Goal: Task Accomplishment & Management: Complete application form

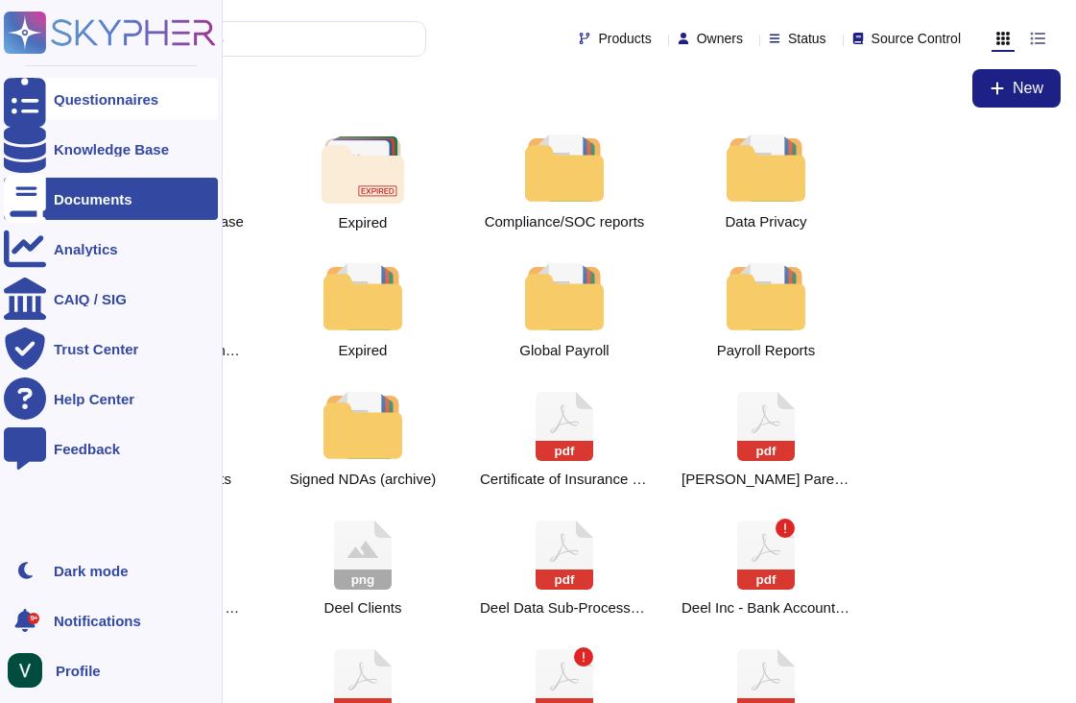
click at [101, 93] on div "Questionnaires" at bounding box center [106, 99] width 105 height 14
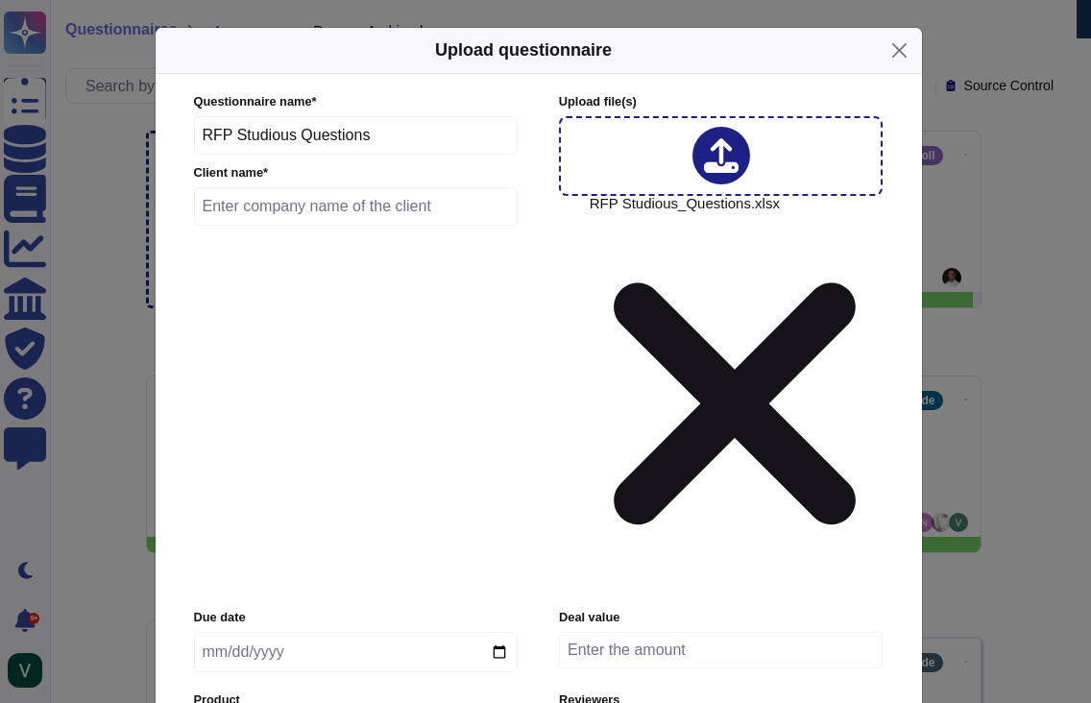
click at [301, 632] on input "date" at bounding box center [356, 652] width 324 height 40
click at [236, 632] on input "date" at bounding box center [356, 652] width 324 height 40
click at [212, 632] on input "date" at bounding box center [356, 652] width 324 height 40
type input "[DATE]"
click at [257, 226] on input "text" at bounding box center [356, 206] width 324 height 38
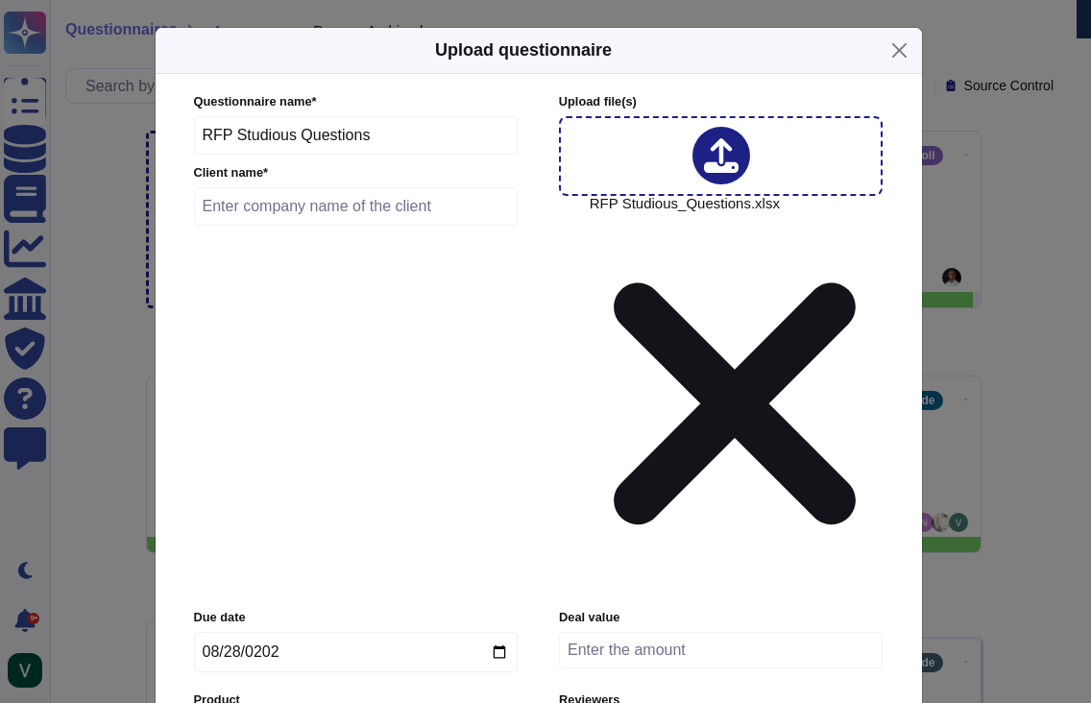
paste input "RSD-27321"
type input "RSD-27321"
click at [747, 632] on input "number" at bounding box center [721, 650] width 324 height 36
type input "0"
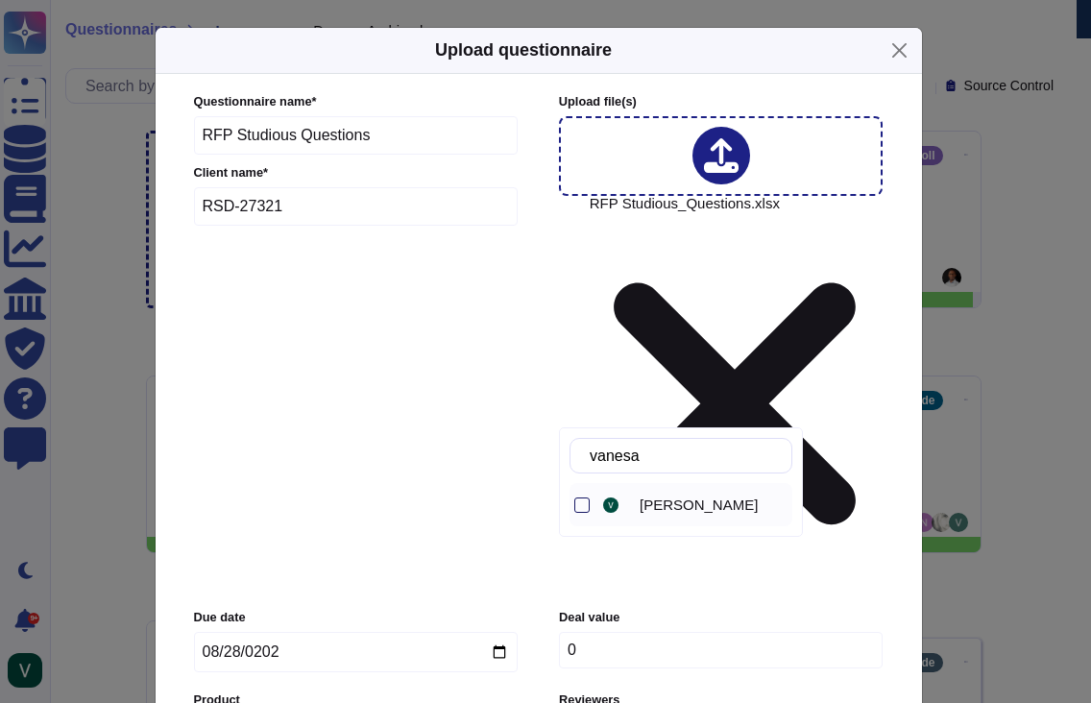
click at [583, 506] on div at bounding box center [581, 504] width 15 height 15
drag, startPoint x: 702, startPoint y: 455, endPoint x: 591, endPoint y: 452, distance: 110.4
click at [591, 452] on div "vanesa" at bounding box center [680, 456] width 223 height 36
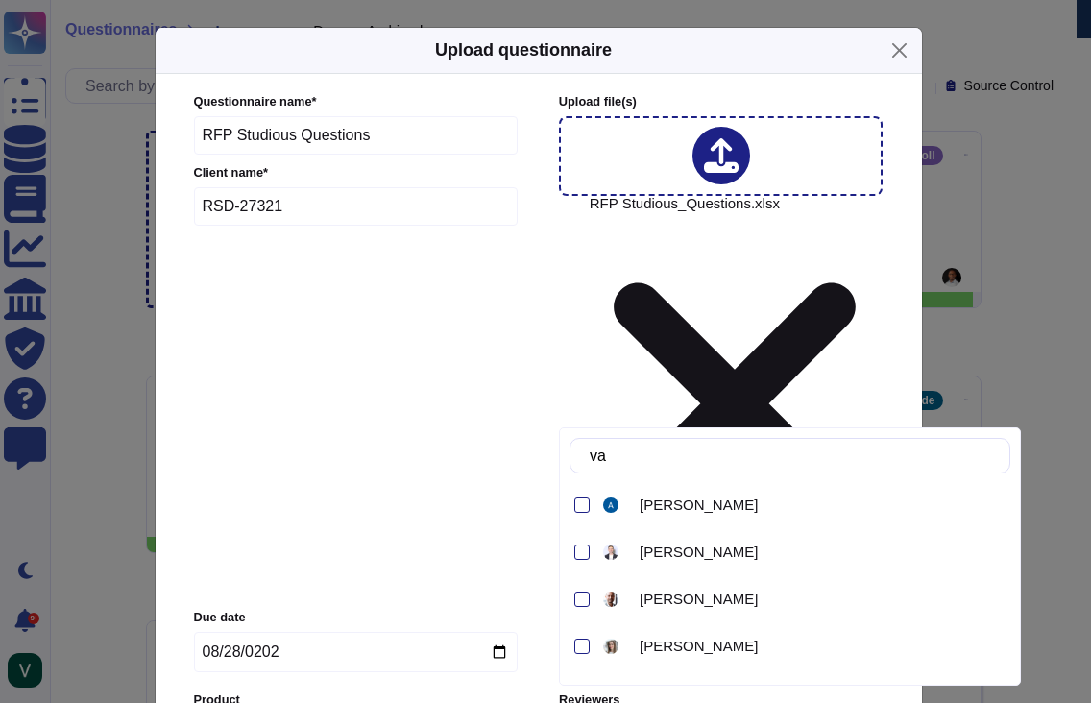
type input "v"
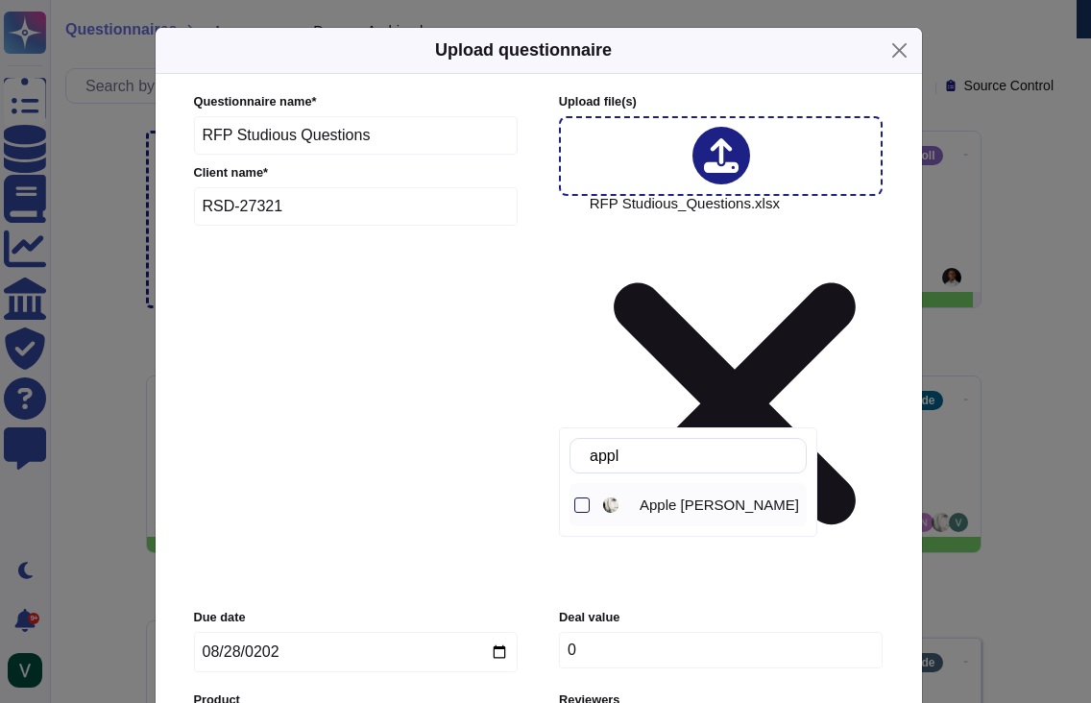
click at [573, 502] on div at bounding box center [579, 504] width 20 height 43
click at [684, 452] on input "appl" at bounding box center [693, 456] width 226 height 34
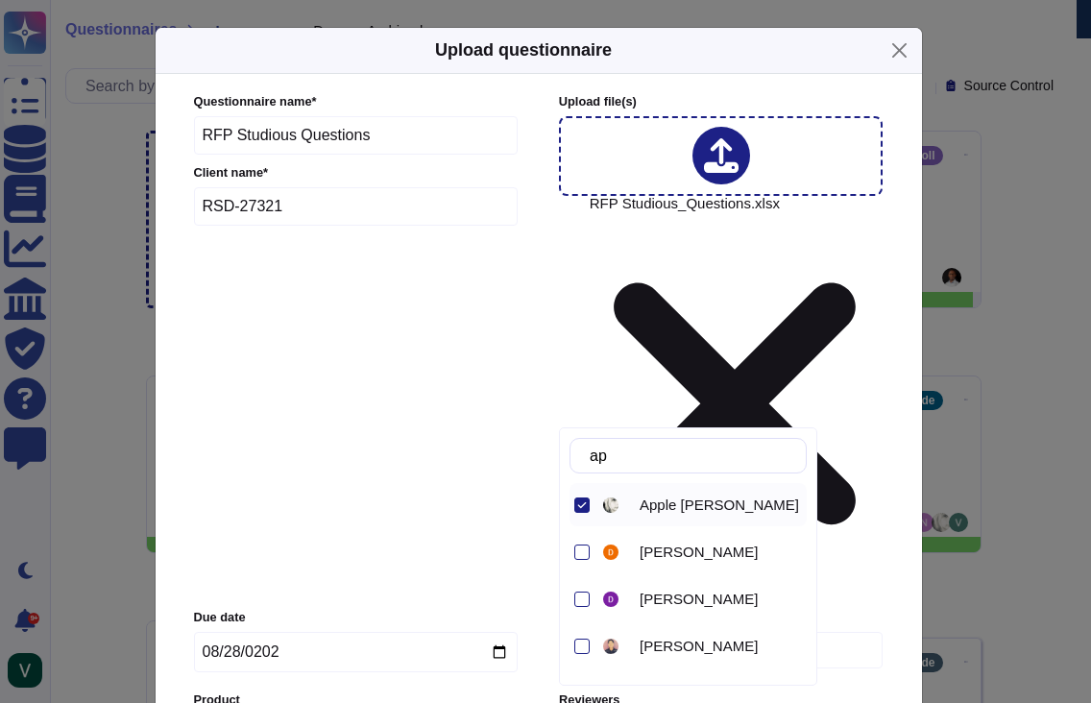
type input "a"
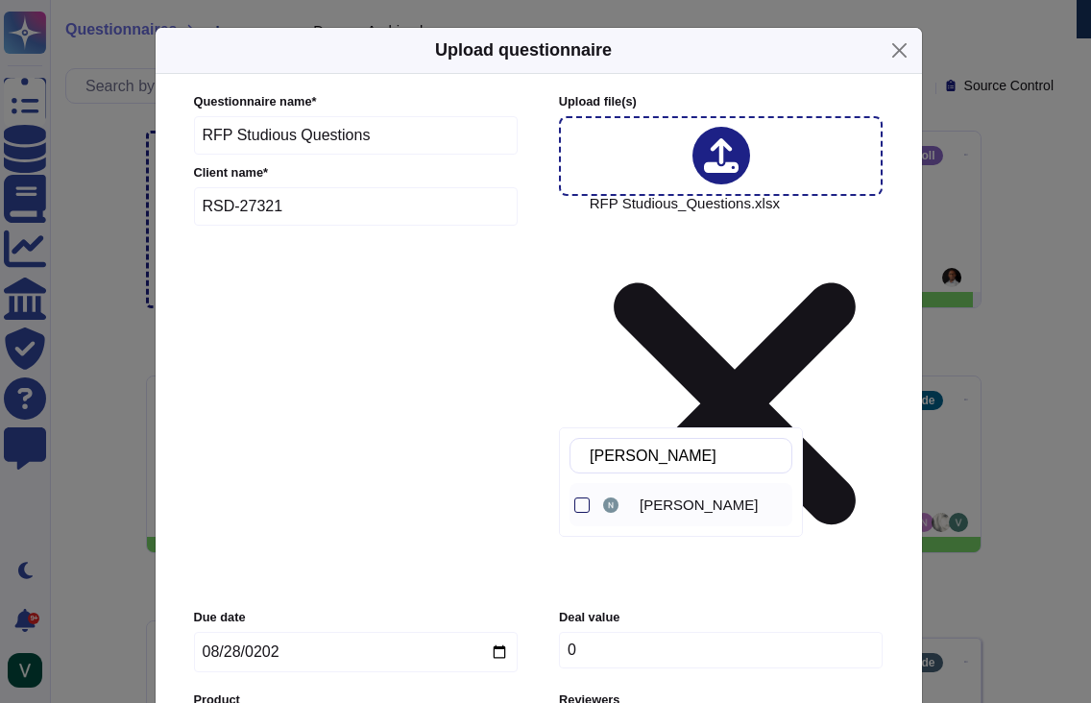
click at [581, 505] on div at bounding box center [581, 504] width 15 height 15
click at [692, 452] on input "[PERSON_NAME]" at bounding box center [685, 456] width 211 height 34
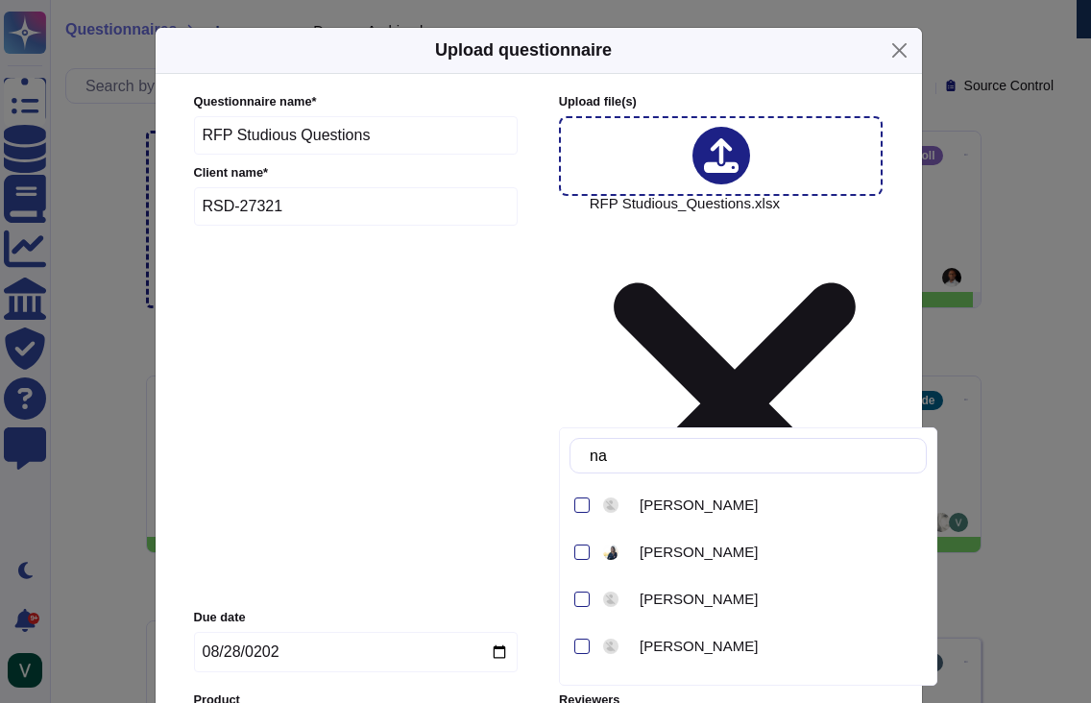
type input "n"
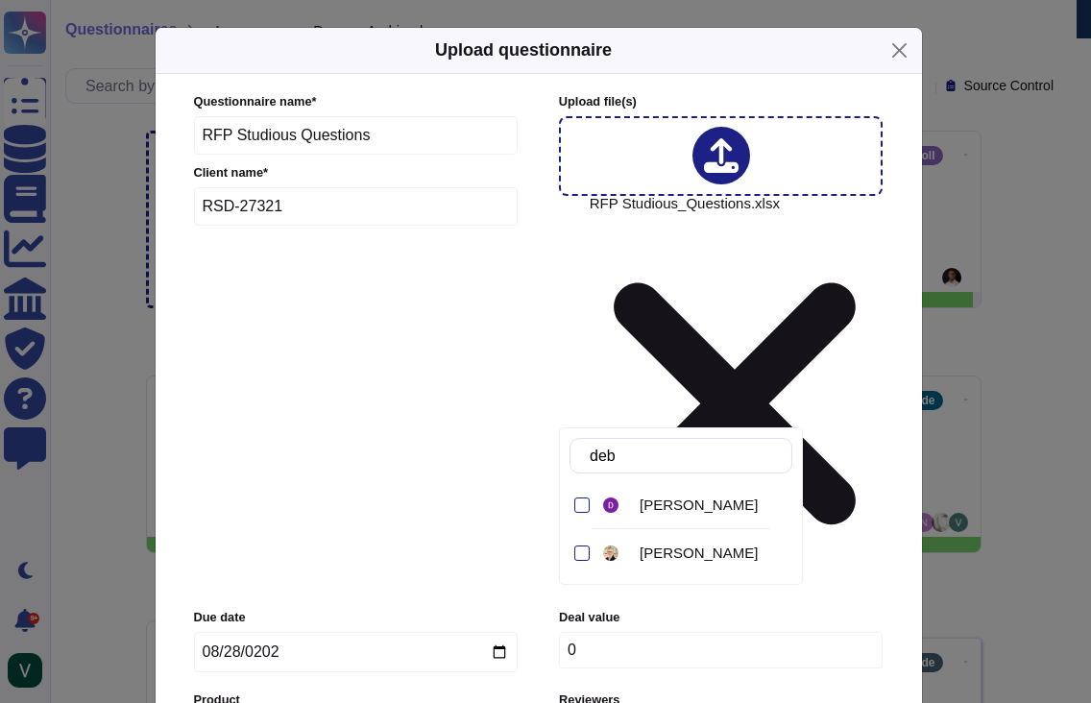
drag, startPoint x: 583, startPoint y: 505, endPoint x: 675, endPoint y: 474, distance: 97.1
click at [585, 505] on div at bounding box center [581, 504] width 15 height 15
click at [685, 461] on input "deb" at bounding box center [685, 456] width 211 height 34
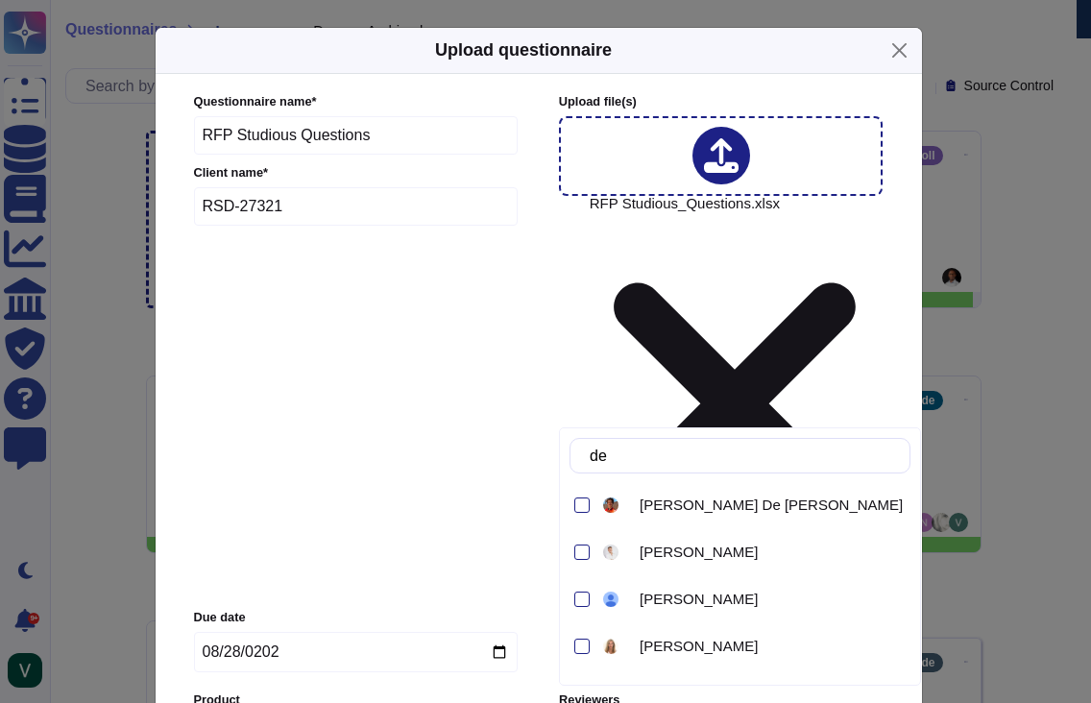
type input "d"
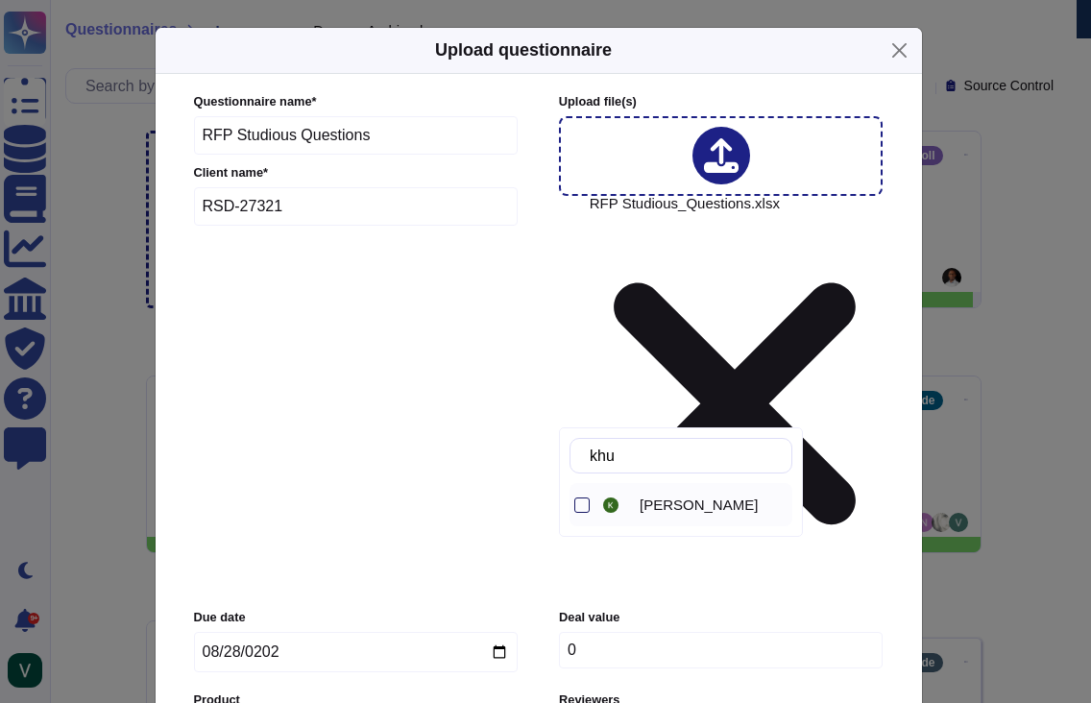
drag, startPoint x: 578, startPoint y: 501, endPoint x: 594, endPoint y: 498, distance: 16.6
click at [578, 501] on div at bounding box center [581, 504] width 15 height 15
click at [671, 453] on input "khu" at bounding box center [685, 456] width 211 height 34
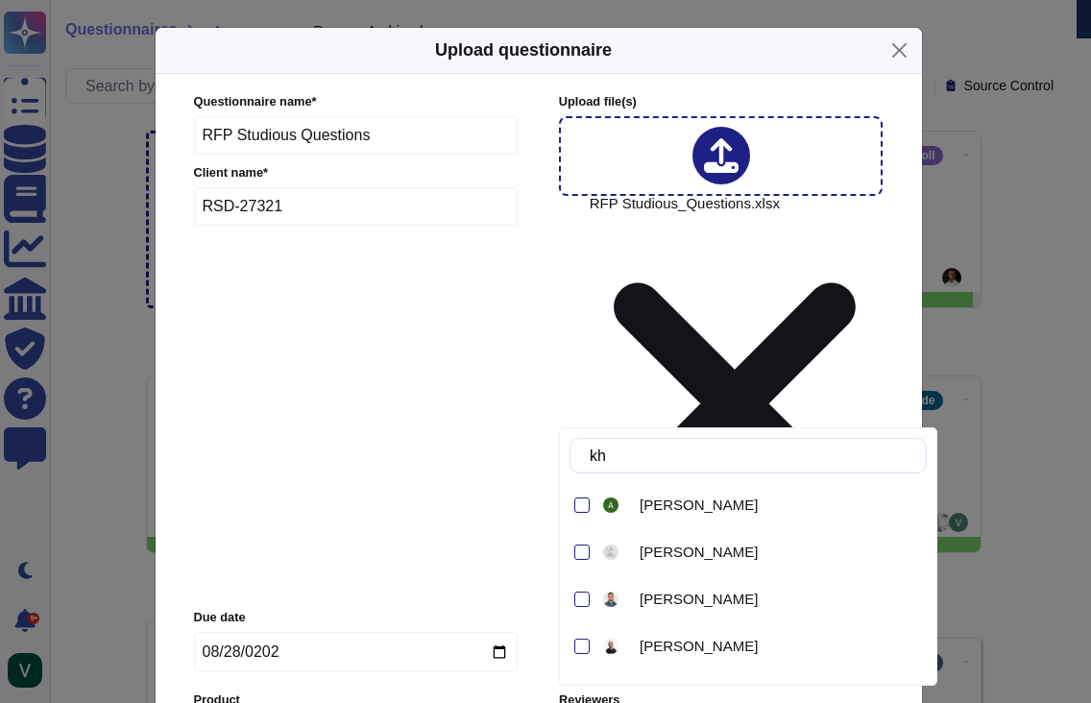
type input "k"
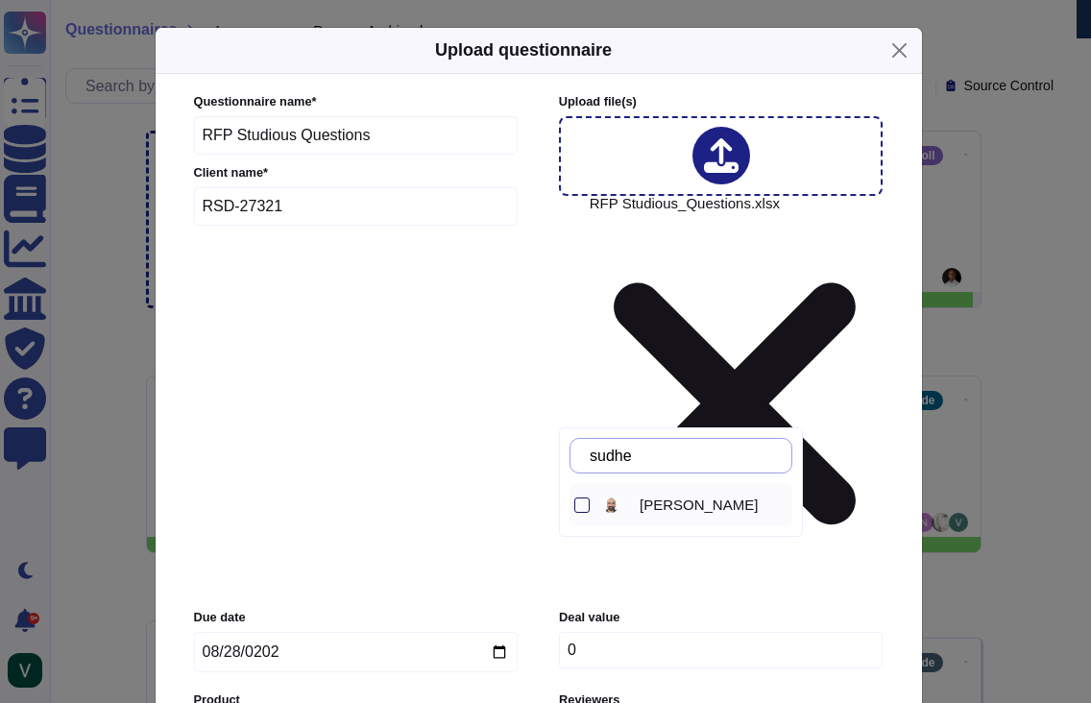
click at [578, 500] on div at bounding box center [581, 504] width 15 height 15
click at [707, 452] on input "sudhe" at bounding box center [685, 456] width 211 height 34
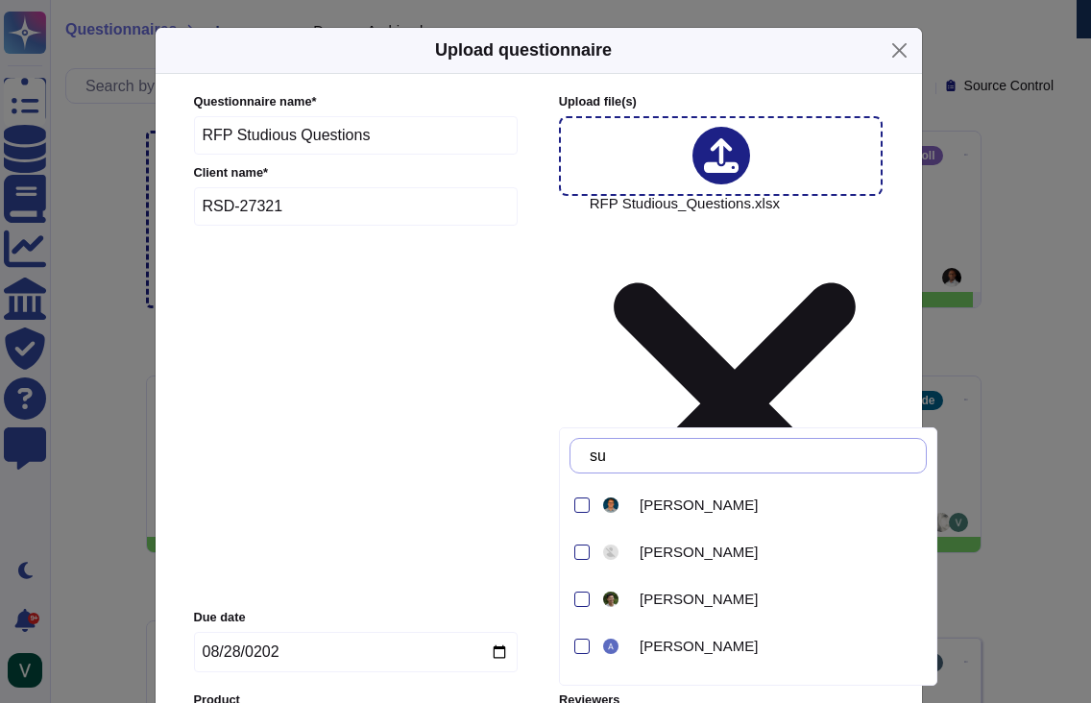
type input "s"
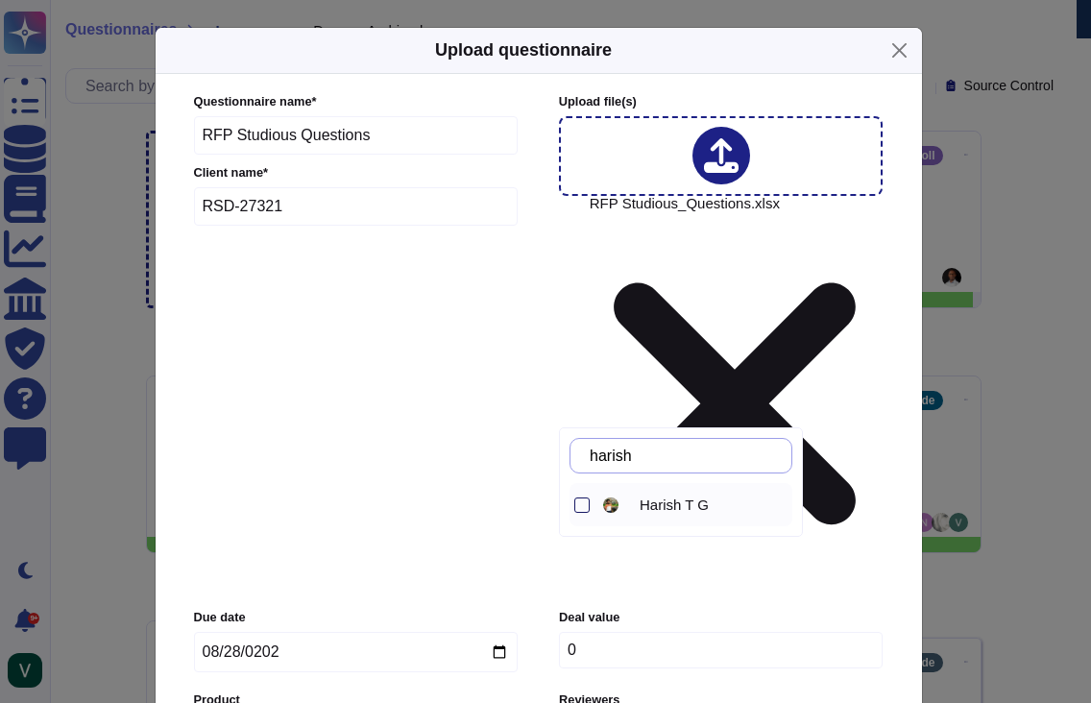
click at [578, 508] on div at bounding box center [581, 504] width 15 height 15
click at [689, 458] on input "harish" at bounding box center [685, 456] width 211 height 34
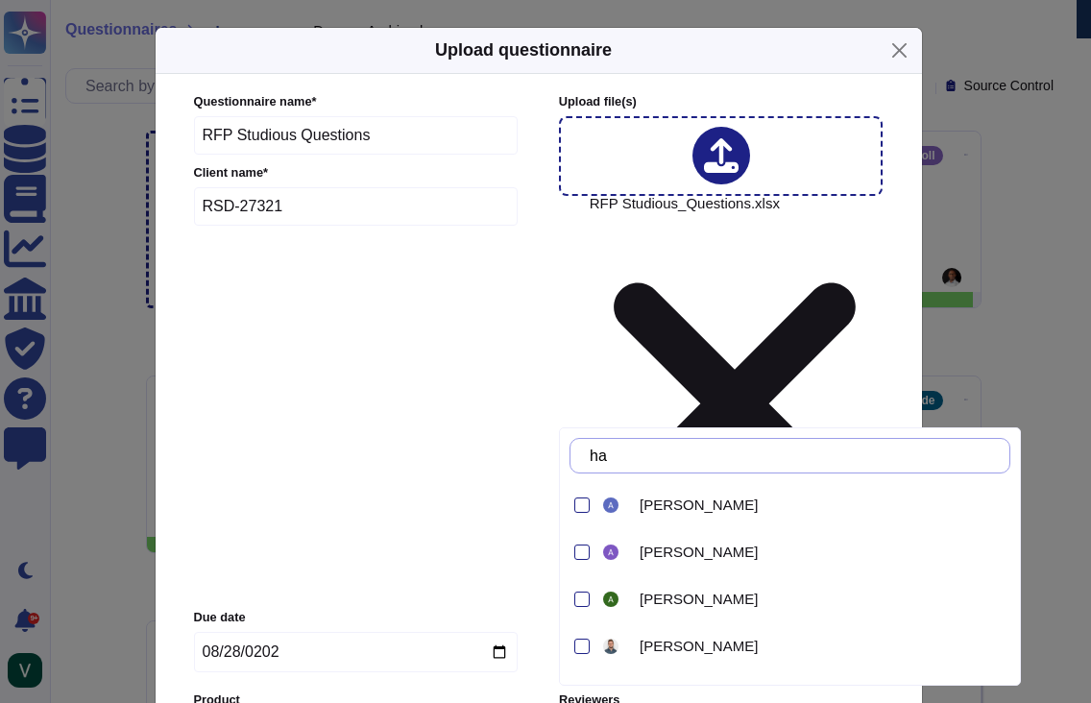
type input "h"
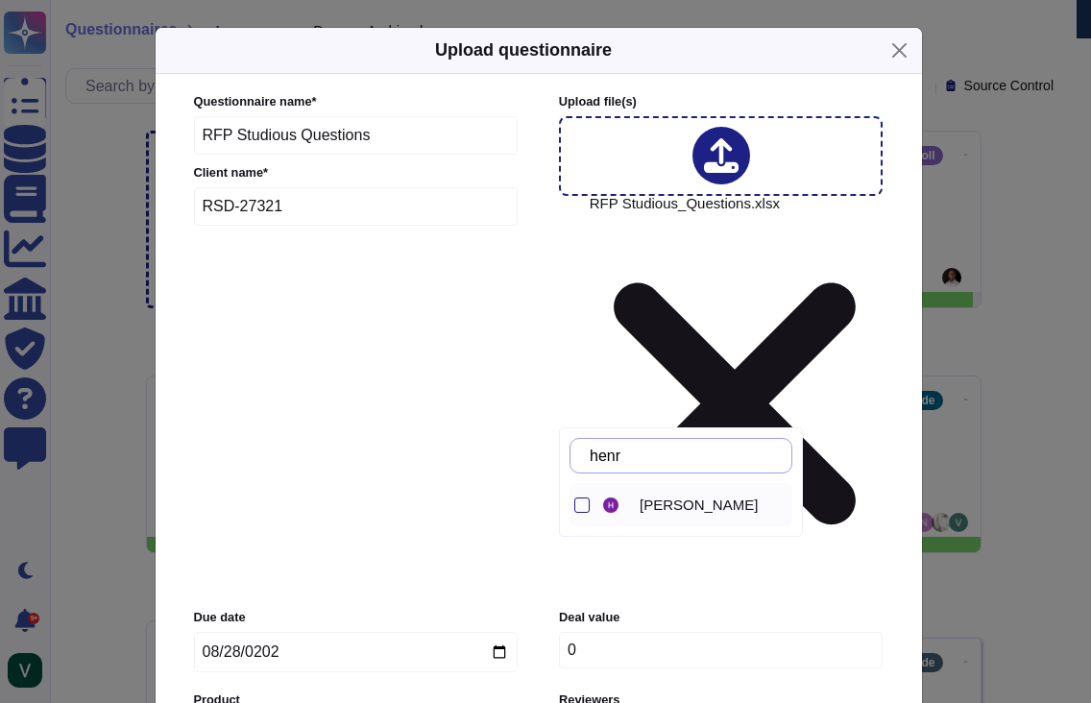
click at [573, 507] on div at bounding box center [579, 504] width 20 height 43
click at [700, 454] on input "henr" at bounding box center [685, 456] width 211 height 34
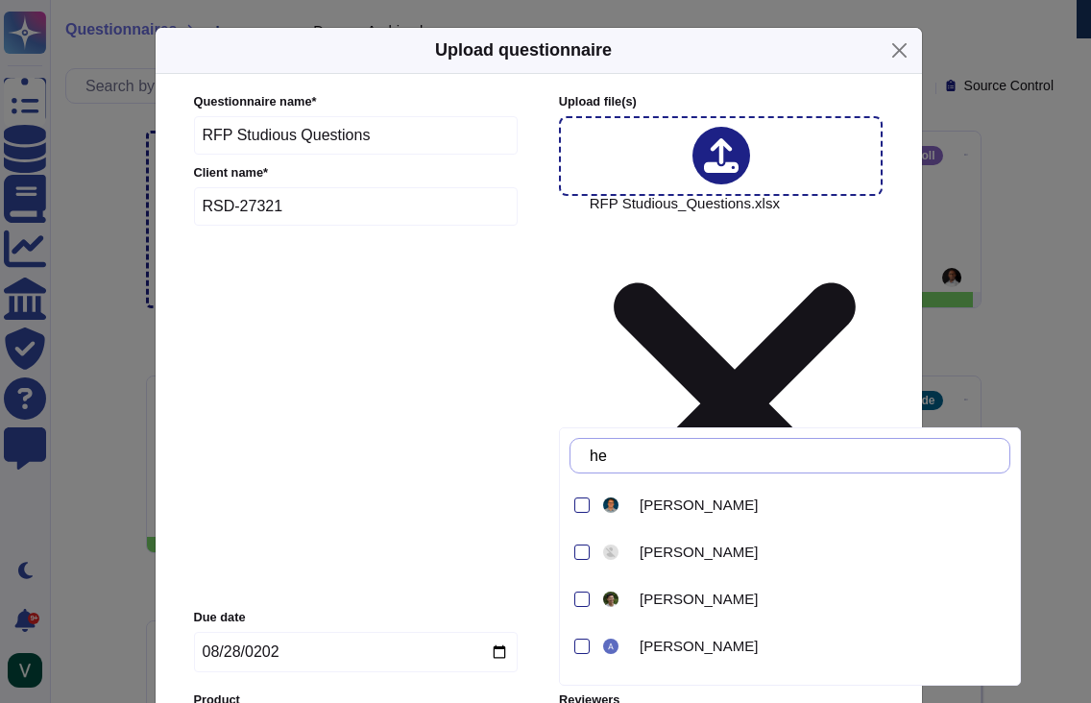
type input "h"
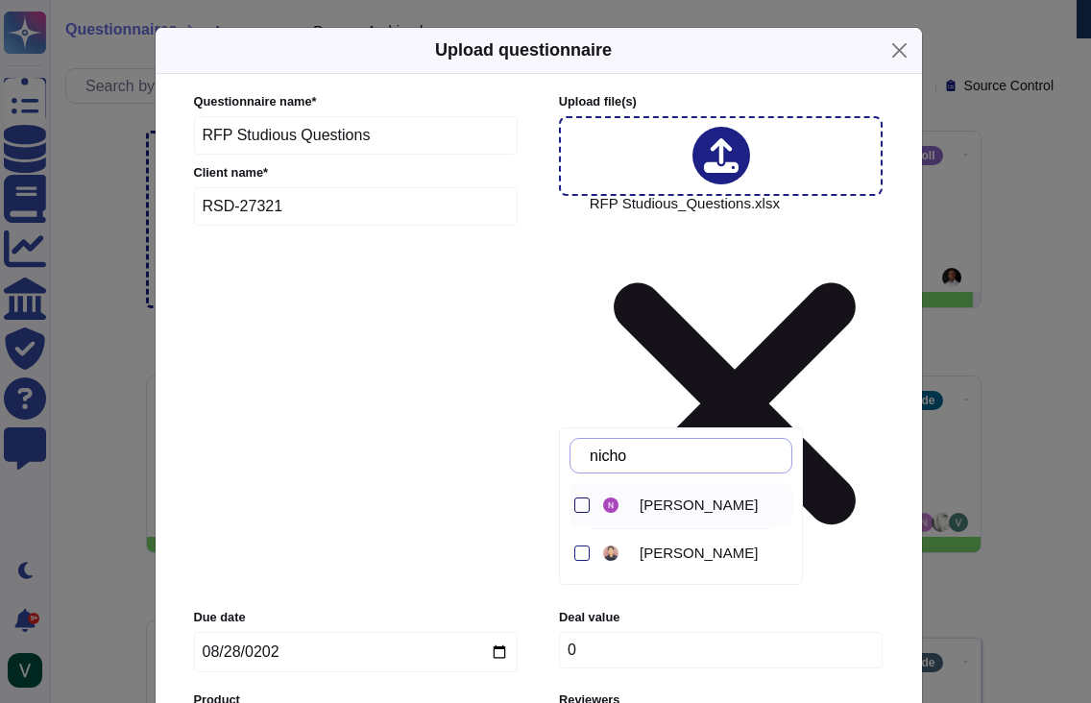
click at [579, 506] on div at bounding box center [581, 504] width 15 height 15
click at [708, 460] on input "nicho" at bounding box center [685, 456] width 211 height 34
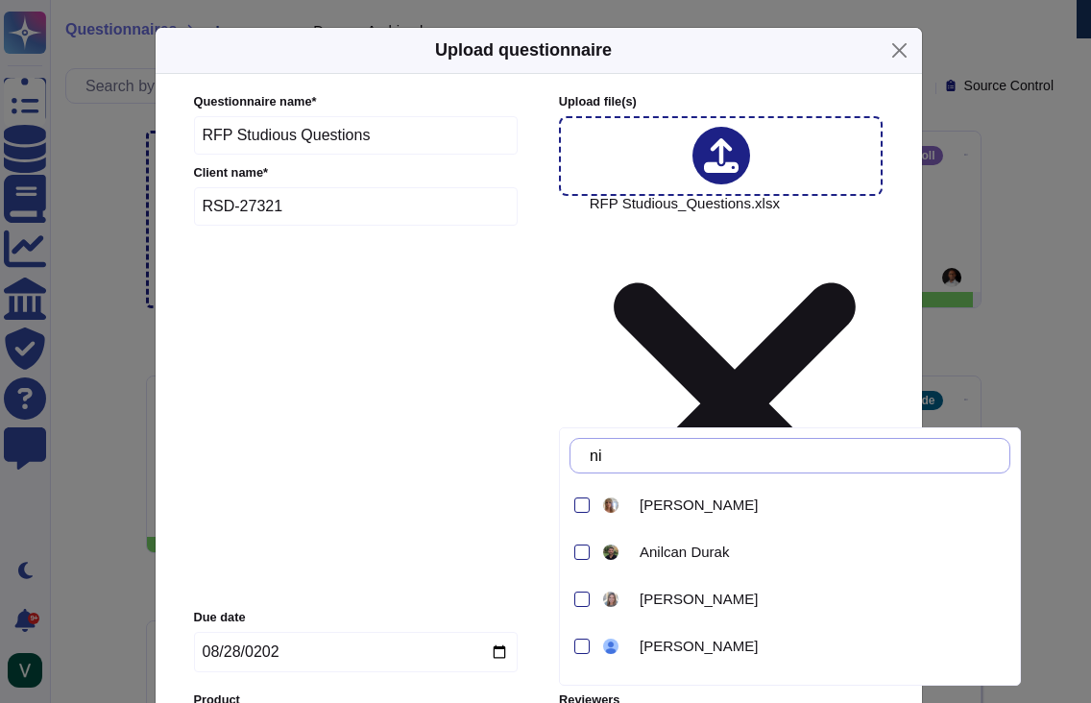
type input "n"
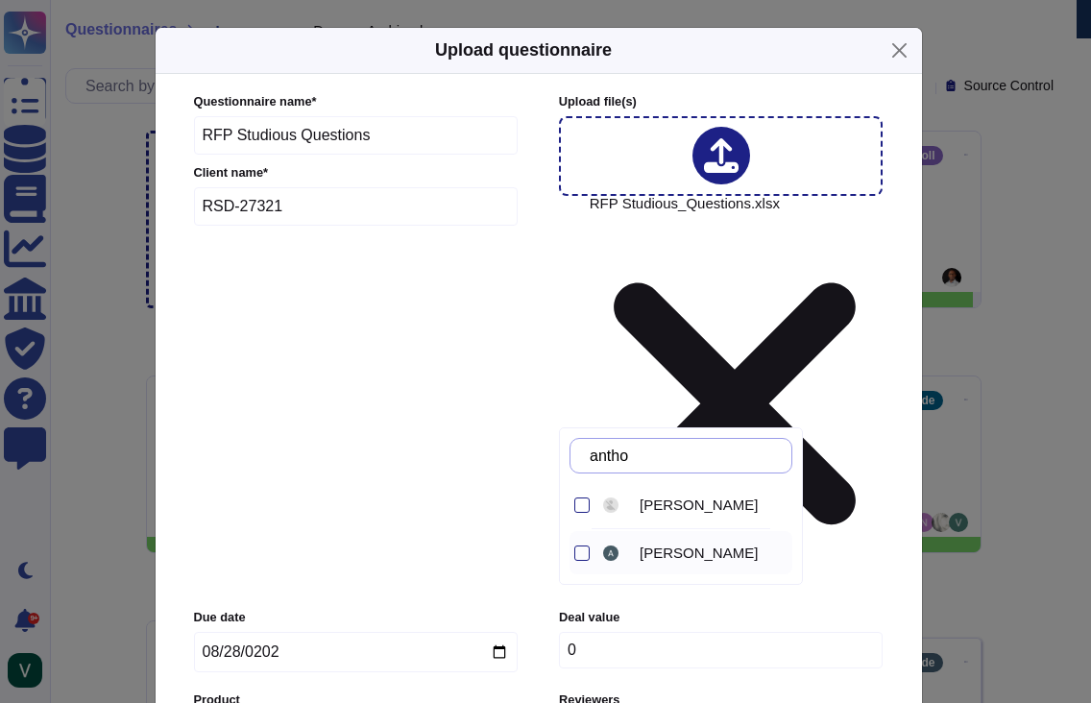
drag, startPoint x: 582, startPoint y: 548, endPoint x: 594, endPoint y: 544, distance: 13.1
click at [582, 548] on div at bounding box center [581, 552] width 15 height 15
click at [711, 451] on input "antho" at bounding box center [685, 456] width 211 height 34
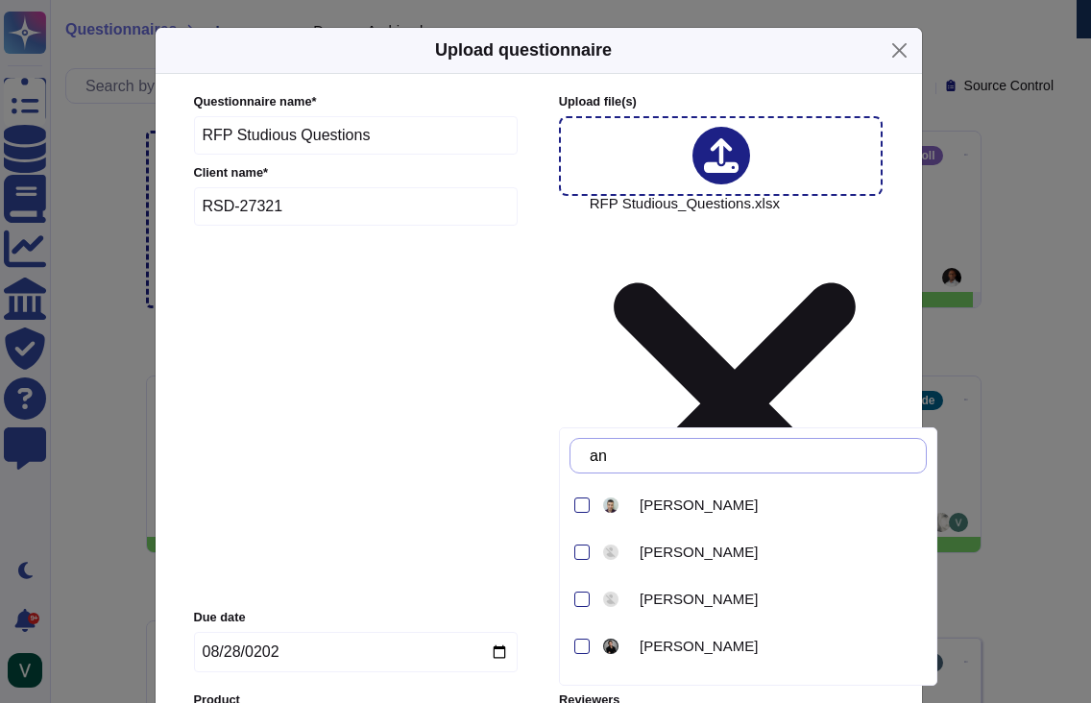
type input "a"
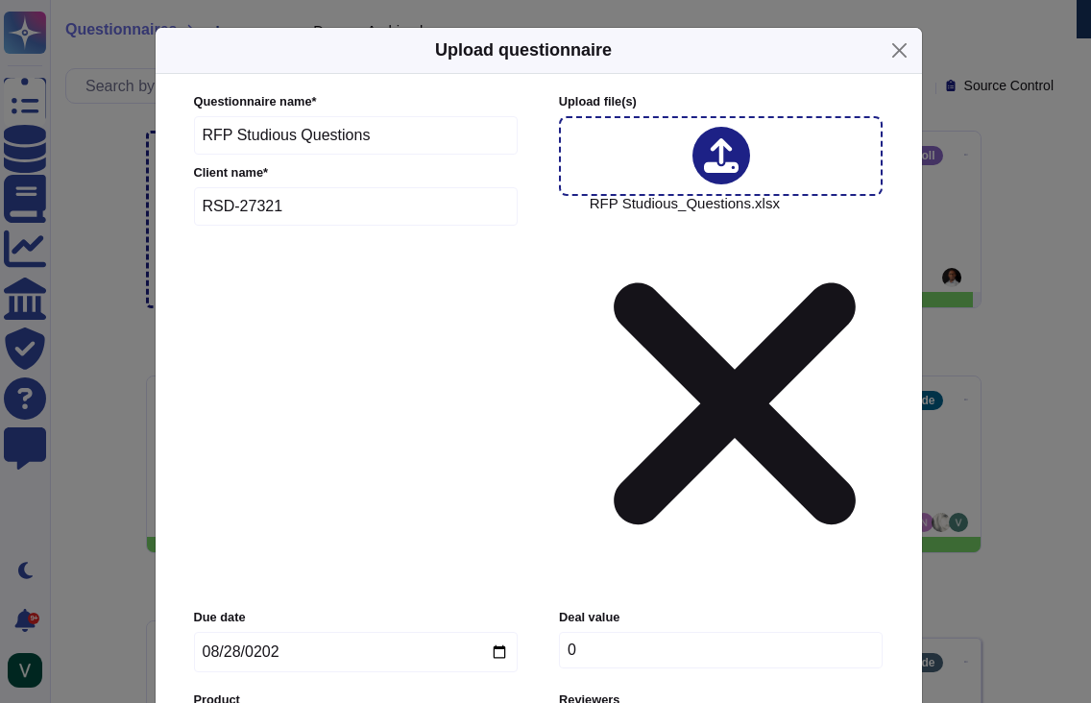
click at [888, 380] on div "Questionnaire name * RFP Studious Questions Client name * RSD-27321 Upload file…" at bounding box center [539, 487] width 728 height 827
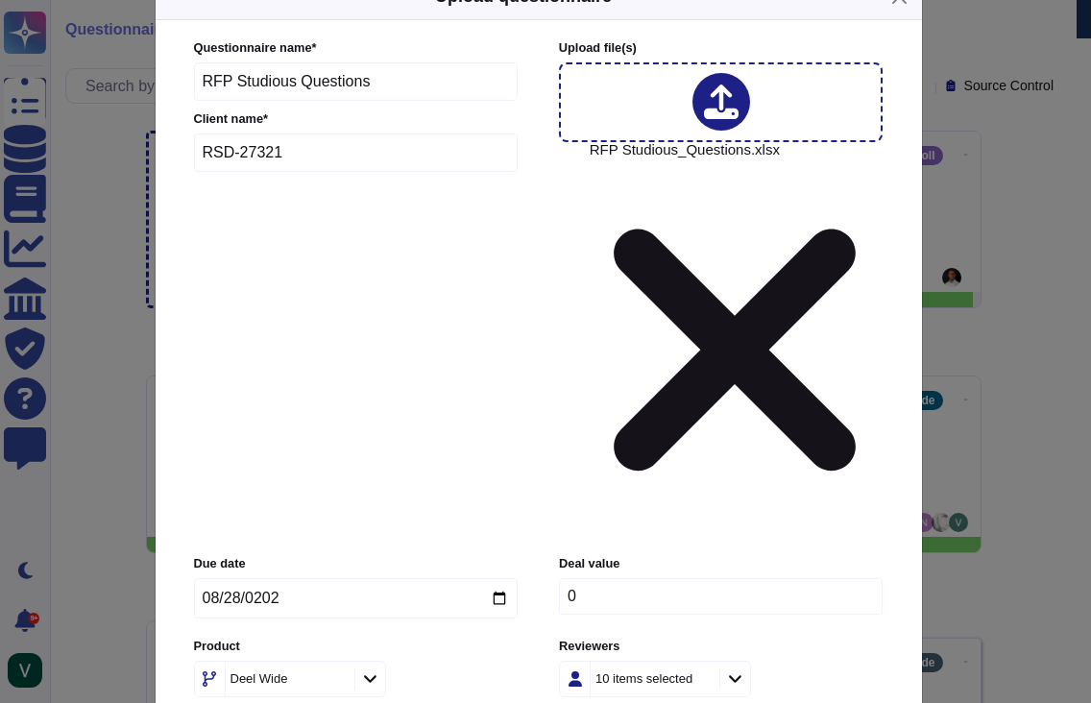
scroll to position [66, 0]
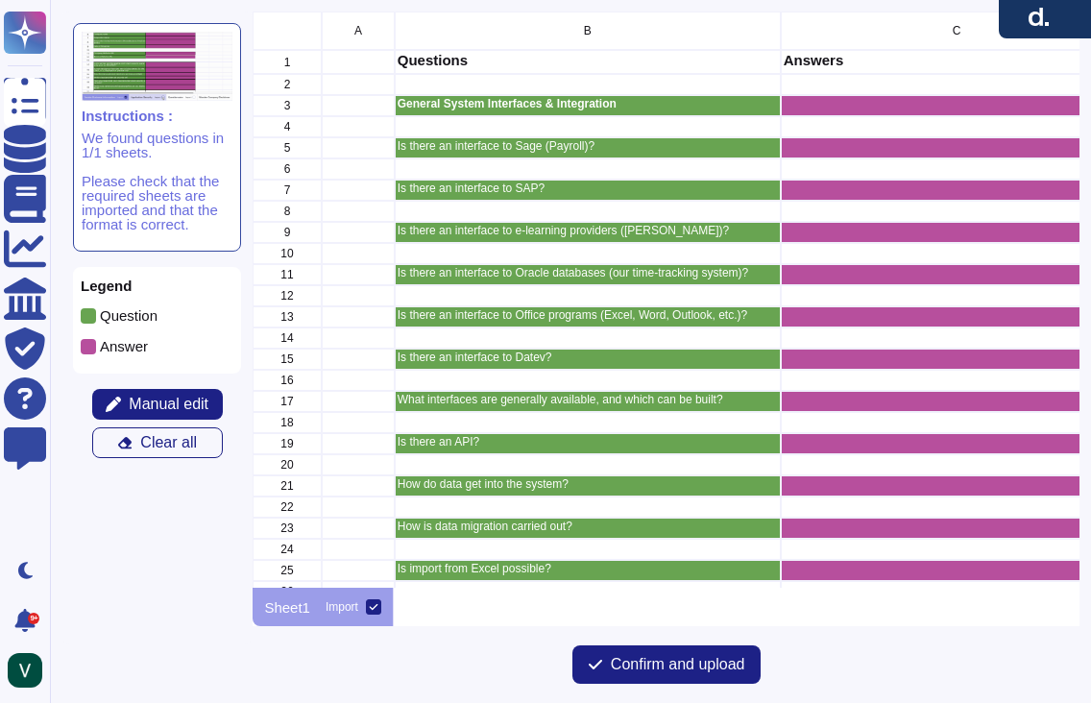
click at [462, 106] on p "General System Interfaces & Integration" at bounding box center [587, 104] width 380 height 12
click at [436, 106] on p "General System Interfaces & Integration" at bounding box center [587, 104] width 380 height 12
click at [314, 104] on div "3" at bounding box center [286, 105] width 69 height 21
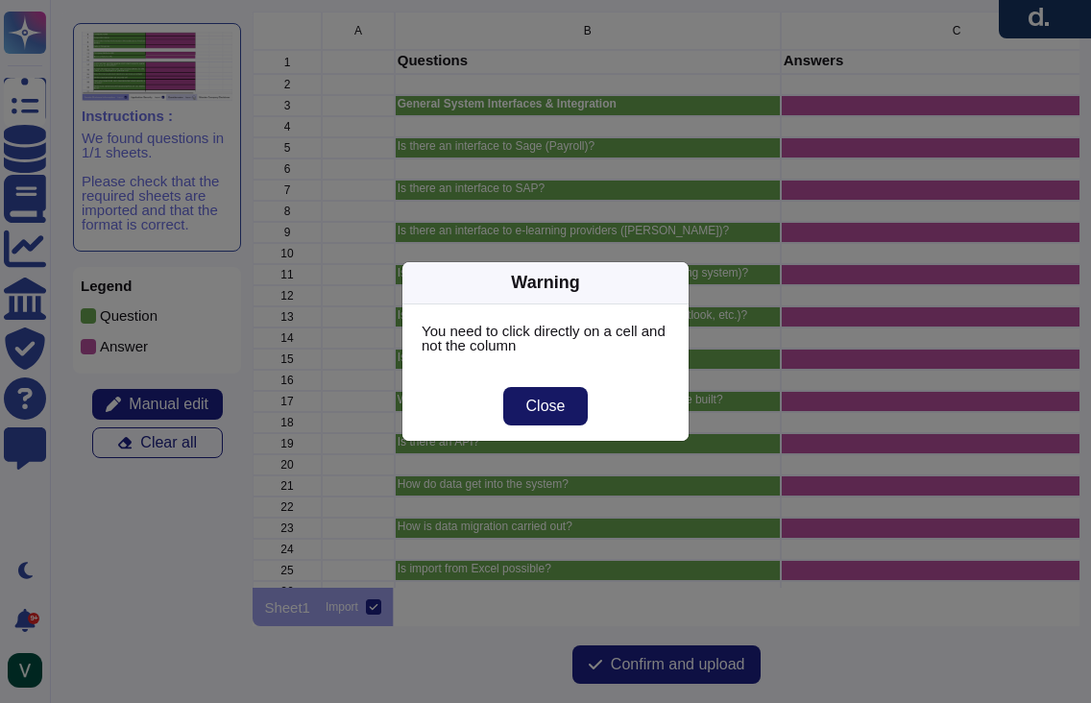
click at [535, 408] on span "Close" at bounding box center [545, 405] width 39 height 15
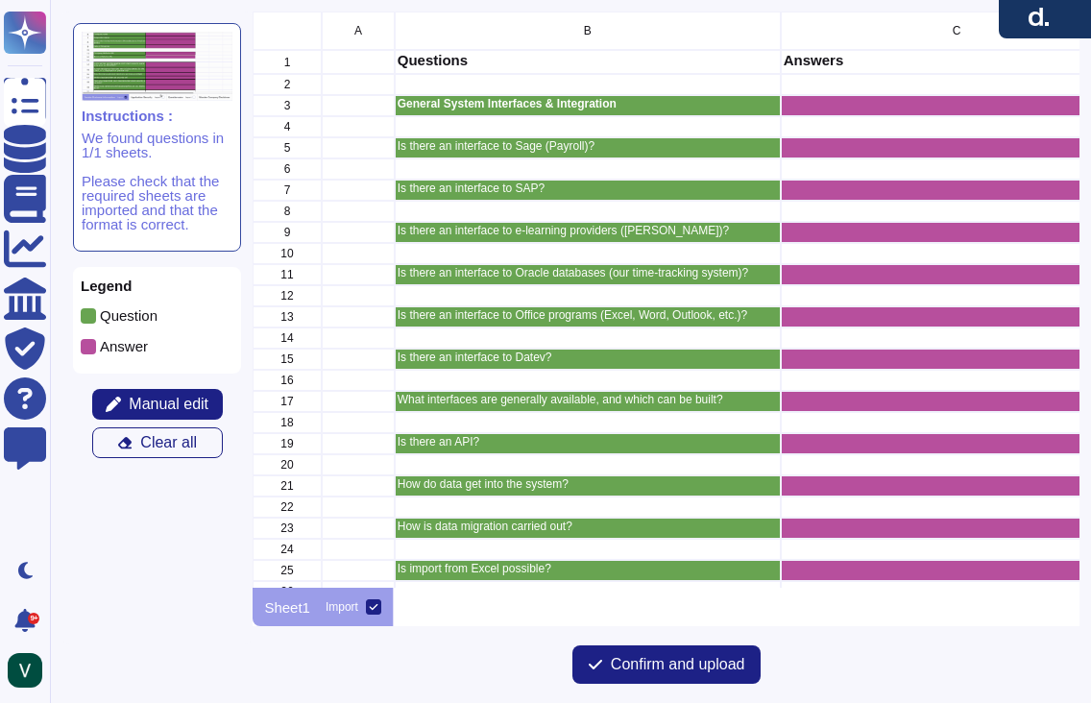
click at [404, 106] on p "General System Interfaces & Integration" at bounding box center [587, 104] width 380 height 12
click at [401, 106] on p "General System Interfaces & Integration" at bounding box center [587, 104] width 380 height 12
click at [294, 104] on div "3" at bounding box center [286, 105] width 69 height 21
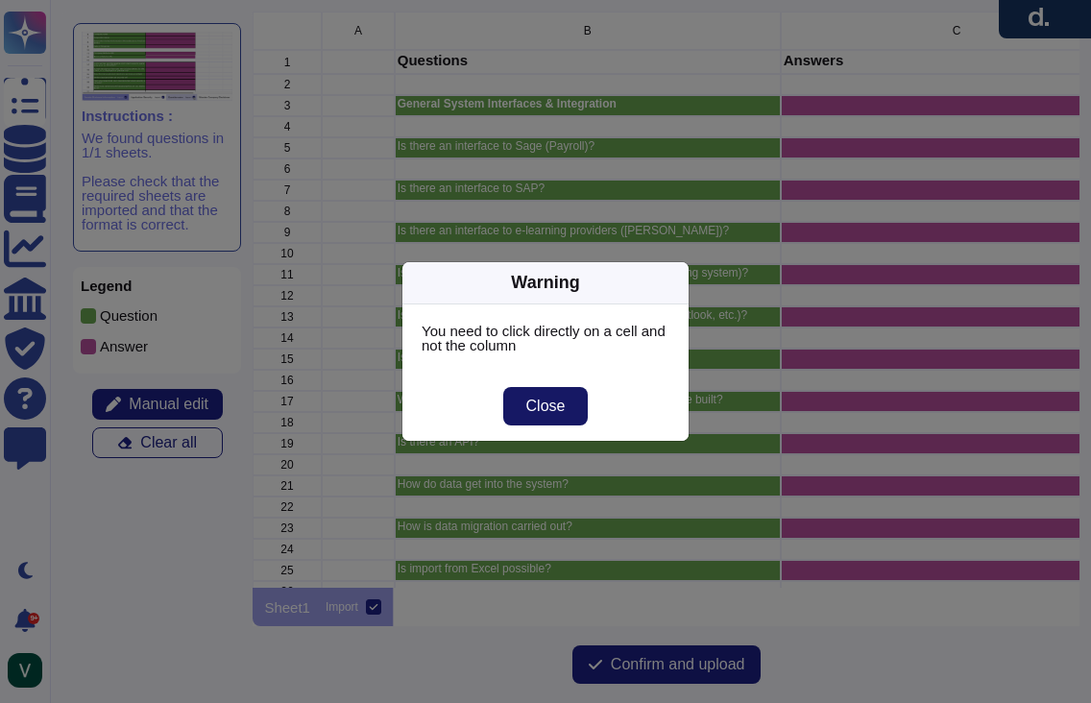
click at [569, 406] on button "Close" at bounding box center [545, 406] width 85 height 38
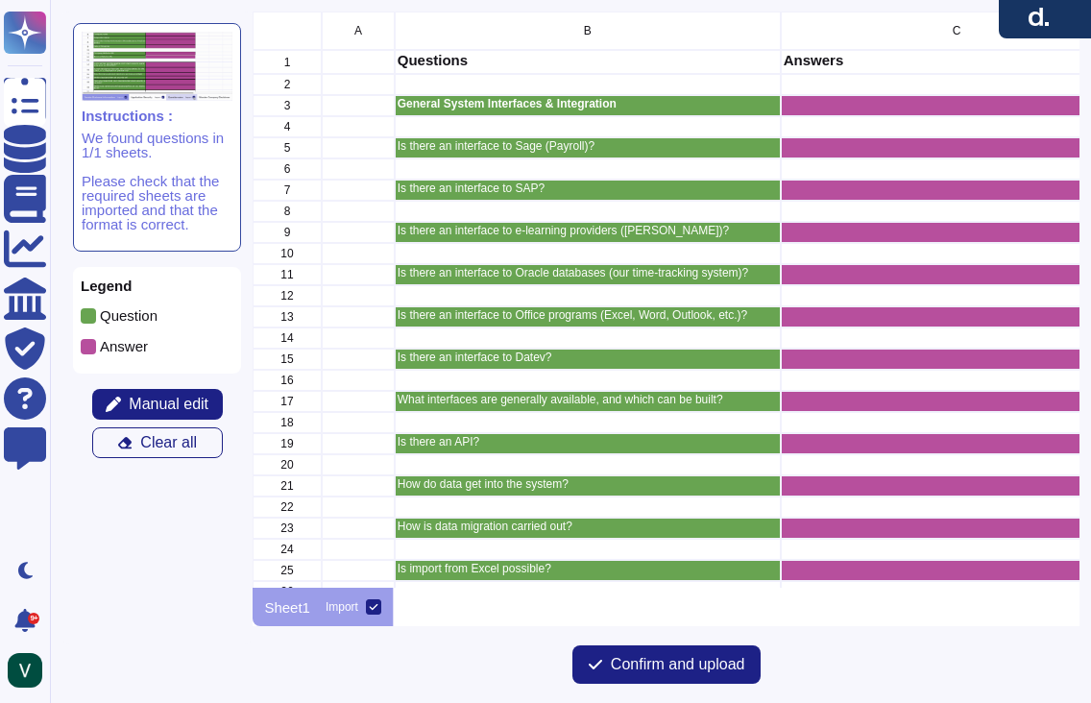
click at [849, 108] on div "grid" at bounding box center [956, 105] width 352 height 21
click at [712, 102] on p "General System Interfaces & Integration" at bounding box center [587, 104] width 380 height 12
click at [486, 110] on div "General System Interfaces & Integration" at bounding box center [588, 105] width 386 height 21
click at [457, 104] on p "General System Interfaces & Integration" at bounding box center [587, 104] width 380 height 12
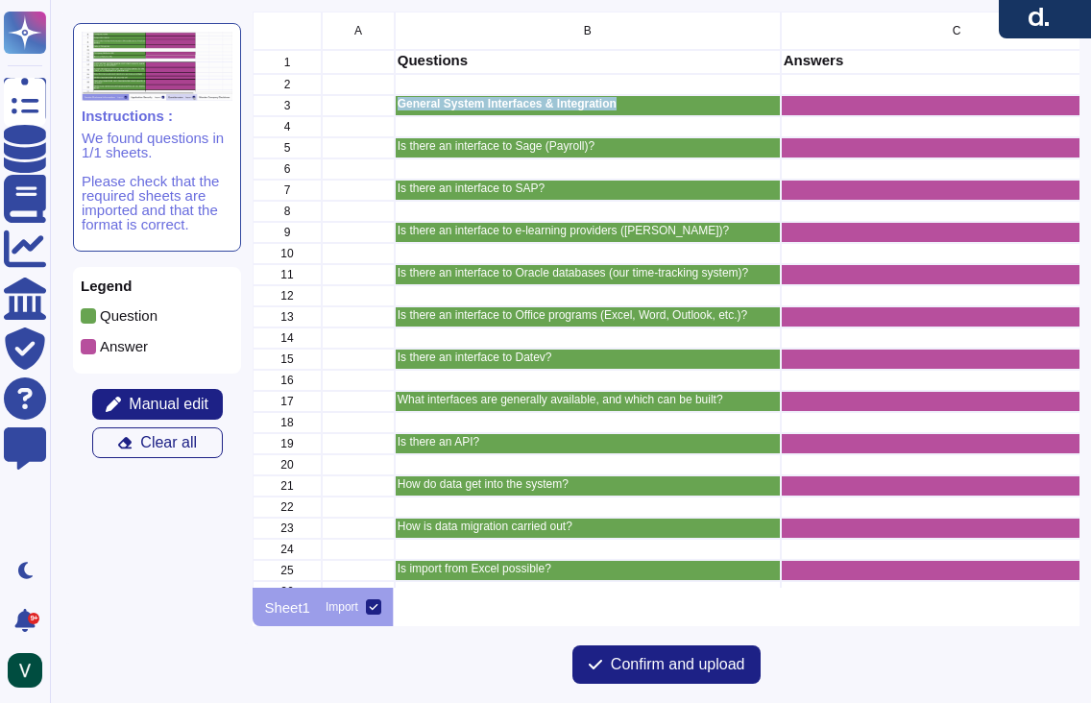
click at [457, 104] on p "General System Interfaces & Integration" at bounding box center [587, 104] width 380 height 12
click at [462, 128] on div "grid" at bounding box center [588, 126] width 386 height 21
click at [462, 103] on p "General System Interfaces & Integration" at bounding box center [587, 104] width 380 height 12
click at [116, 399] on icon at bounding box center [113, 403] width 15 height 15
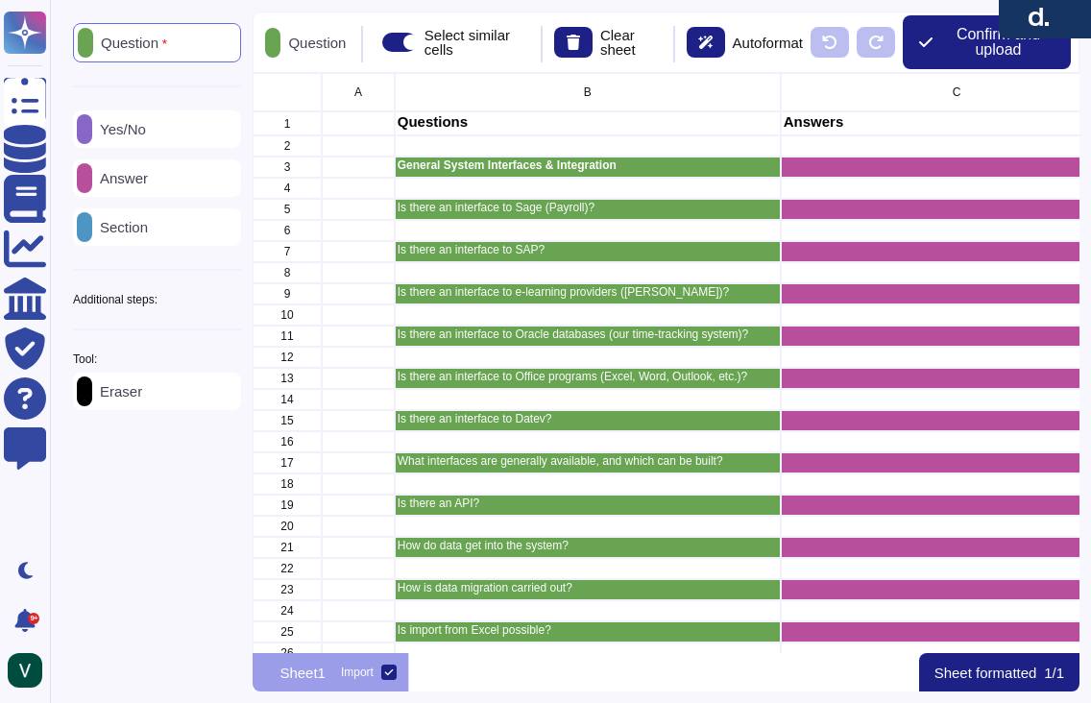
scroll to position [565, 812]
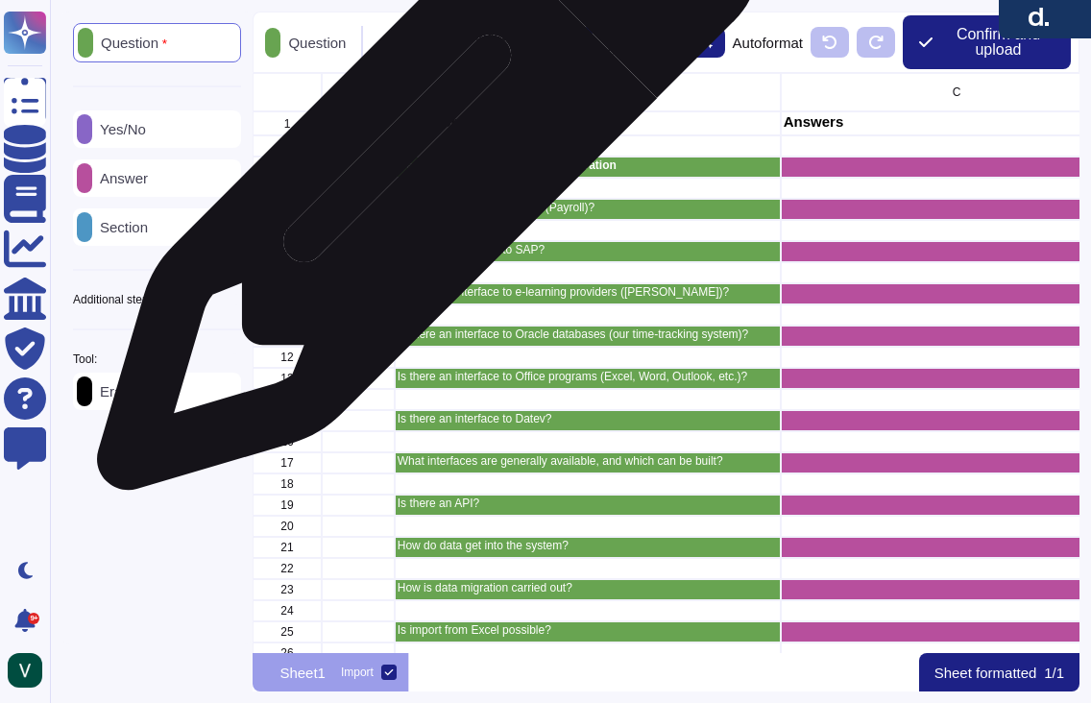
click at [420, 169] on p "General System Interfaces & Integration" at bounding box center [587, 165] width 380 height 12
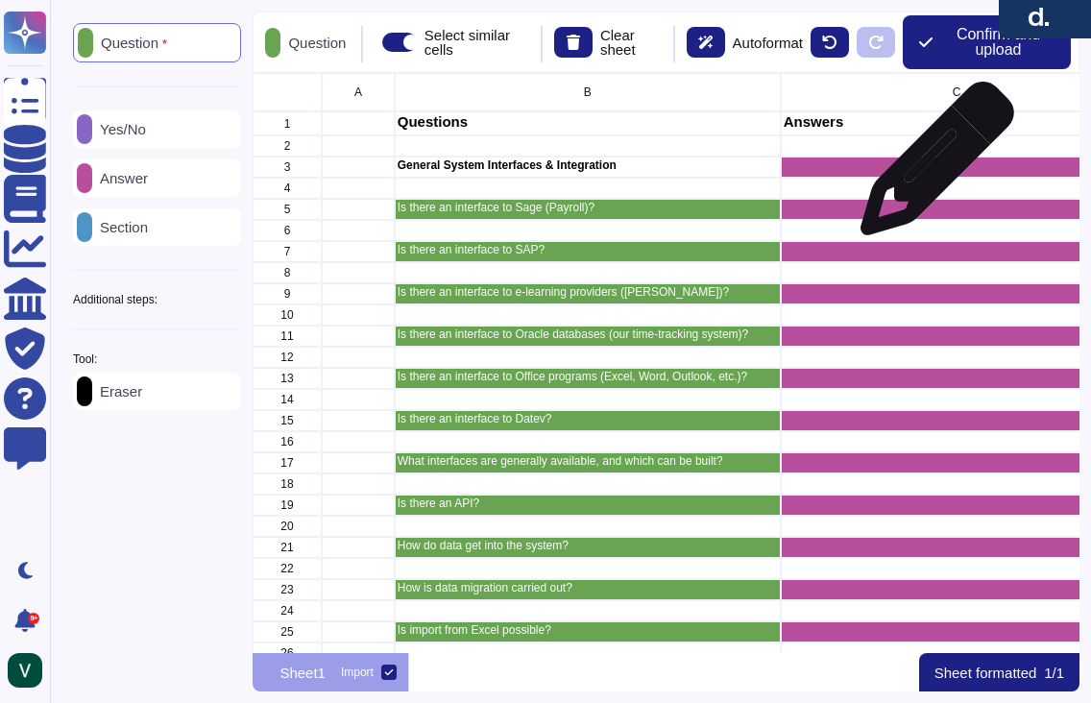
click at [929, 168] on div "grid" at bounding box center [956, 166] width 352 height 21
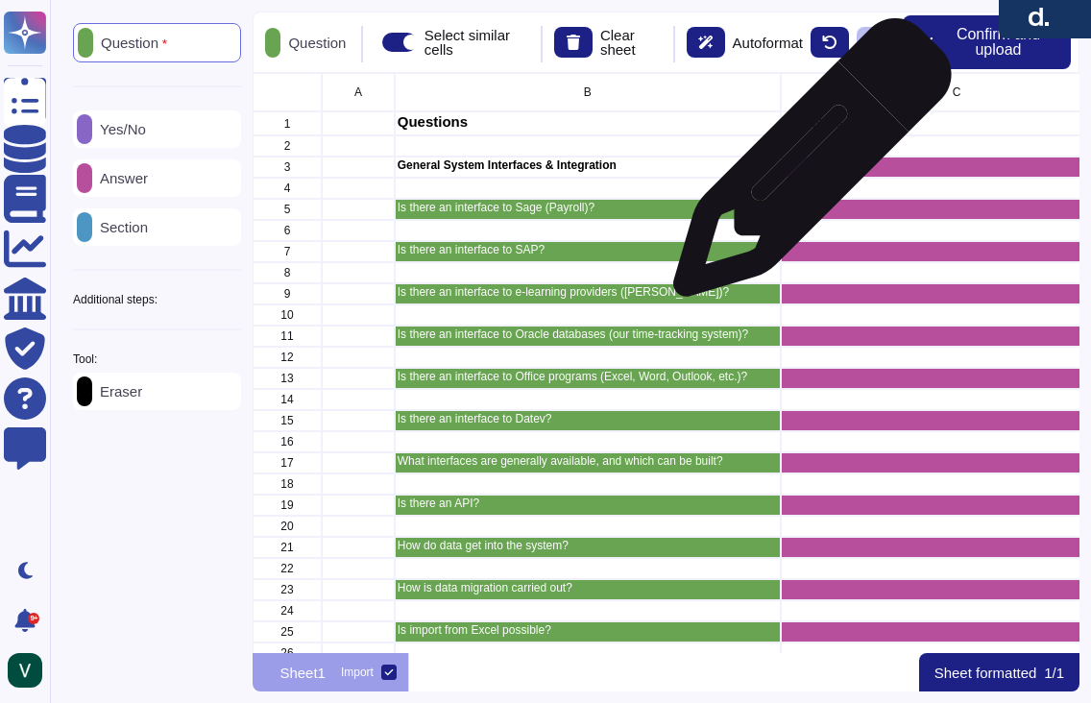
click at [804, 167] on div "grid" at bounding box center [956, 166] width 352 height 21
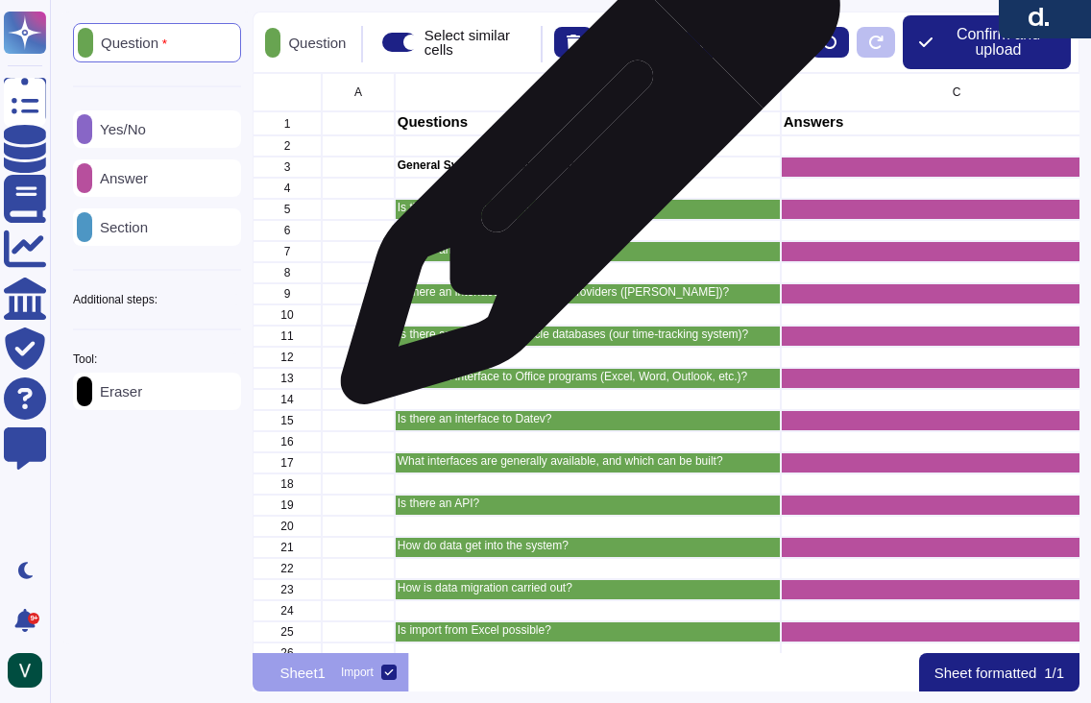
click at [583, 164] on p "General System Interfaces & Integration" at bounding box center [587, 165] width 380 height 12
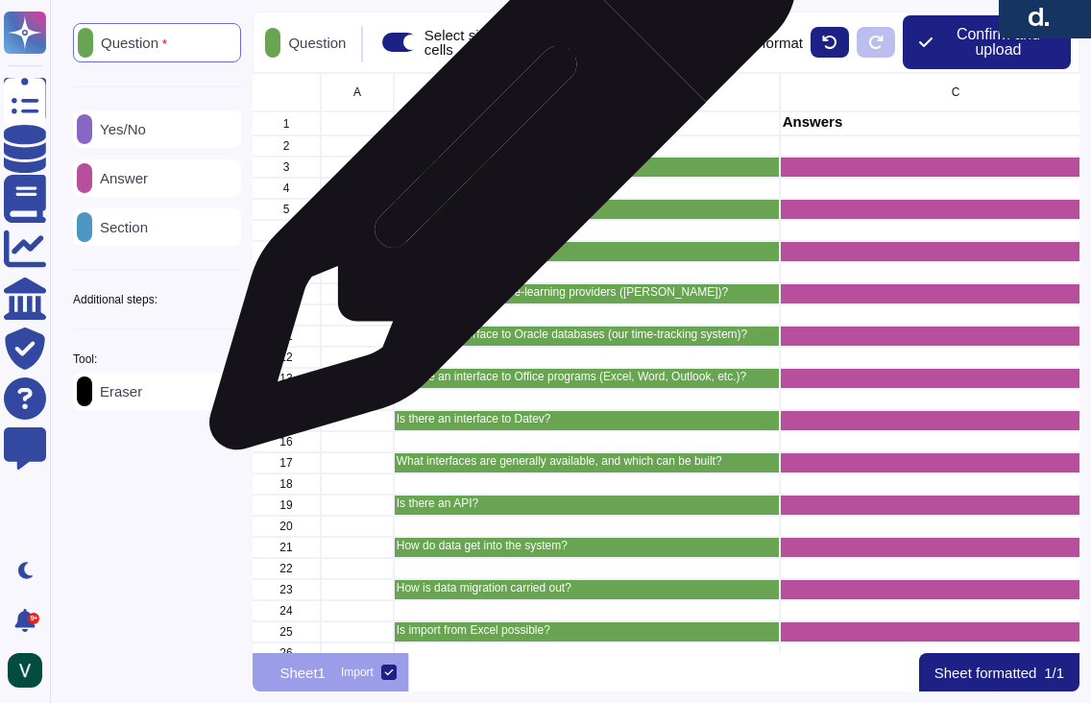
click at [495, 166] on p "General System Interfaces & Integration" at bounding box center [586, 165] width 380 height 12
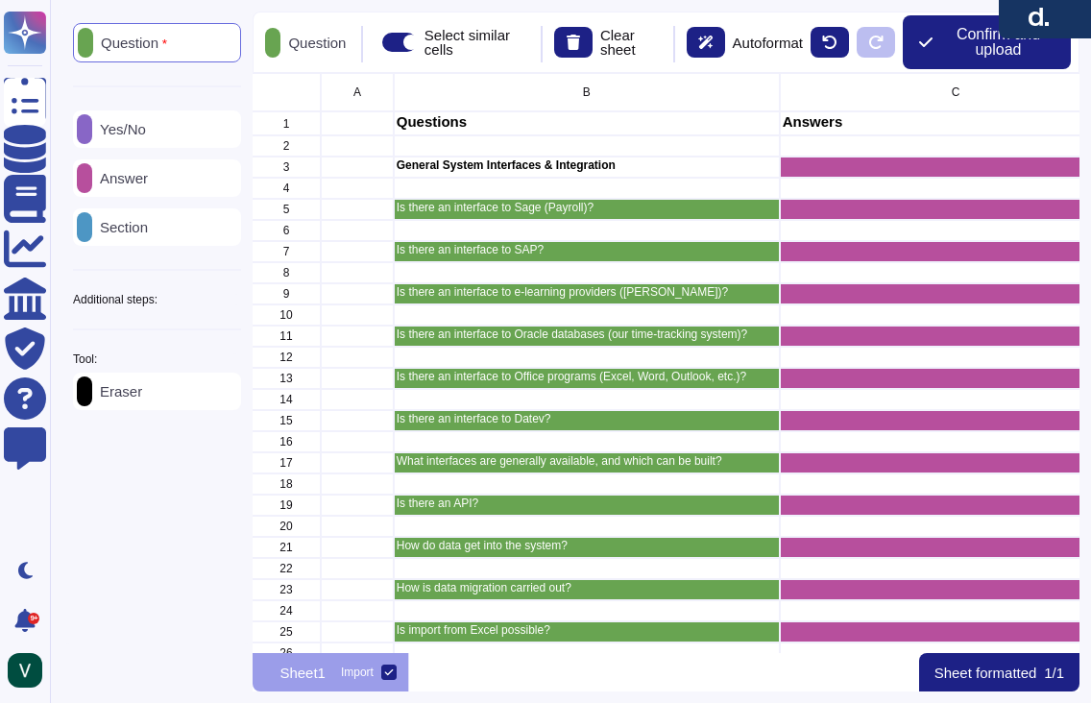
click at [297, 169] on div "3" at bounding box center [286, 166] width 69 height 21
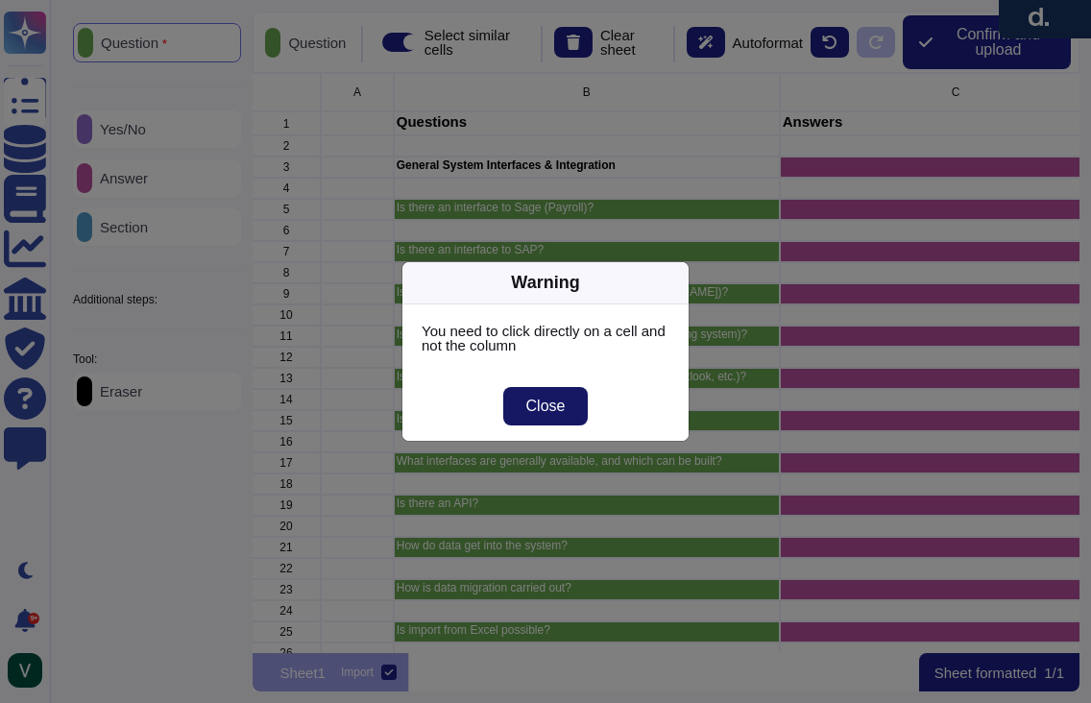
click at [574, 405] on button "Close" at bounding box center [545, 406] width 85 height 38
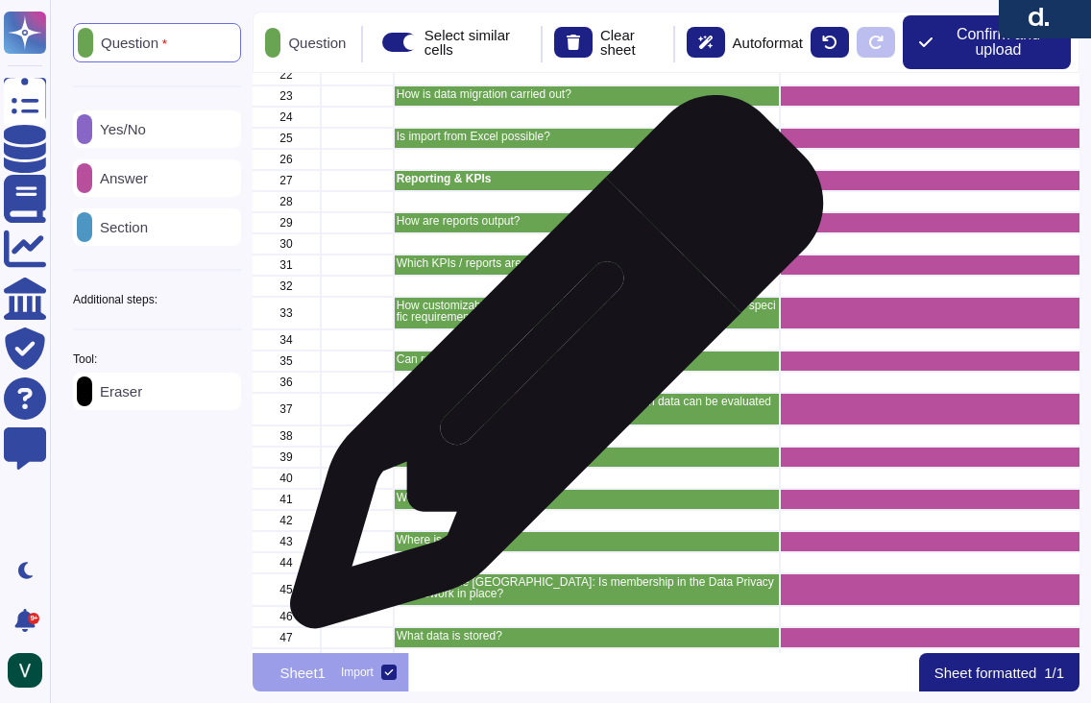
scroll to position [492, 1]
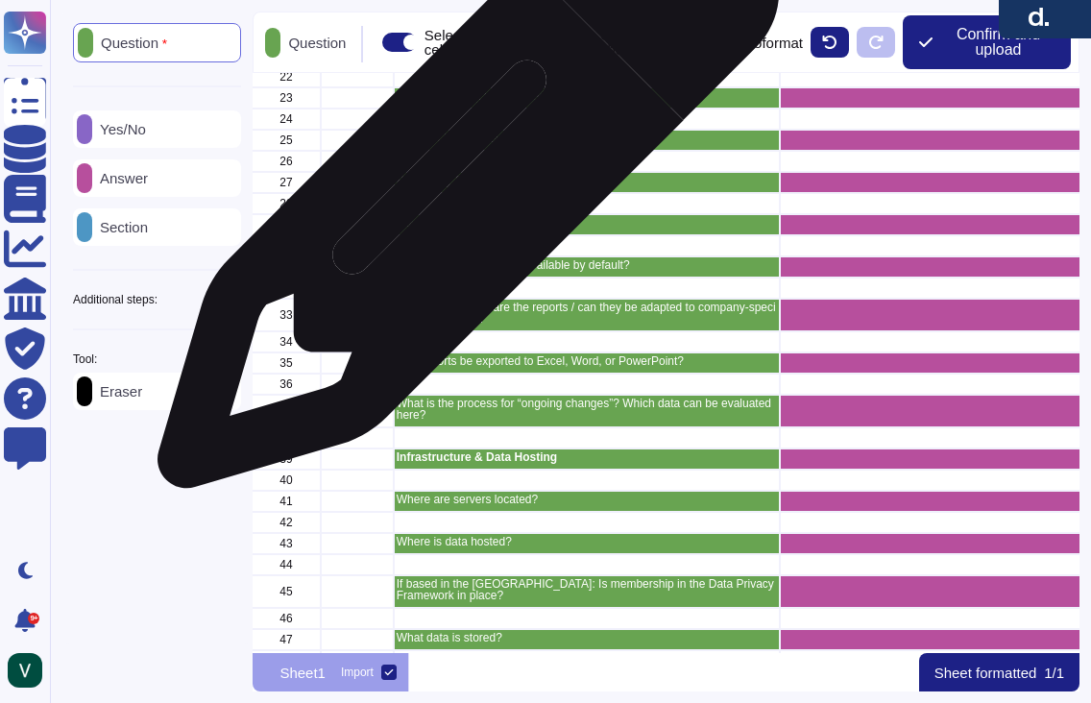
click at [460, 187] on div "Reporting & KPIs" at bounding box center [587, 182] width 386 height 21
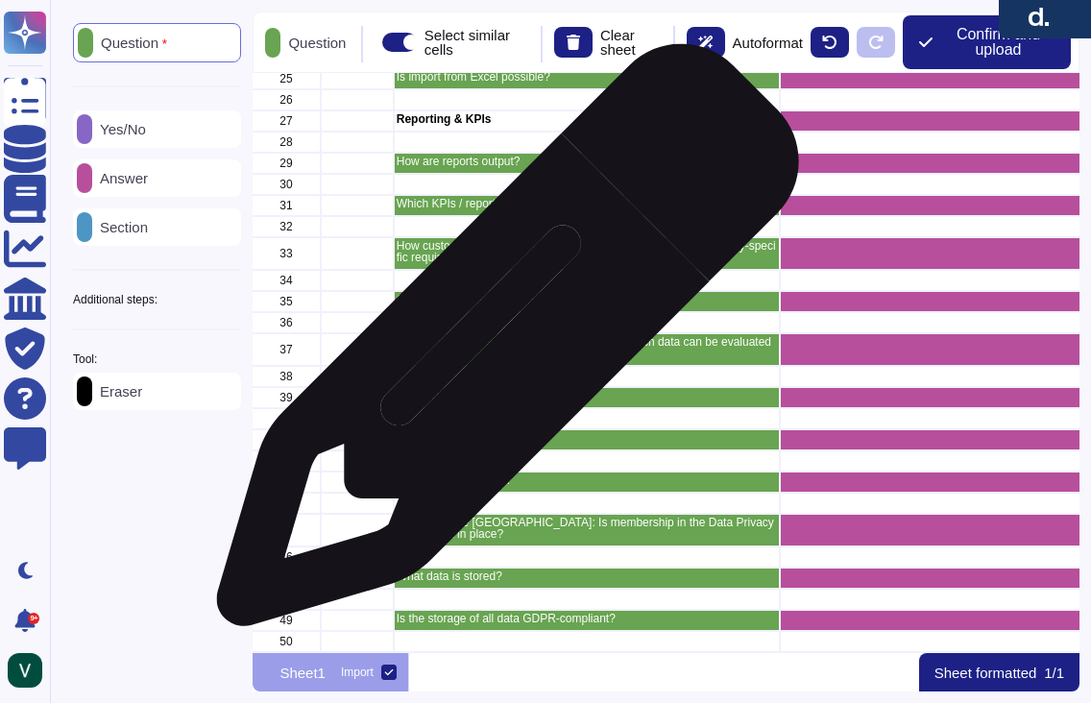
scroll to position [574, 1]
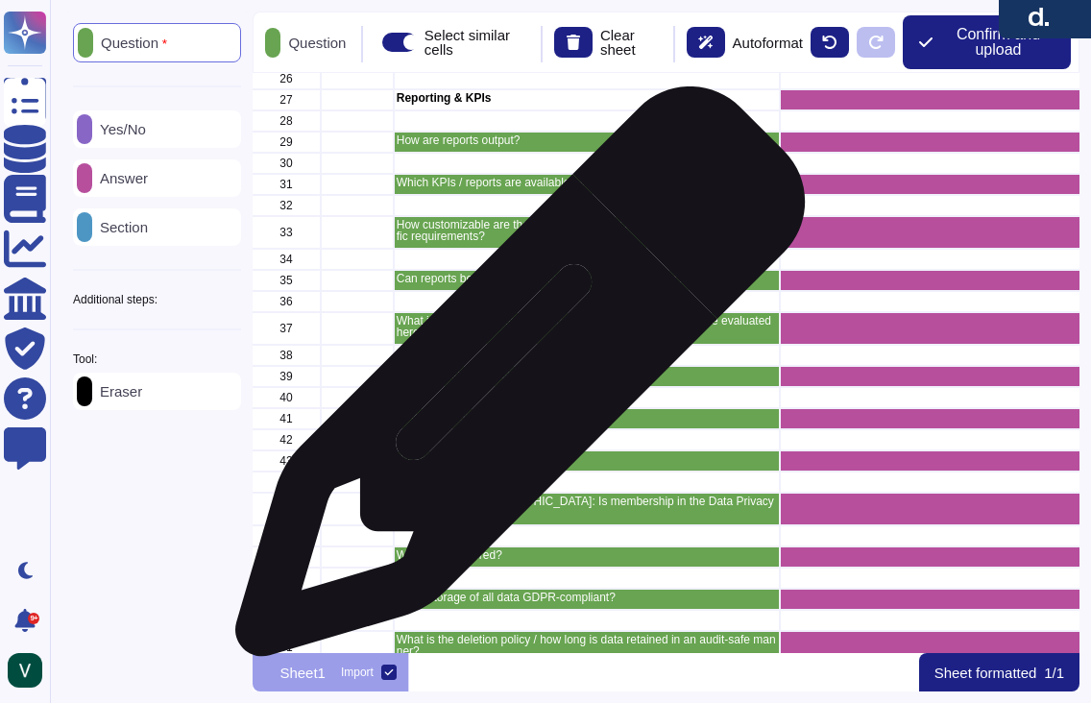
click at [513, 381] on div "Infrastructure & Data Hosting" at bounding box center [587, 376] width 386 height 21
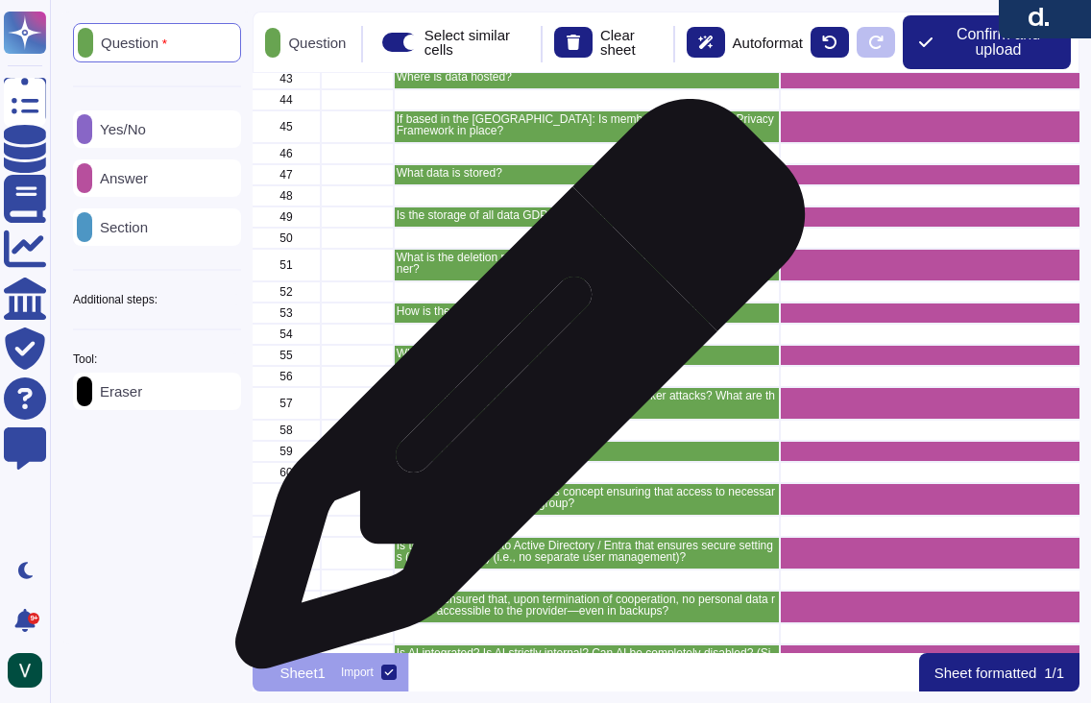
scroll to position [959, 1]
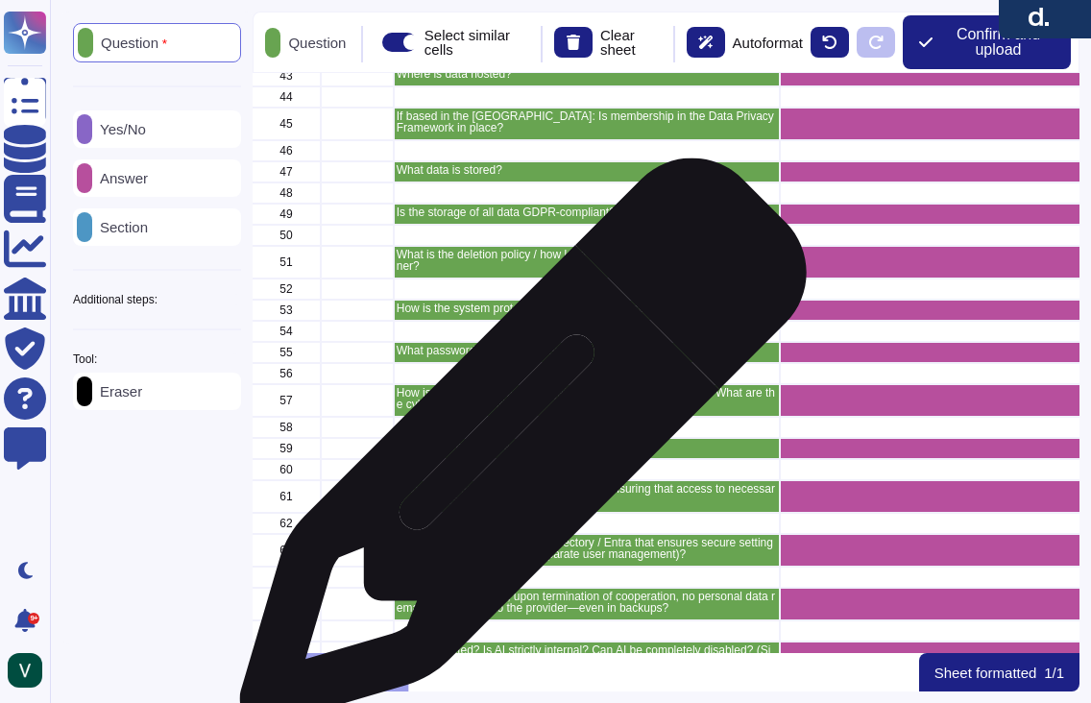
click at [516, 451] on div "33 How customizable are the reports / can they be adapted to company-specific r…" at bounding box center [665, 363] width 827 height 580
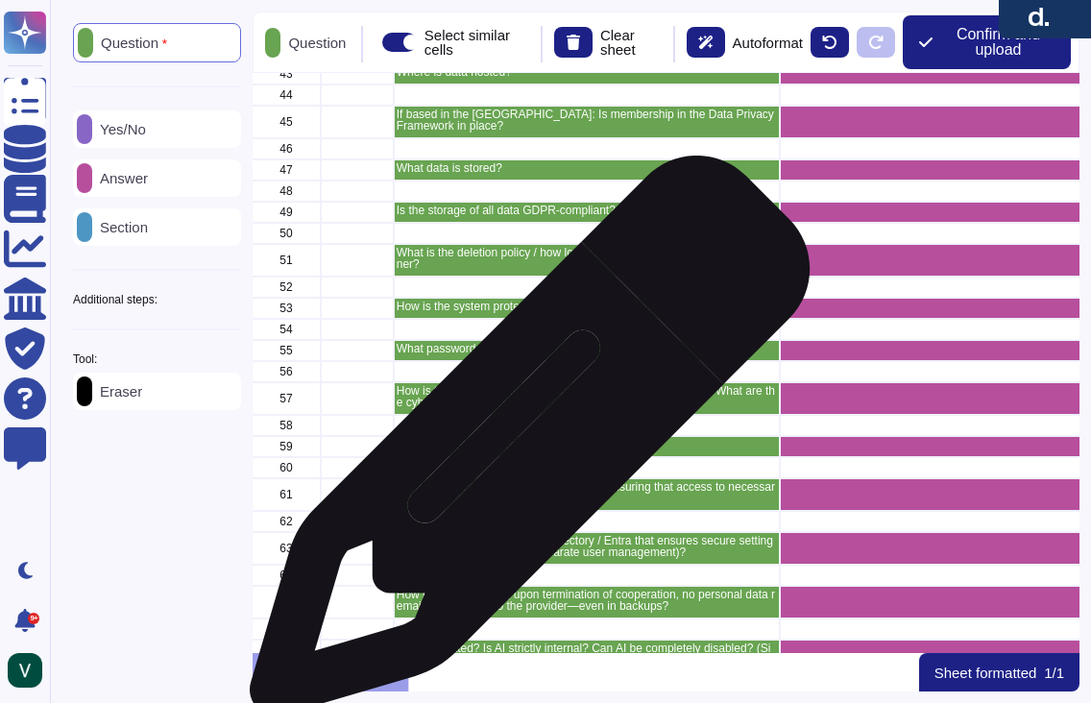
click at [522, 445] on div "33 How customizable are the reports / can they be adapted to company-specific r…" at bounding box center [665, 363] width 827 height 580
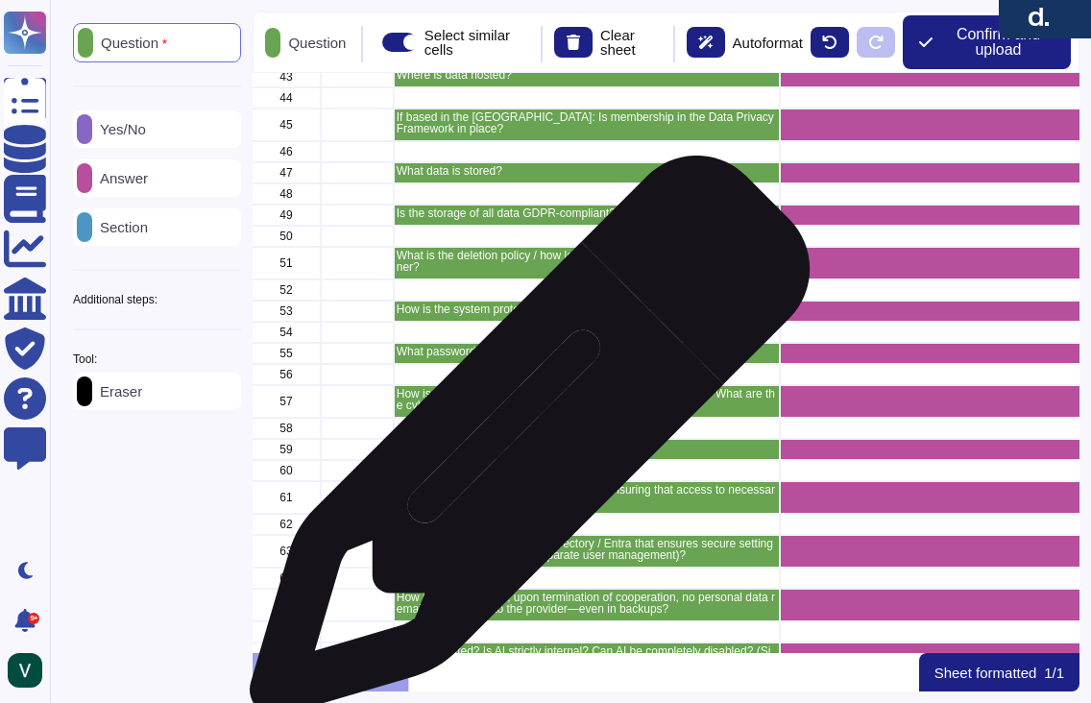
scroll to position [956, 1]
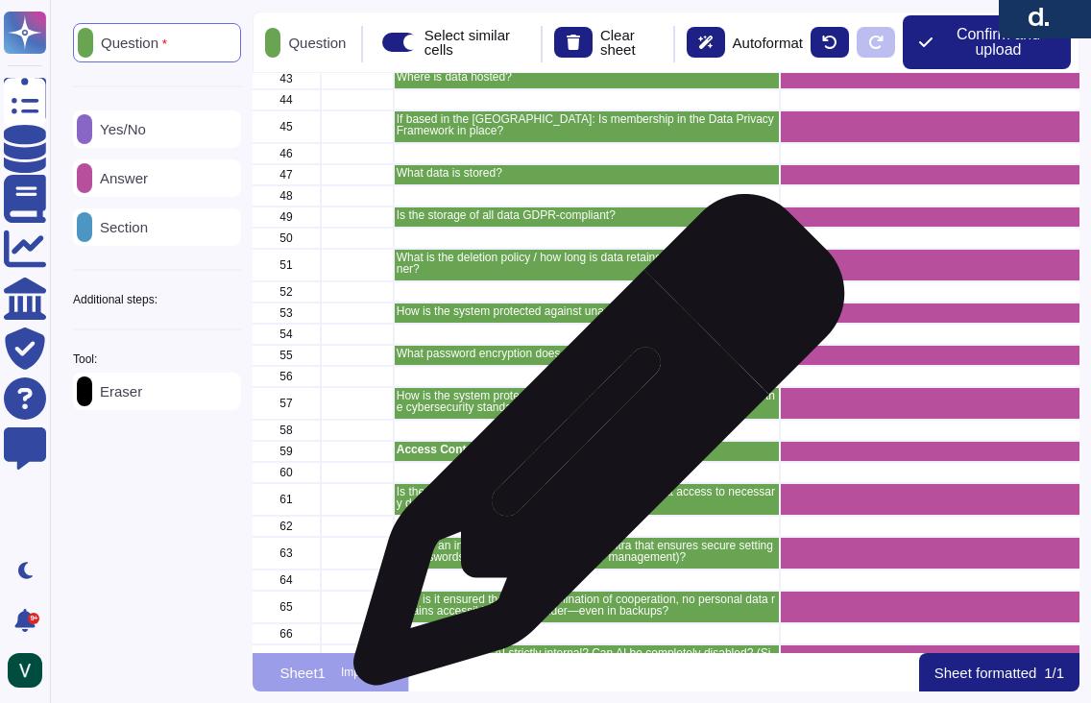
click at [591, 449] on p "Access Control & Security" at bounding box center [586, 450] width 380 height 12
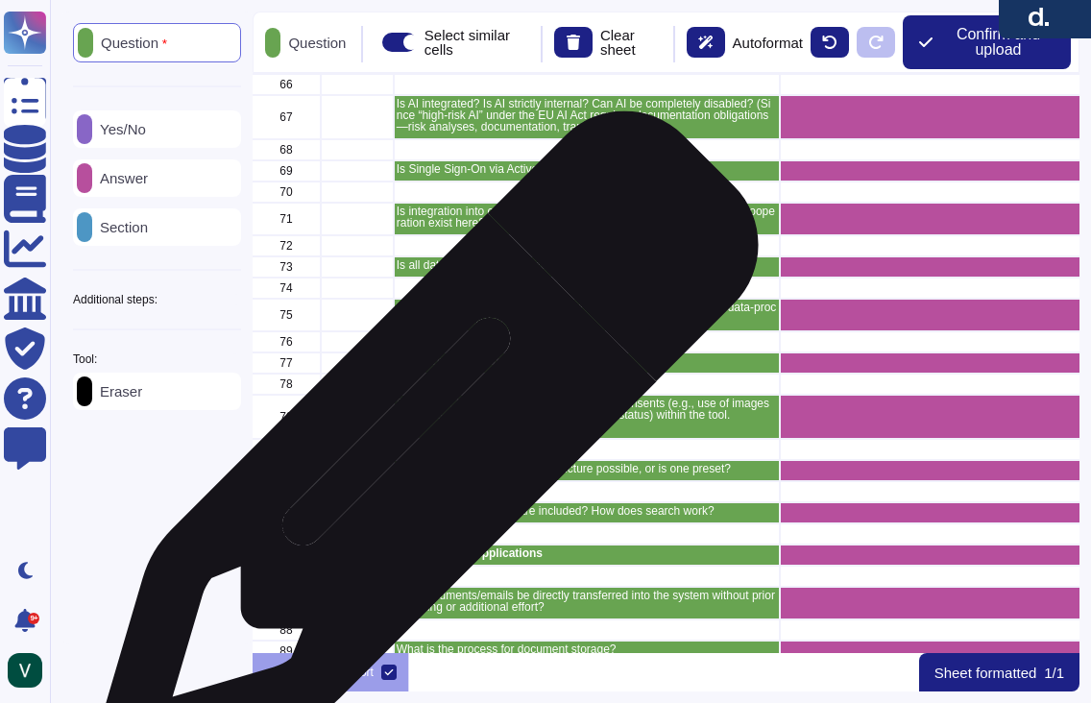
scroll to position [1547, 1]
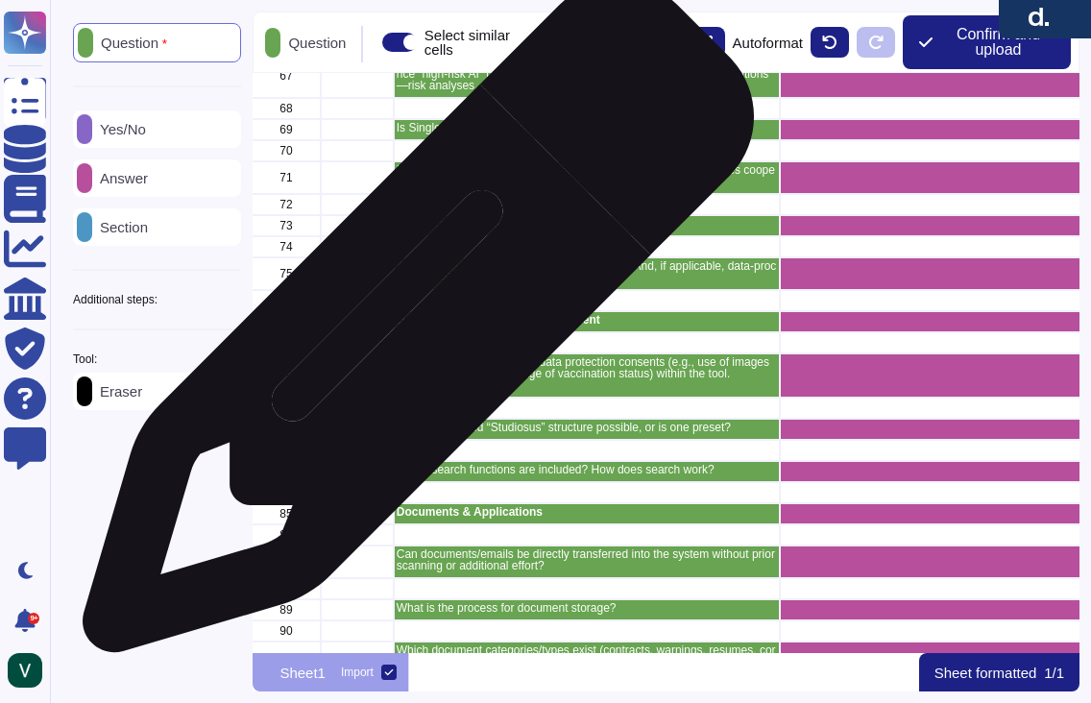
click at [411, 326] on div "Data Privacy & Consent Management" at bounding box center [587, 321] width 386 height 21
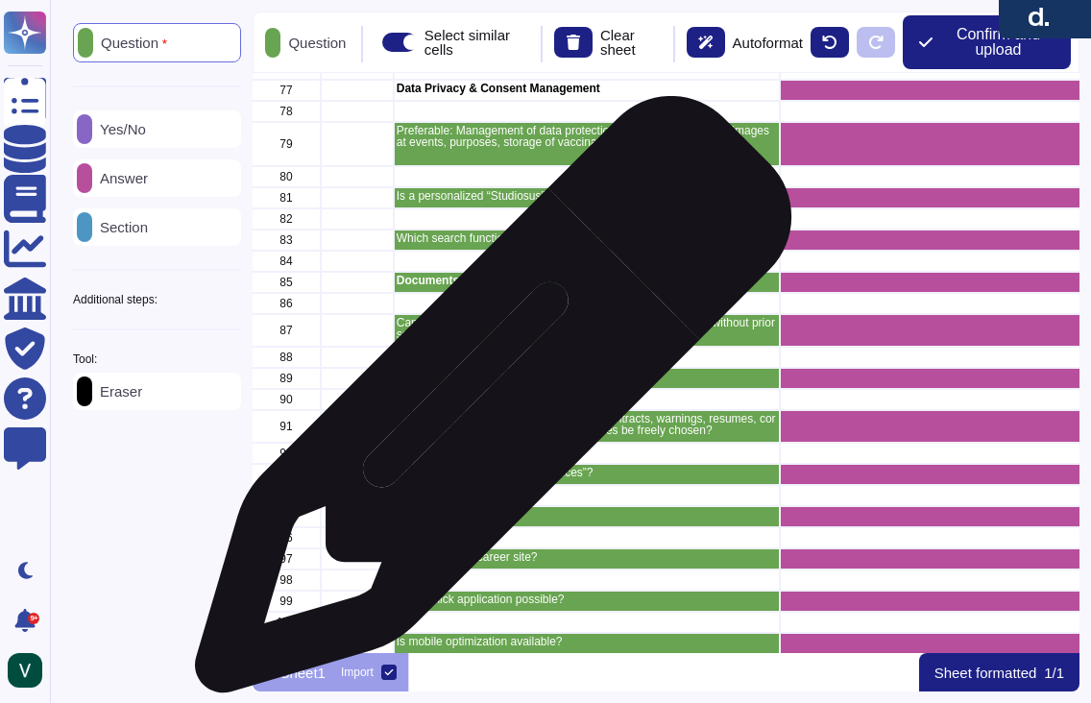
scroll to position [1784, 1]
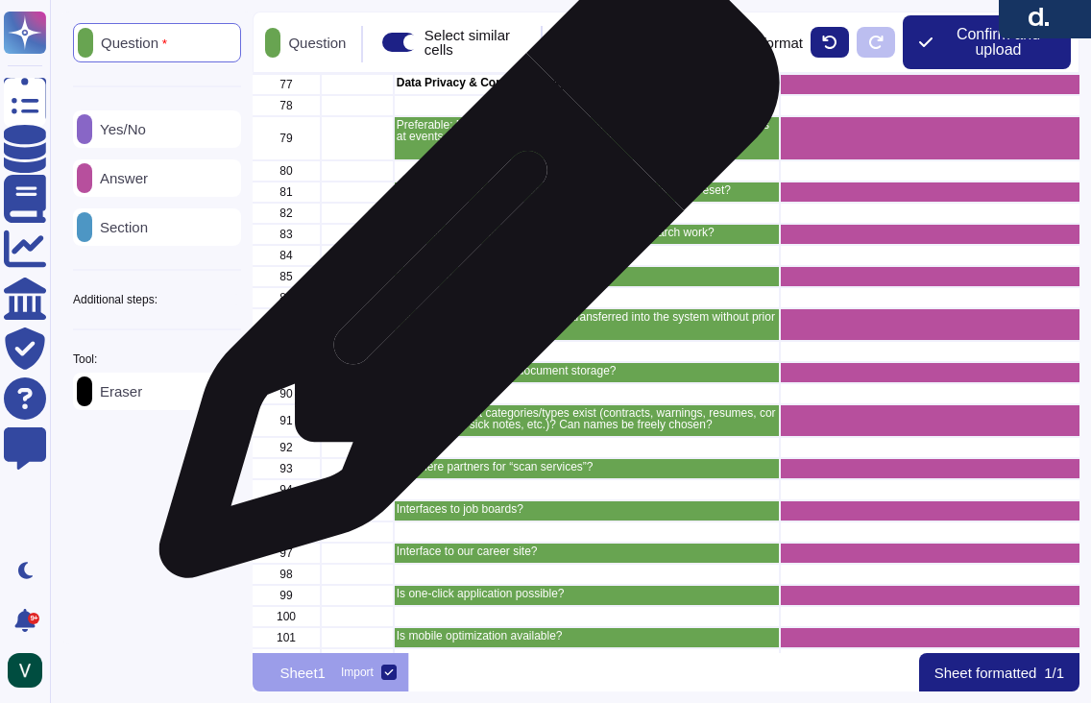
click at [462, 277] on p "Documents & Applications" at bounding box center [586, 275] width 380 height 12
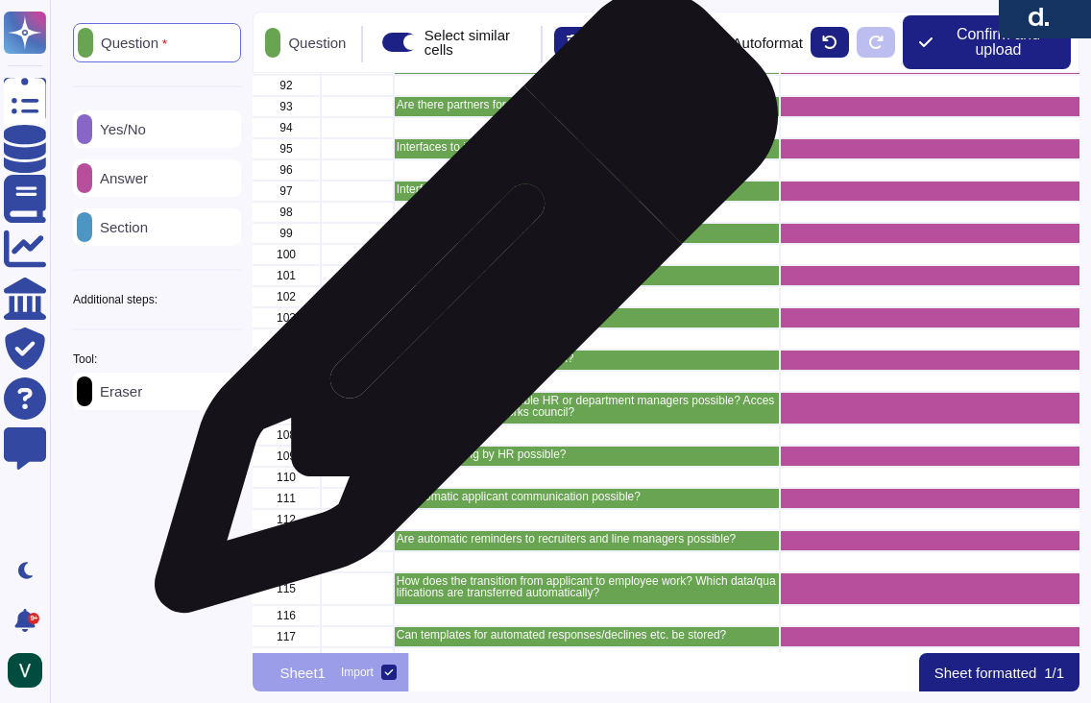
click at [459, 311] on div "82 83 Which search functions are included? How does search work? 84 85 Document…" at bounding box center [665, 363] width 827 height 580
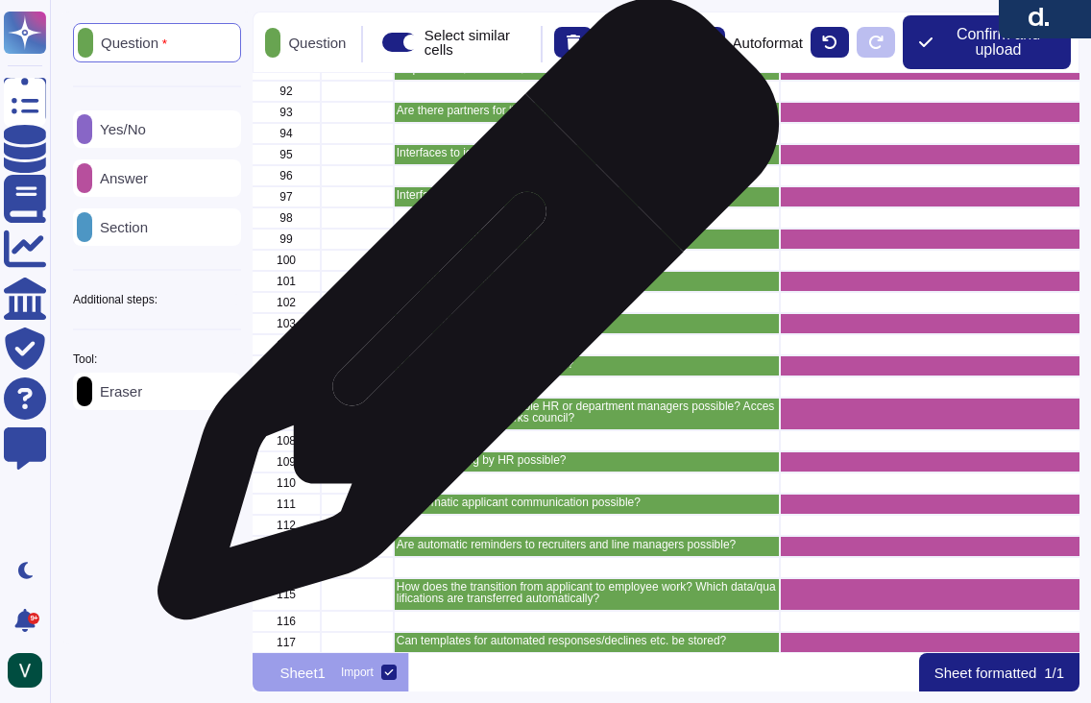
click at [461, 319] on div "81 Is a personalized “Studiosus” structure possible, or is one preset? 82 83 Wh…" at bounding box center [665, 363] width 827 height 580
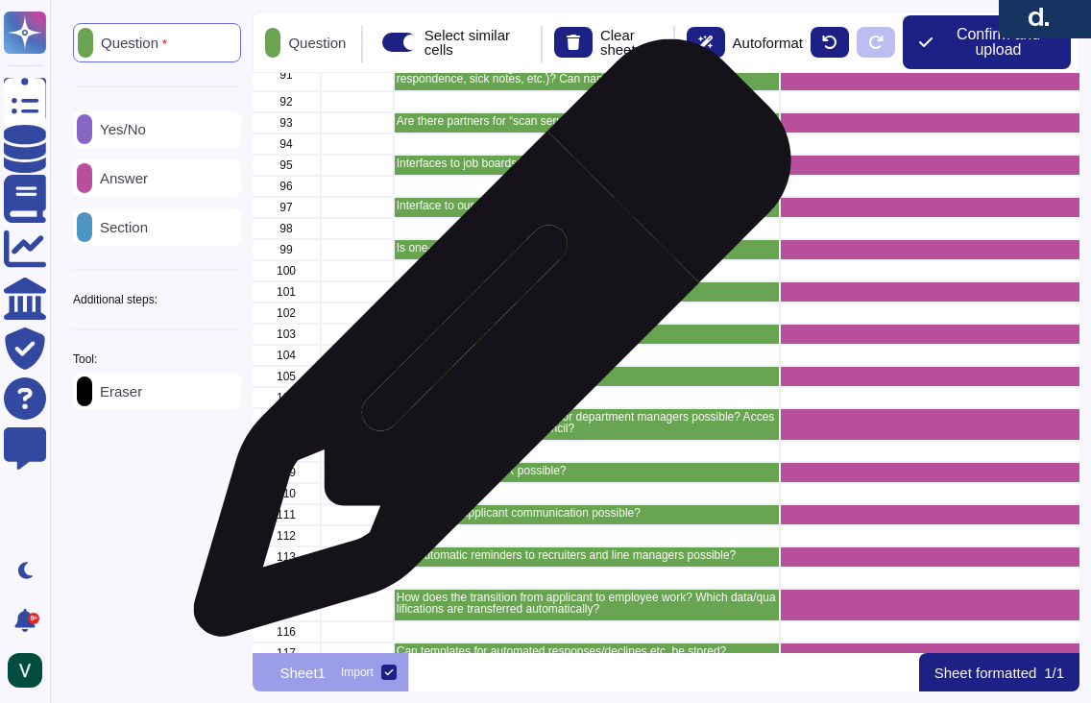
click at [485, 348] on div "grid" at bounding box center [587, 355] width 386 height 21
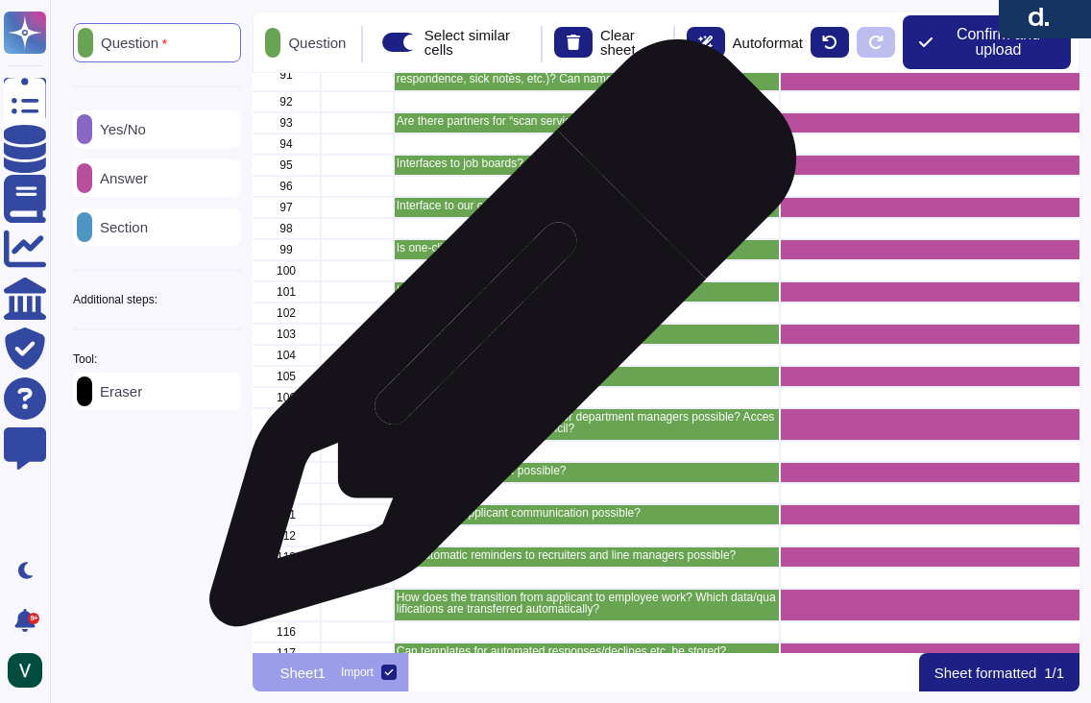
click at [495, 343] on div "Applicant / Recruitment Process" at bounding box center [587, 334] width 386 height 21
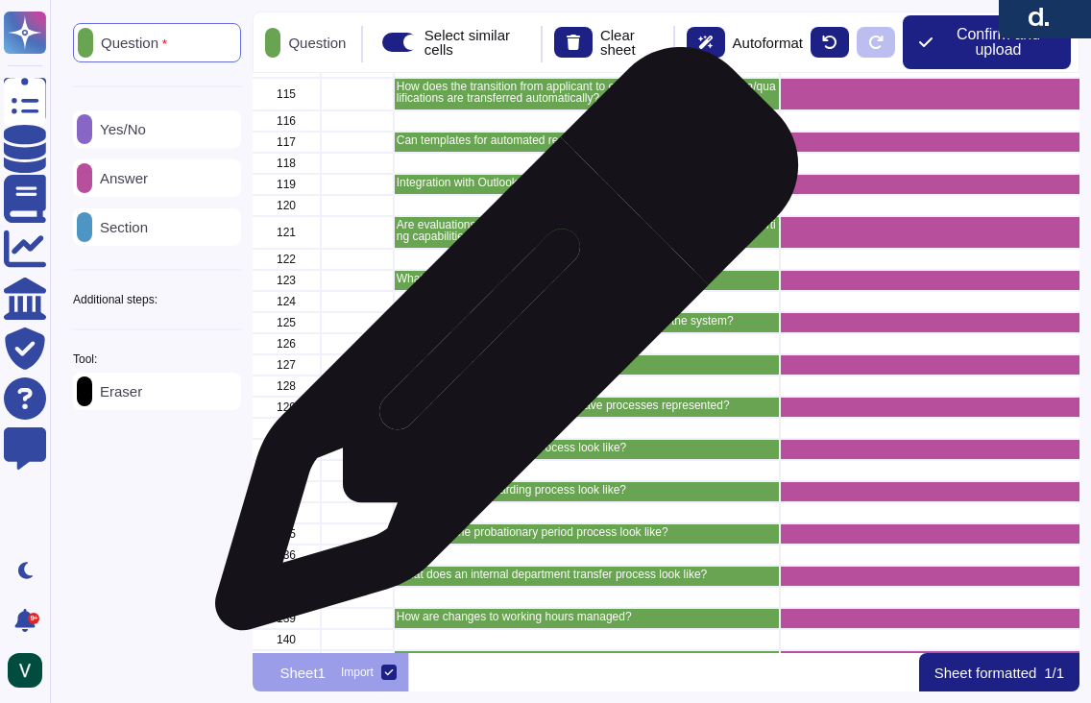
scroll to position [2661, 1]
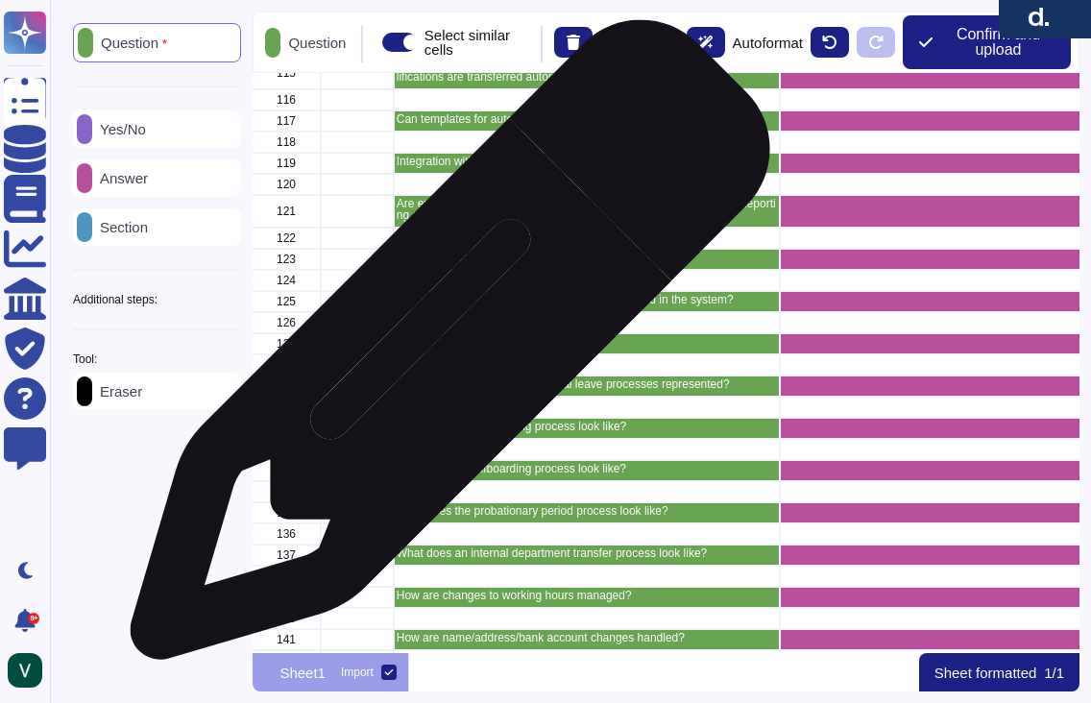
click at [443, 349] on div "105 How does application intake work? 106 107 Is distribution to responsible HR…" at bounding box center [665, 363] width 827 height 580
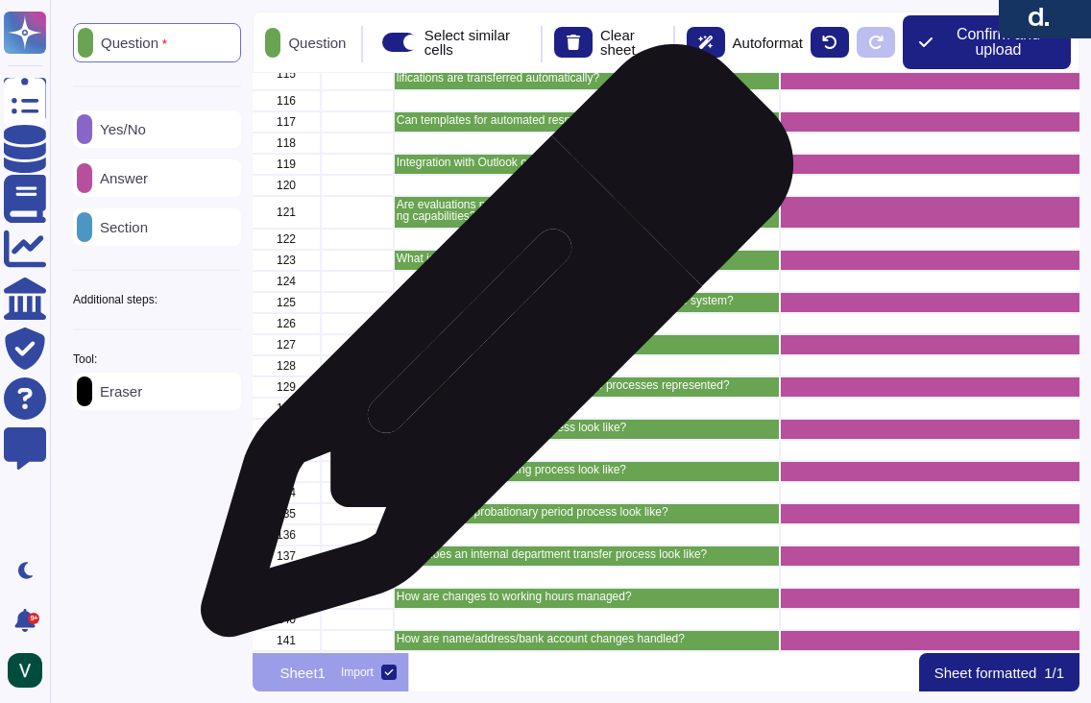
click at [490, 350] on div "Onboarding / HR Processes" at bounding box center [587, 344] width 386 height 21
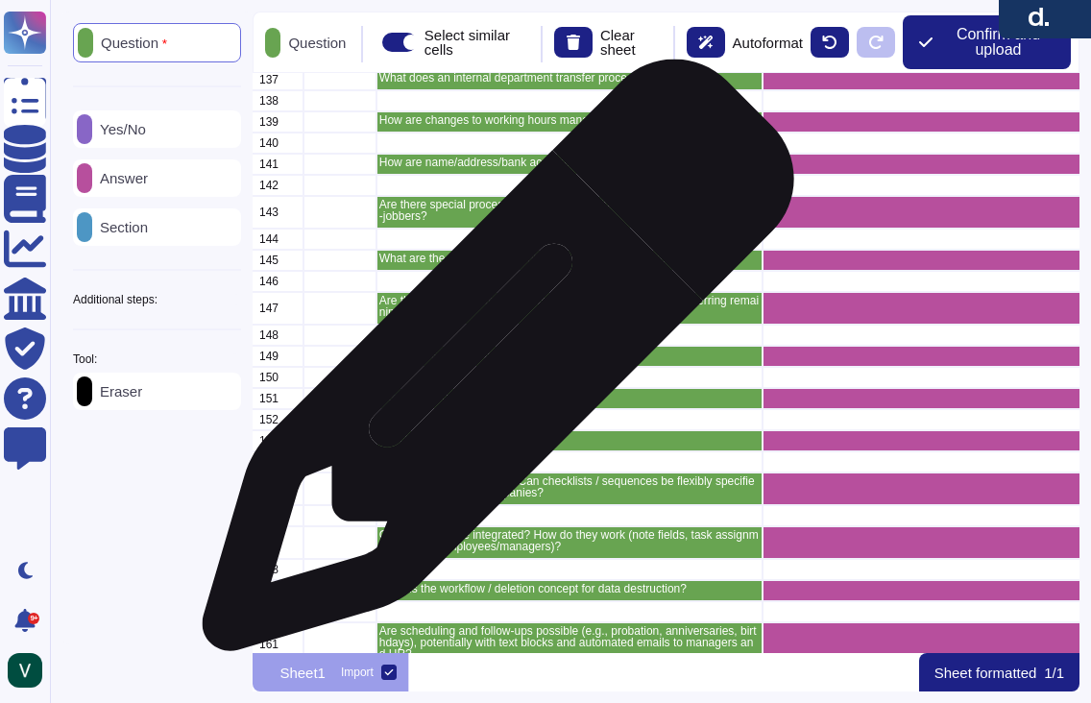
click at [491, 366] on div "127 Onboarding / HR Processes 128 129 How are maternity leave / parental leave …" at bounding box center [665, 363] width 827 height 580
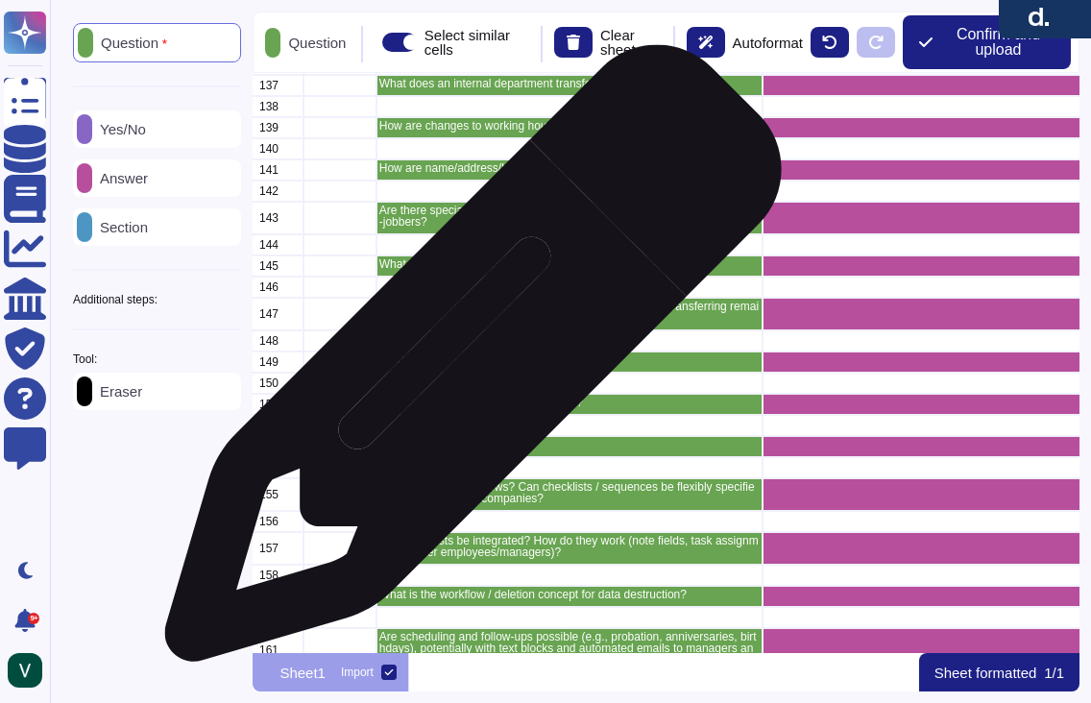
click at [466, 363] on p "Workflows & Task Management" at bounding box center [569, 360] width 380 height 12
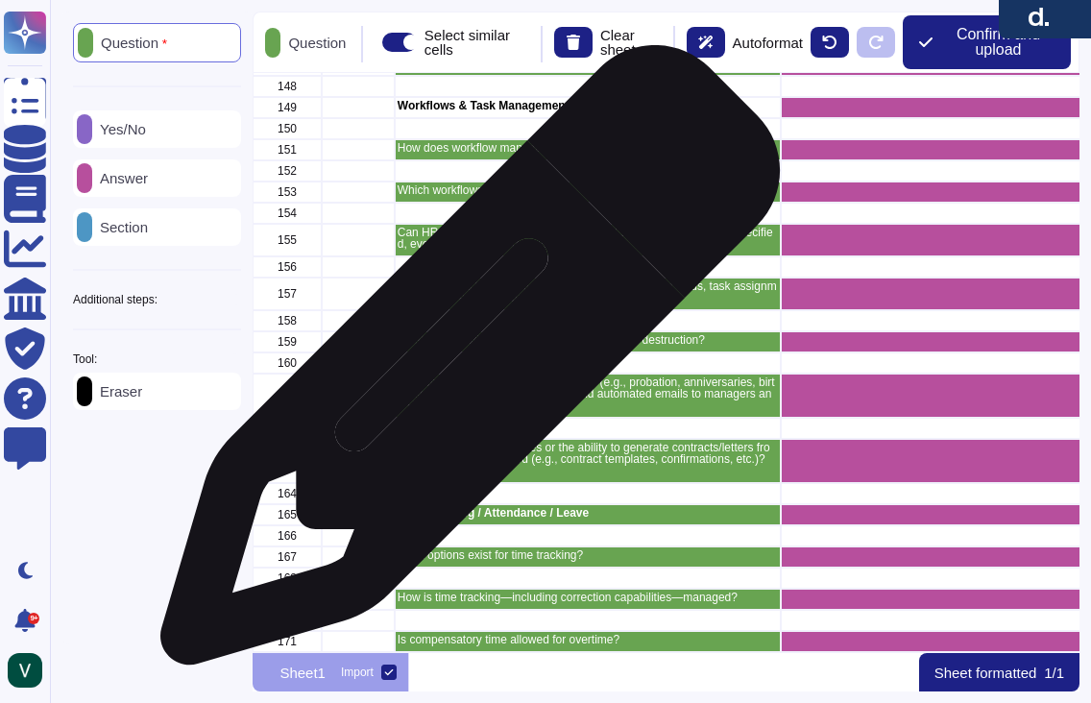
scroll to position [3385, 1]
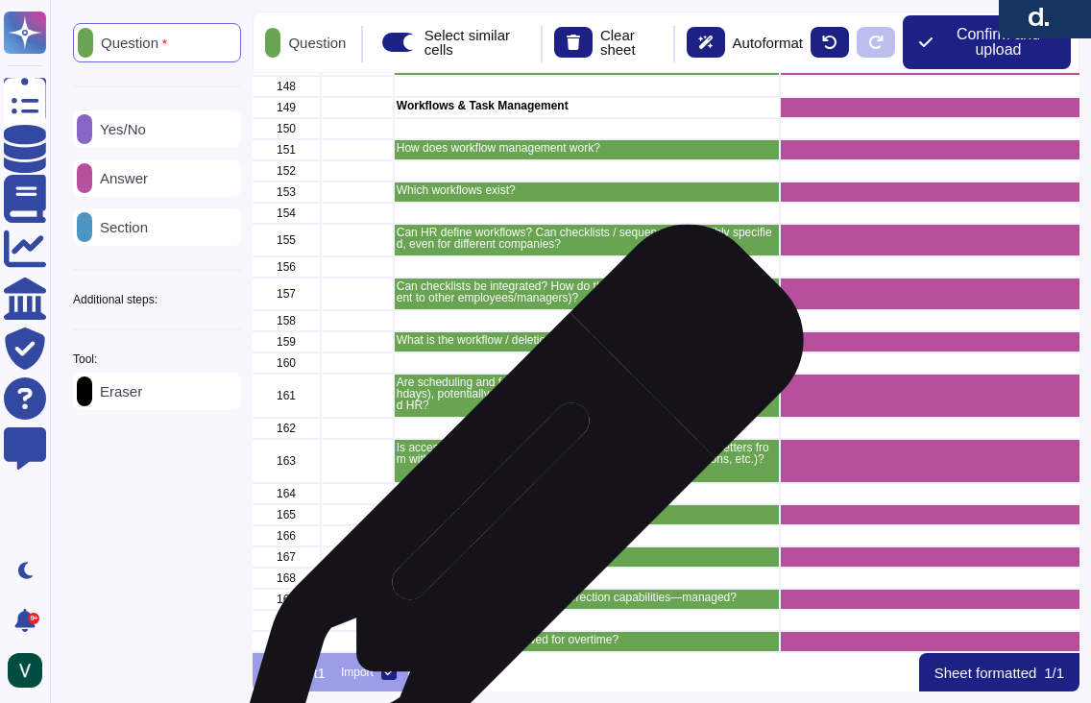
click at [510, 520] on div "Time Tracking / Attendance / Leave" at bounding box center [587, 514] width 386 height 21
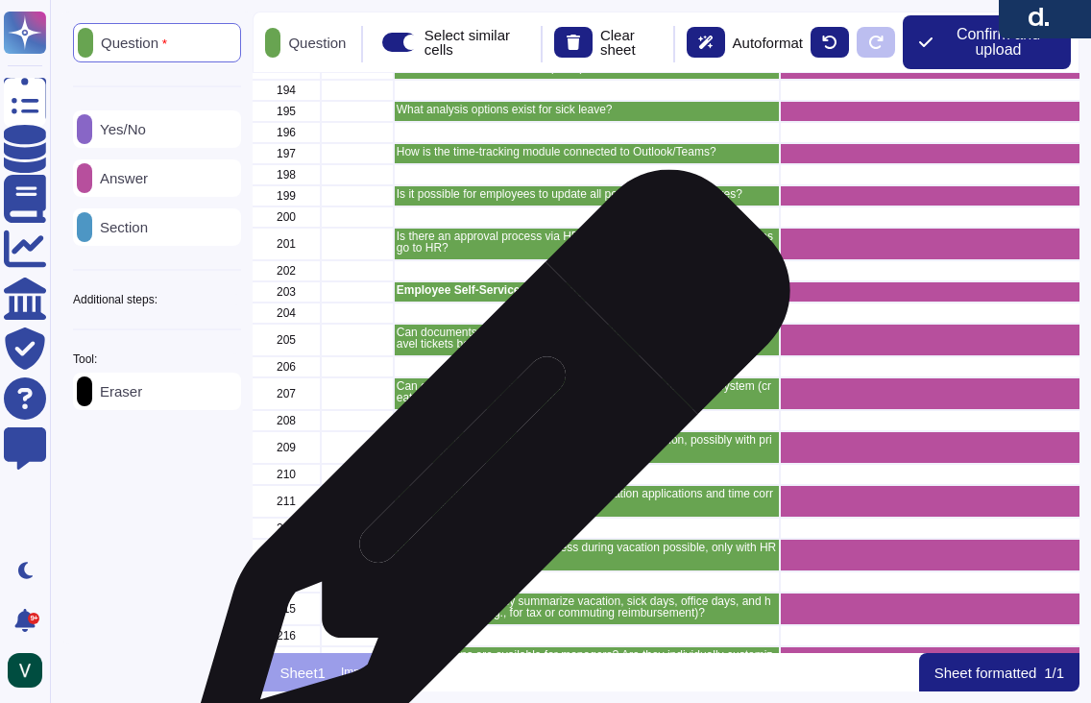
scroll to position [4478, 1]
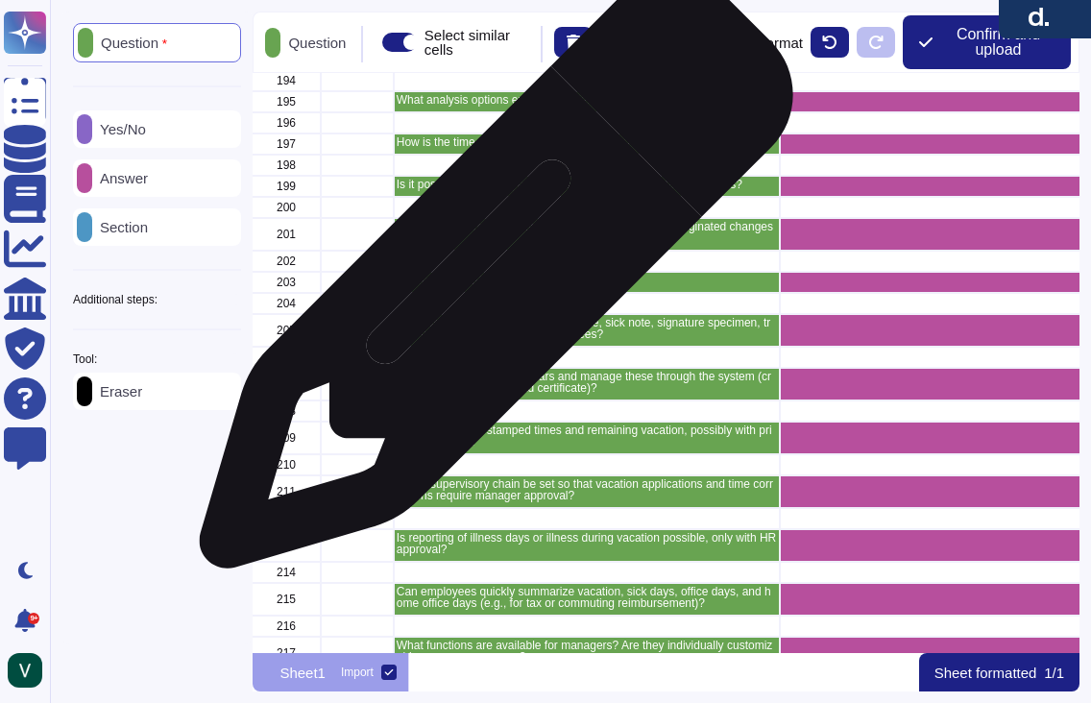
click at [489, 281] on div "184 185 How are time credits (e.g., emergency phone, holiday work, etc.) proces…" at bounding box center [665, 363] width 827 height 580
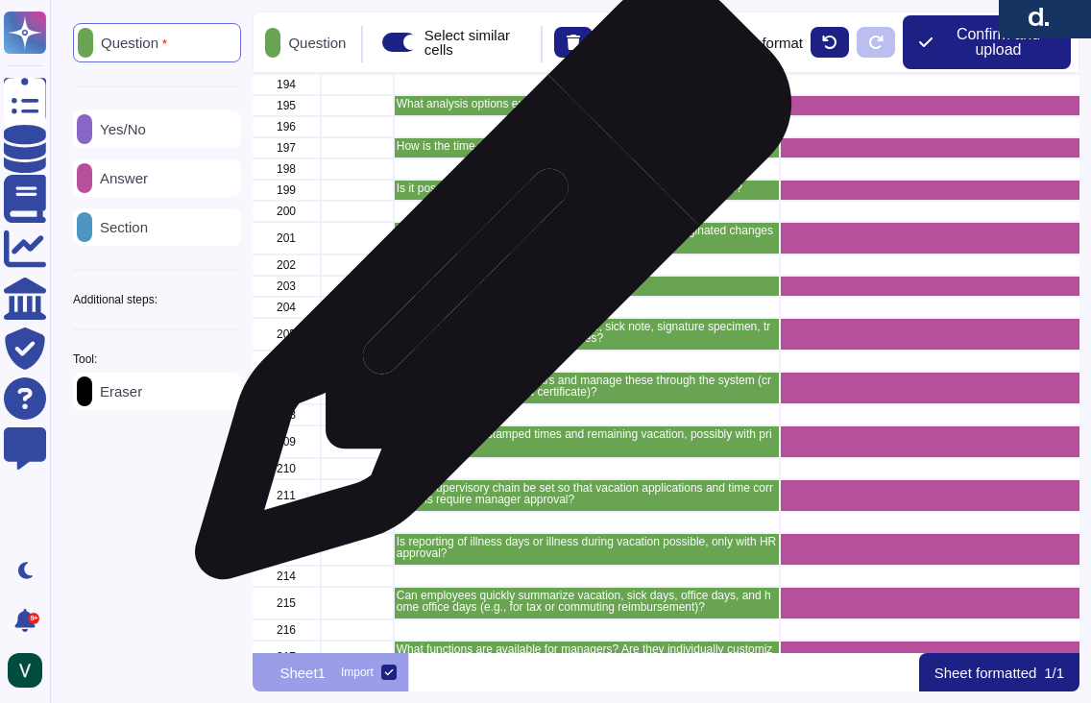
click at [487, 291] on div "183 How are overtime payments handled? 184 185 How are time credits (e.g., emer…" at bounding box center [665, 363] width 827 height 580
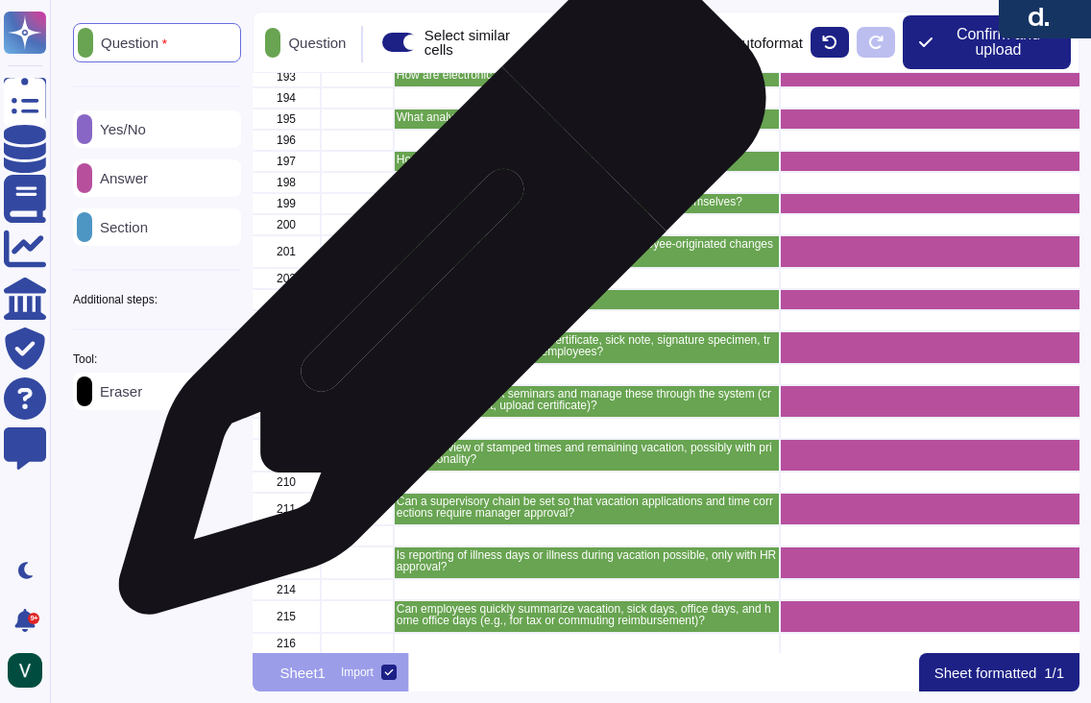
click at [435, 300] on div "183 How are overtime payments handled? 184 185 How are time credits (e.g., emer…" at bounding box center [665, 363] width 827 height 580
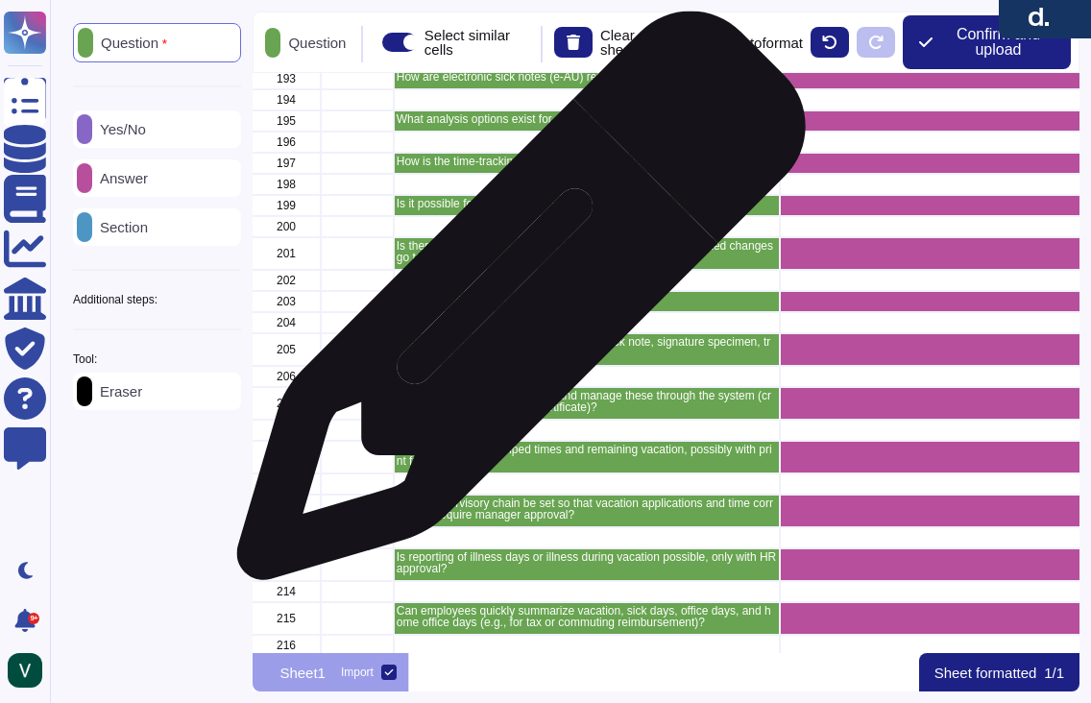
click at [514, 305] on div "183 How are overtime payments handled? 184 185 How are time credits (e.g., emer…" at bounding box center [665, 363] width 827 height 580
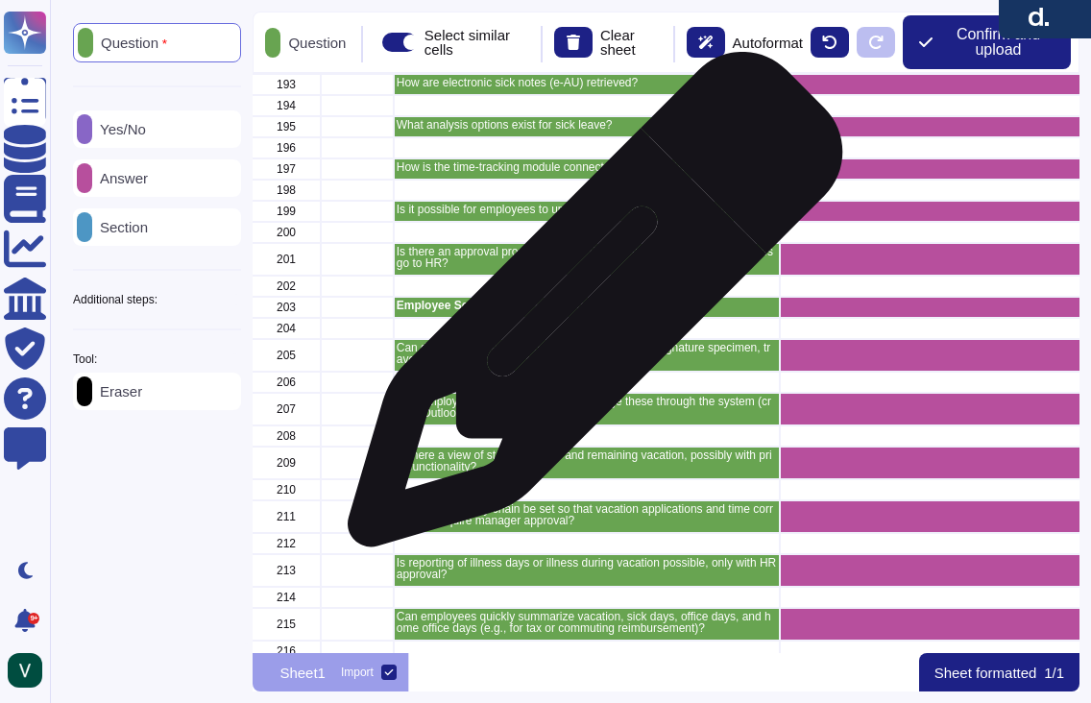
click at [588, 309] on div "182 183 How are overtime payments handled? 184 185 How are time credits (e.g., …" at bounding box center [665, 363] width 827 height 580
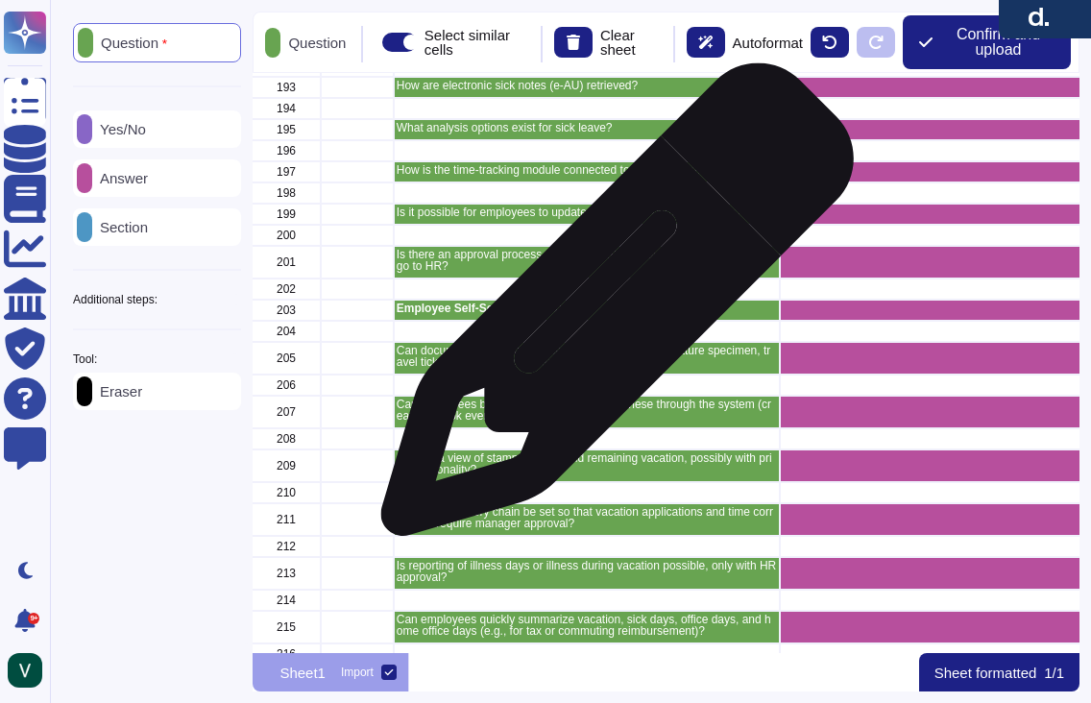
click at [610, 309] on div "182 183 How are overtime payments handled? 184 185 How are time credits (e.g., …" at bounding box center [665, 363] width 827 height 580
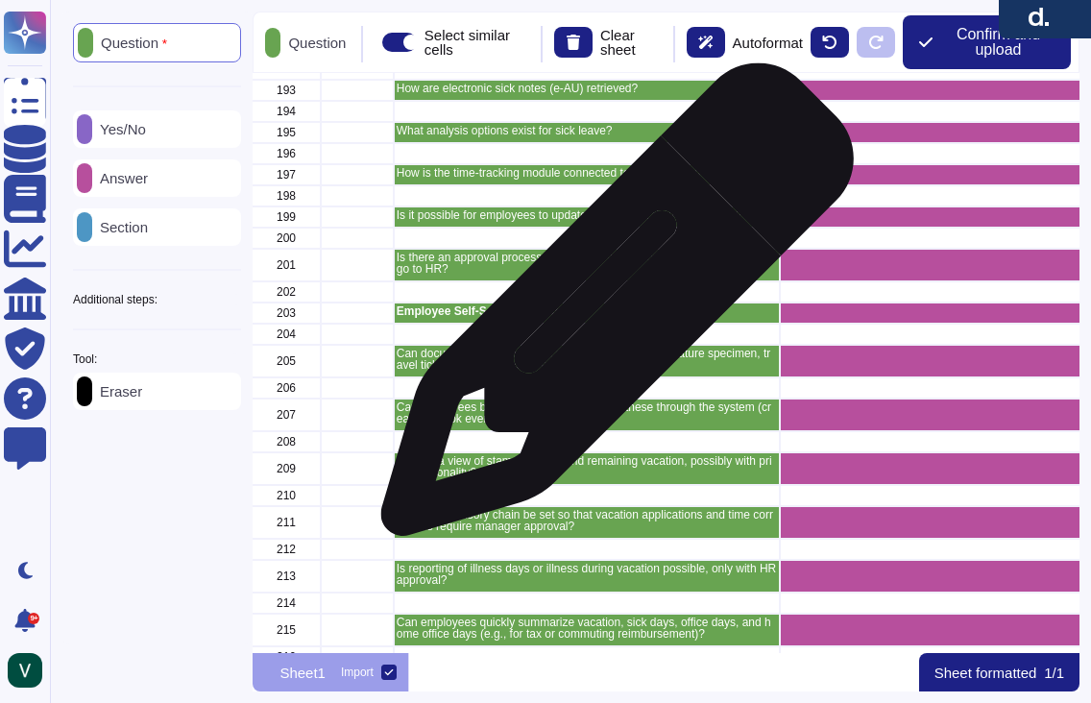
click at [610, 309] on div "182 183 How are overtime payments handled? 184 185 How are time credits (e.g., …" at bounding box center [665, 363] width 827 height 580
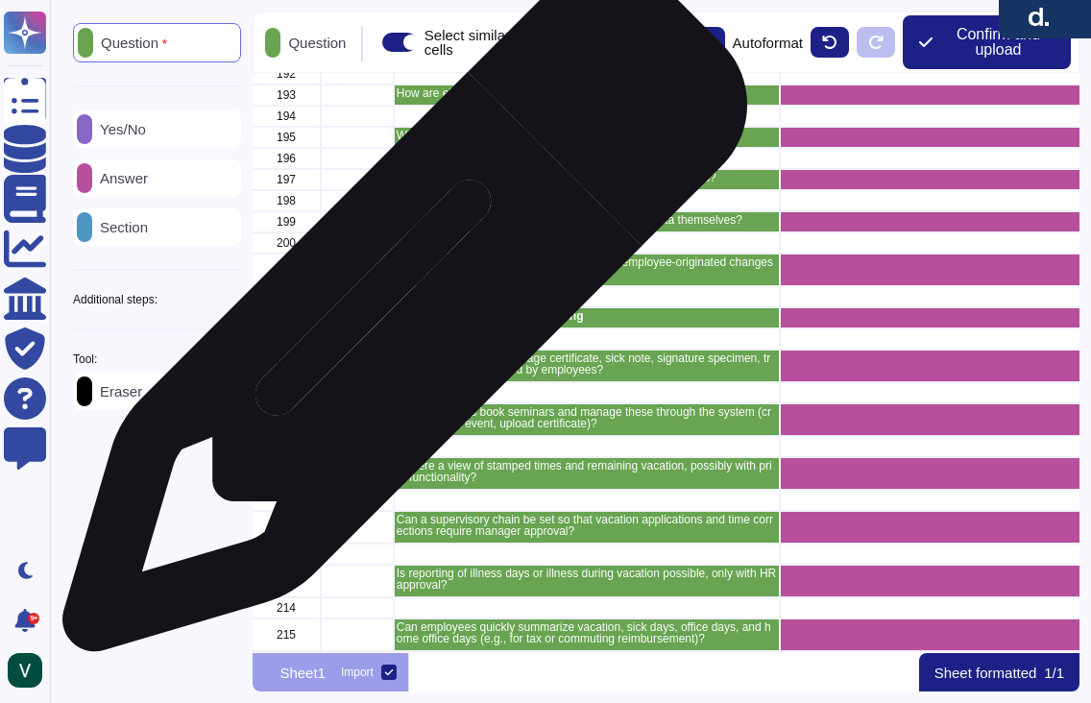
click at [397, 319] on p "Employee Self‑Service & Learning" at bounding box center [586, 316] width 380 height 12
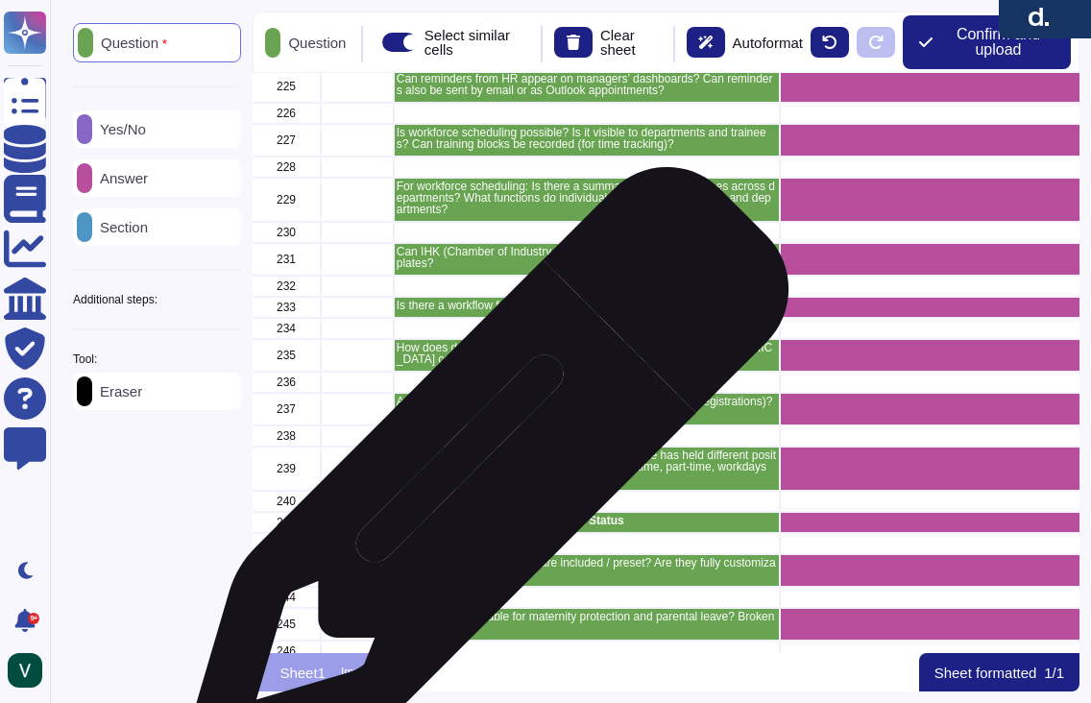
scroll to position [5275, 1]
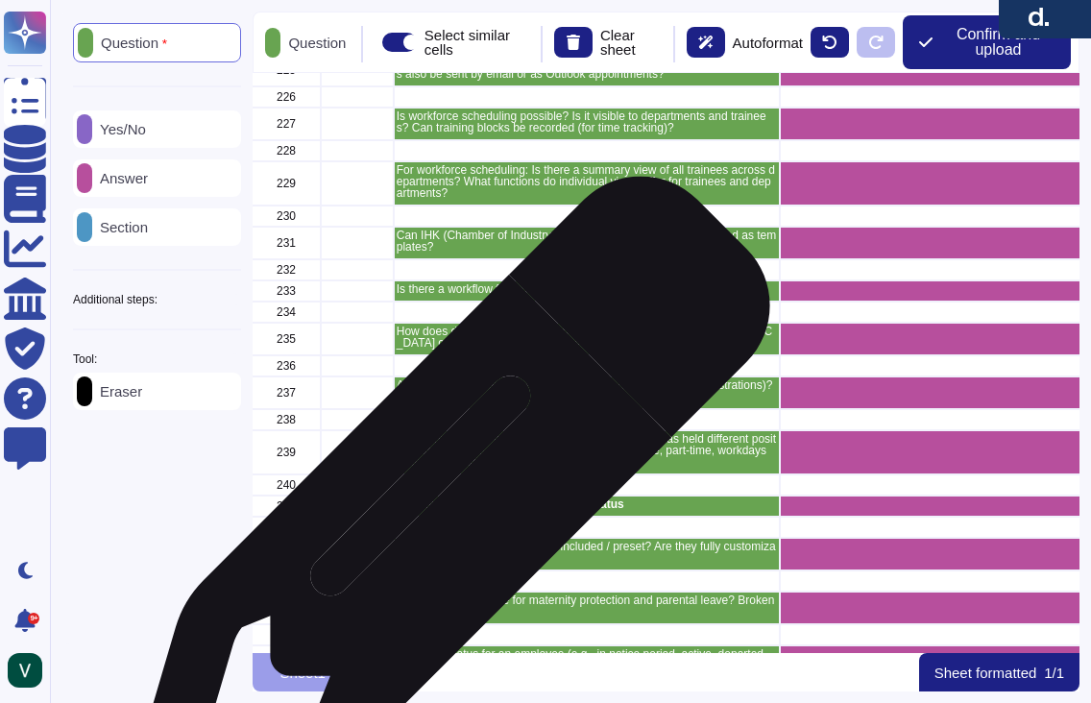
click at [444, 506] on p "Working Time Models & Personnel Status" at bounding box center [586, 504] width 380 height 12
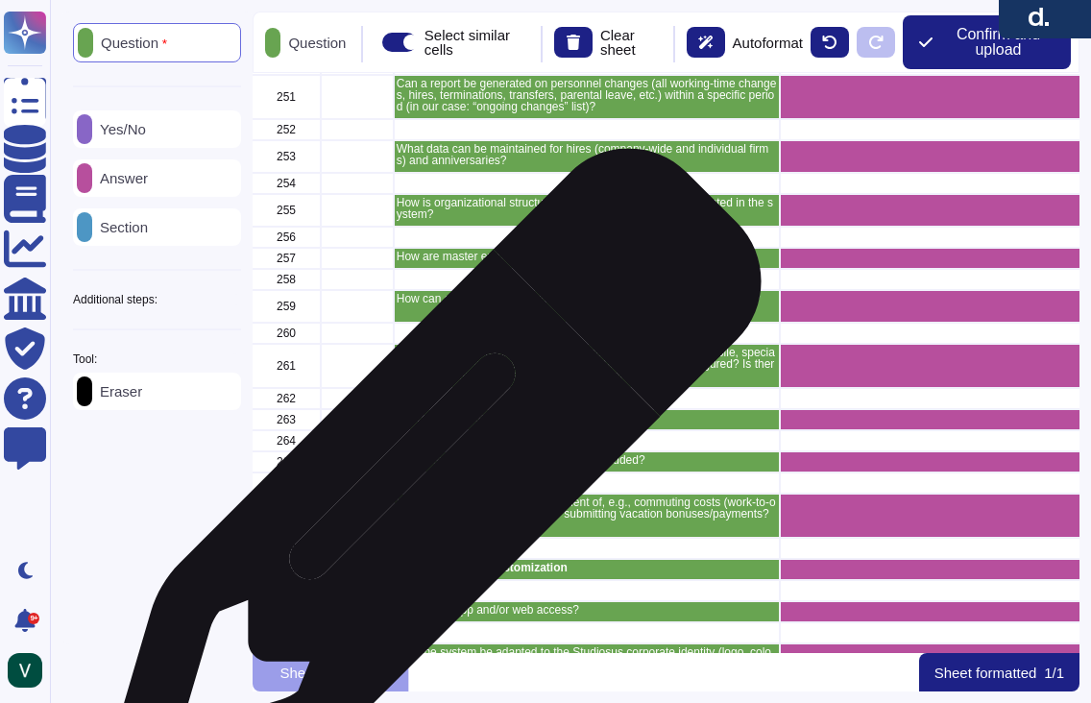
scroll to position [5953, 1]
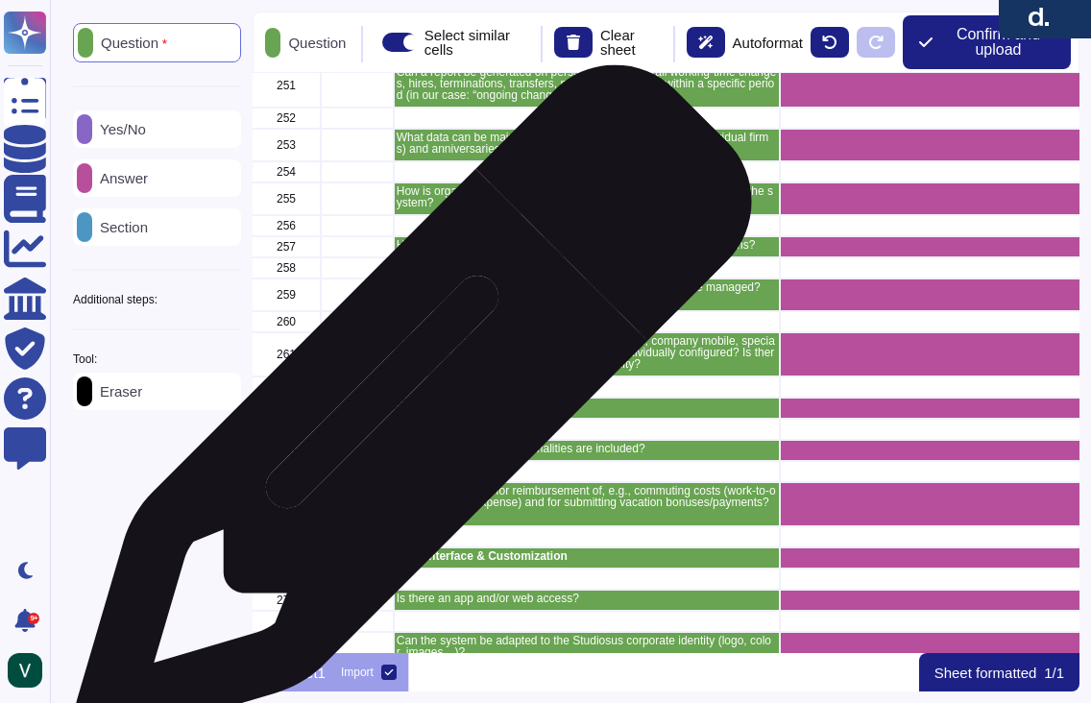
click at [405, 413] on div "241 Working Time Models & Personnel Status 242 243 Which working‑time models ar…" at bounding box center [665, 363] width 827 height 580
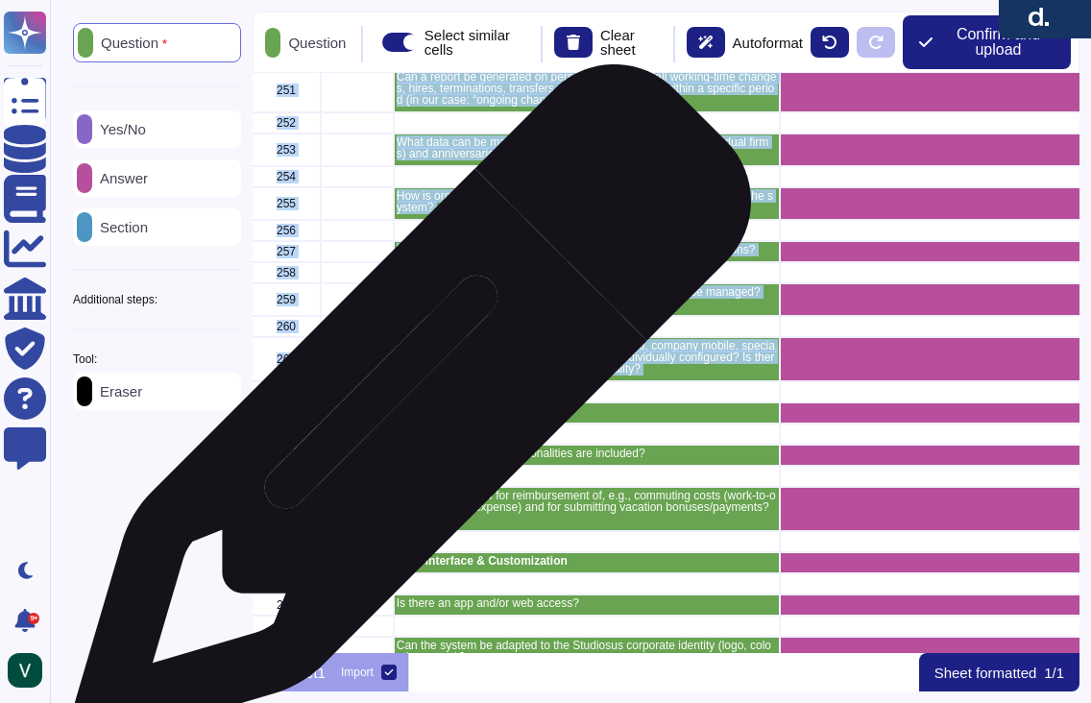
scroll to position [5947, 1]
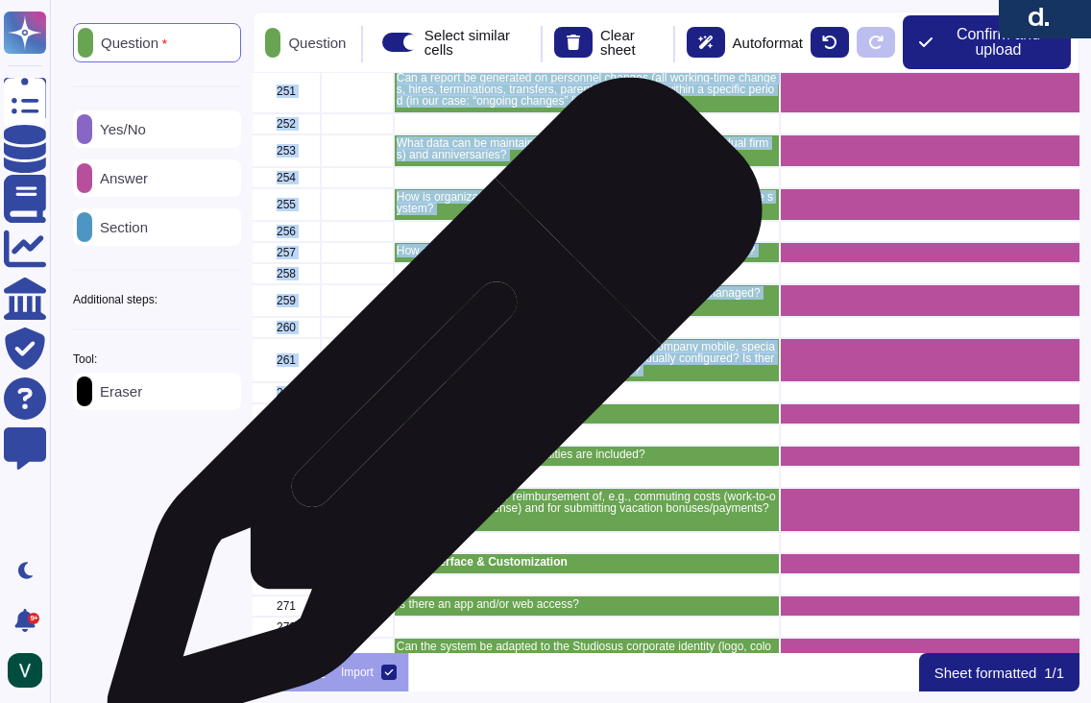
click at [427, 415] on p "Payroll & Reimbursements" at bounding box center [586, 412] width 380 height 12
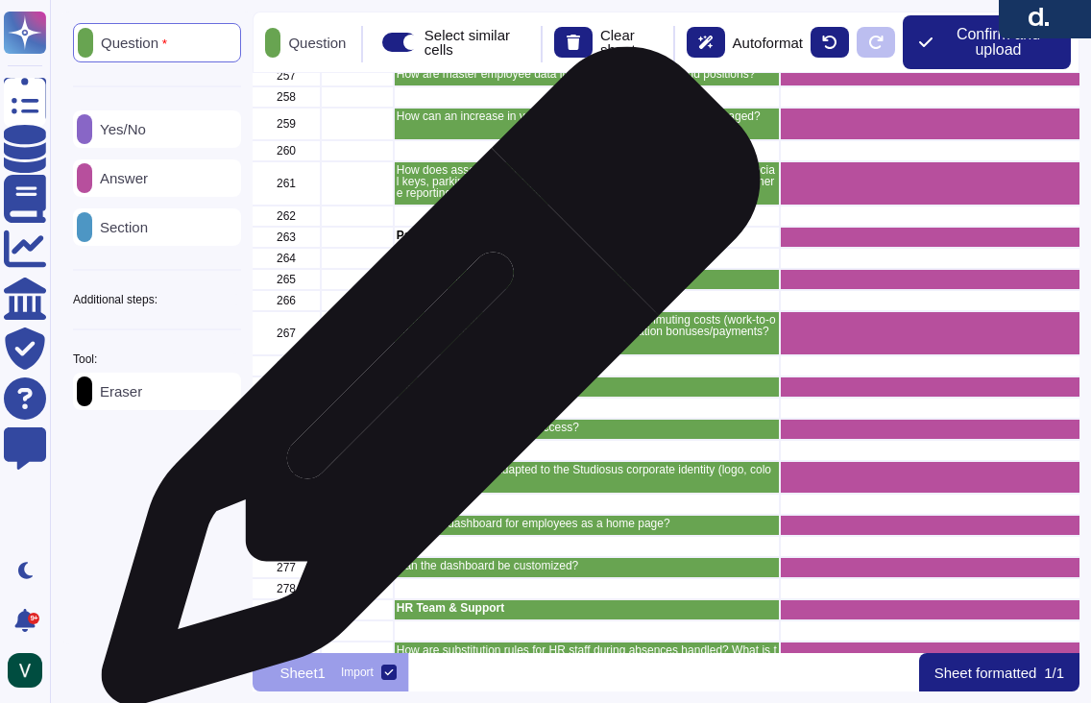
click at [423, 386] on div "247 Is there a status for an employee (e.g., in notice period, active, departed…" at bounding box center [665, 363] width 827 height 580
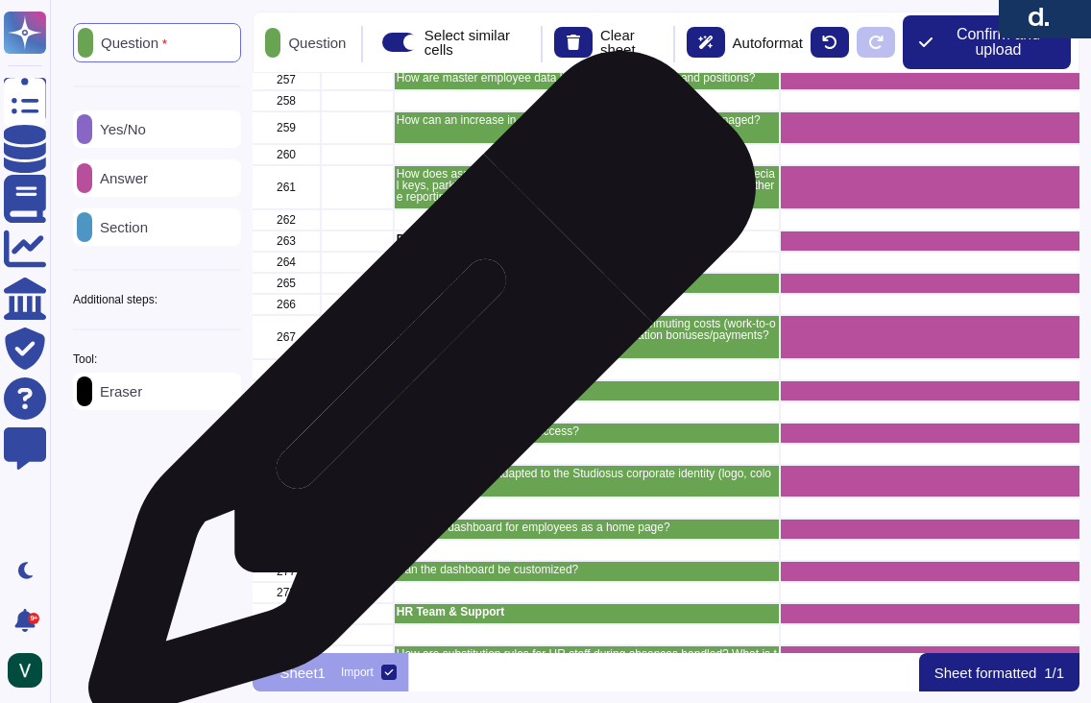
click at [415, 395] on div "247 Is there a status for an employee (e.g., in notice period, active, departed…" at bounding box center [665, 363] width 827 height 580
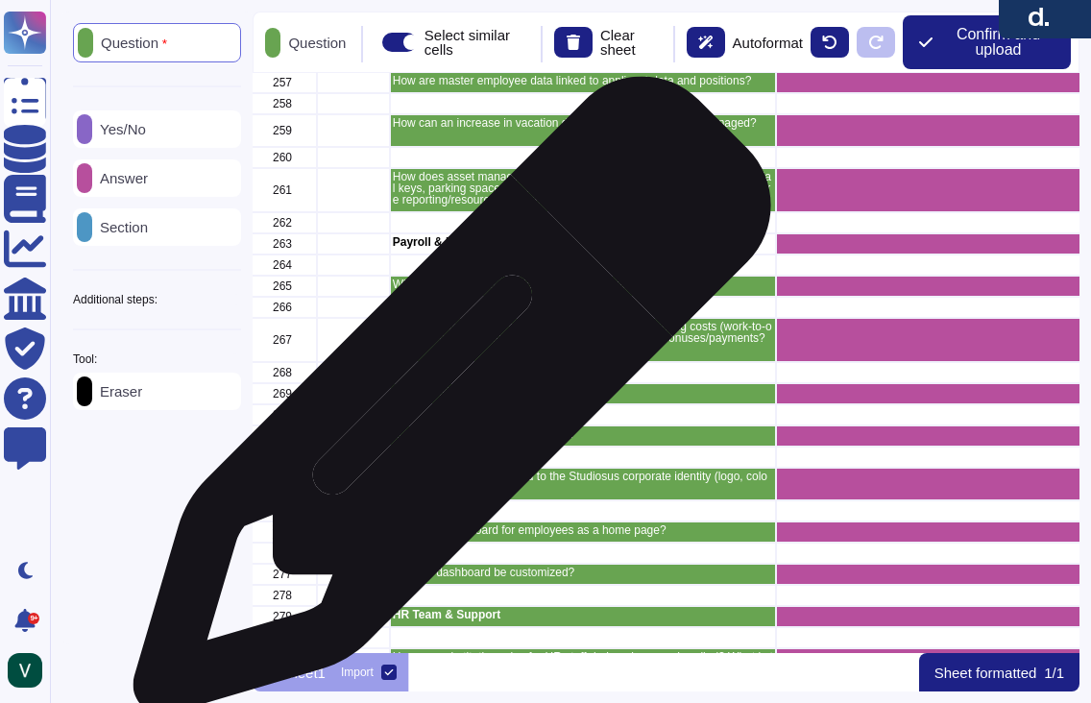
click at [444, 405] on div "247 Is there a status for an employee (e.g., in notice period, active, departed…" at bounding box center [665, 363] width 827 height 580
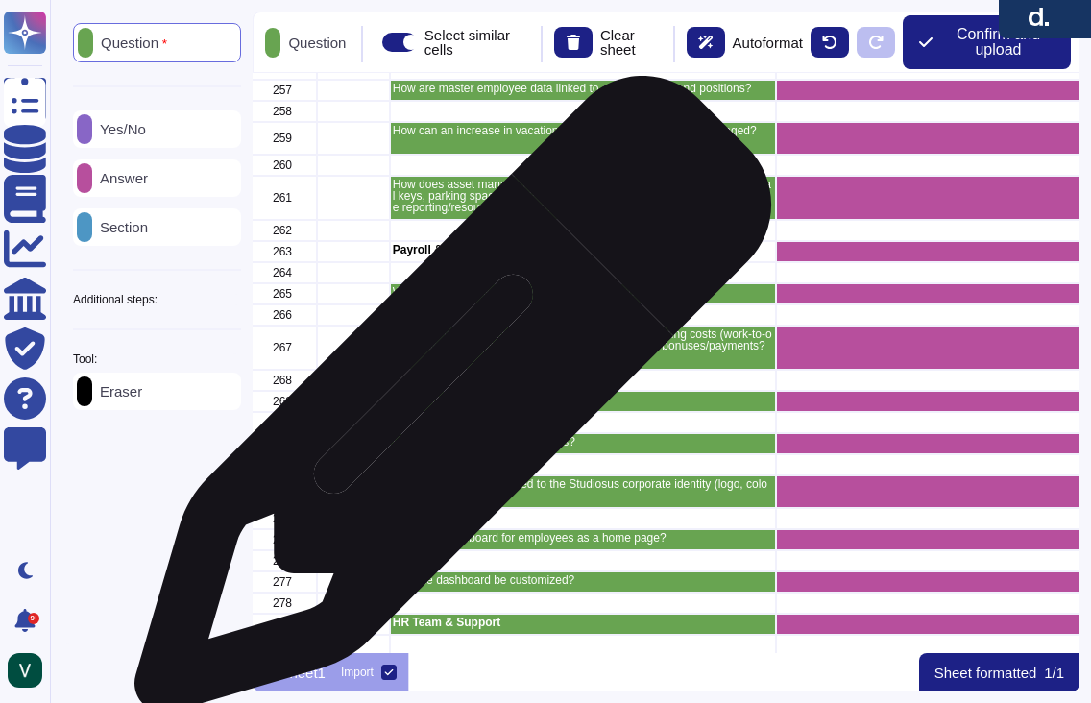
click at [445, 404] on div "246 247 Is there a status for an employee (e.g., in notice period, active, depa…" at bounding box center [665, 363] width 827 height 580
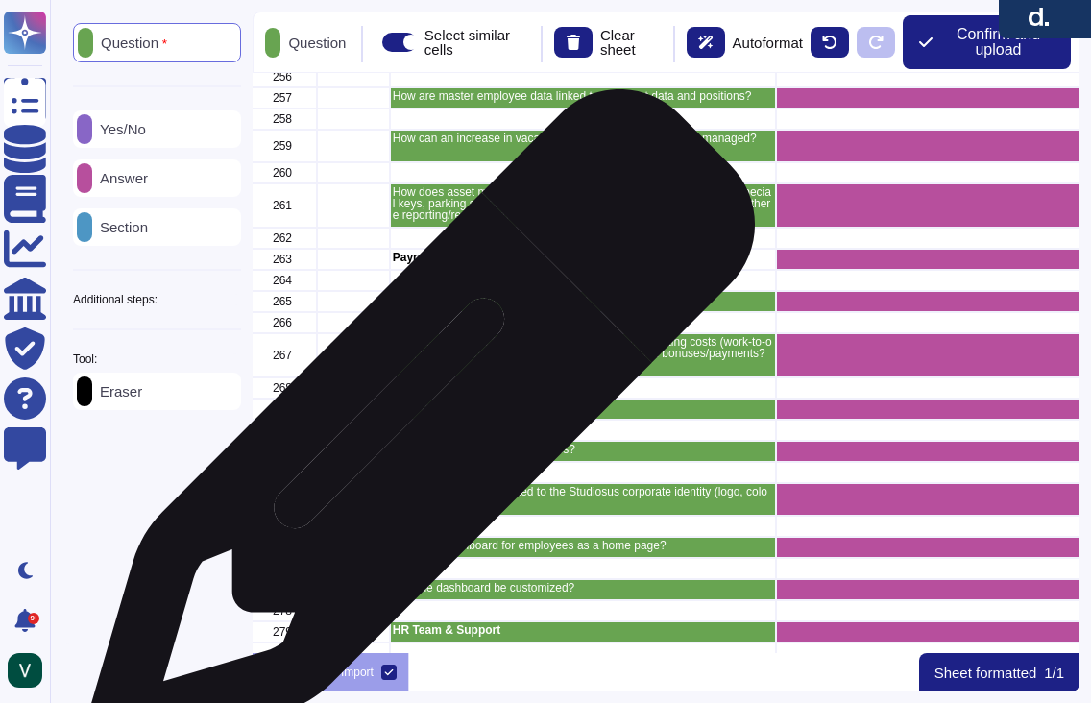
scroll to position [6104, 5]
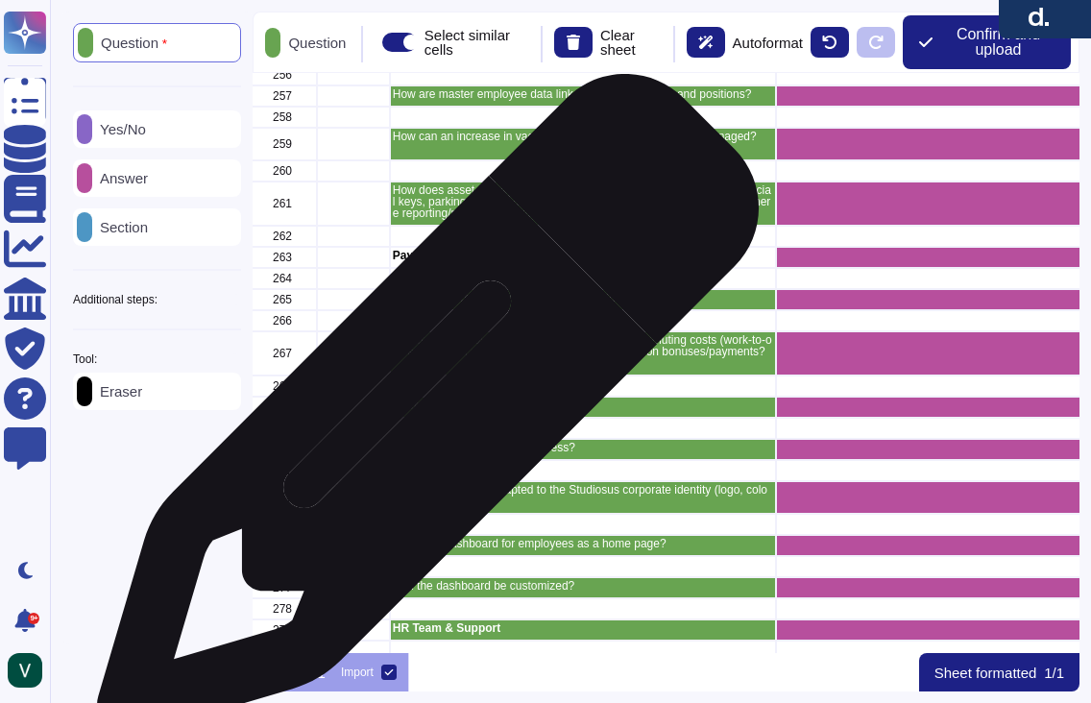
click at [420, 415] on div "User Interface & Customization" at bounding box center [583, 406] width 386 height 21
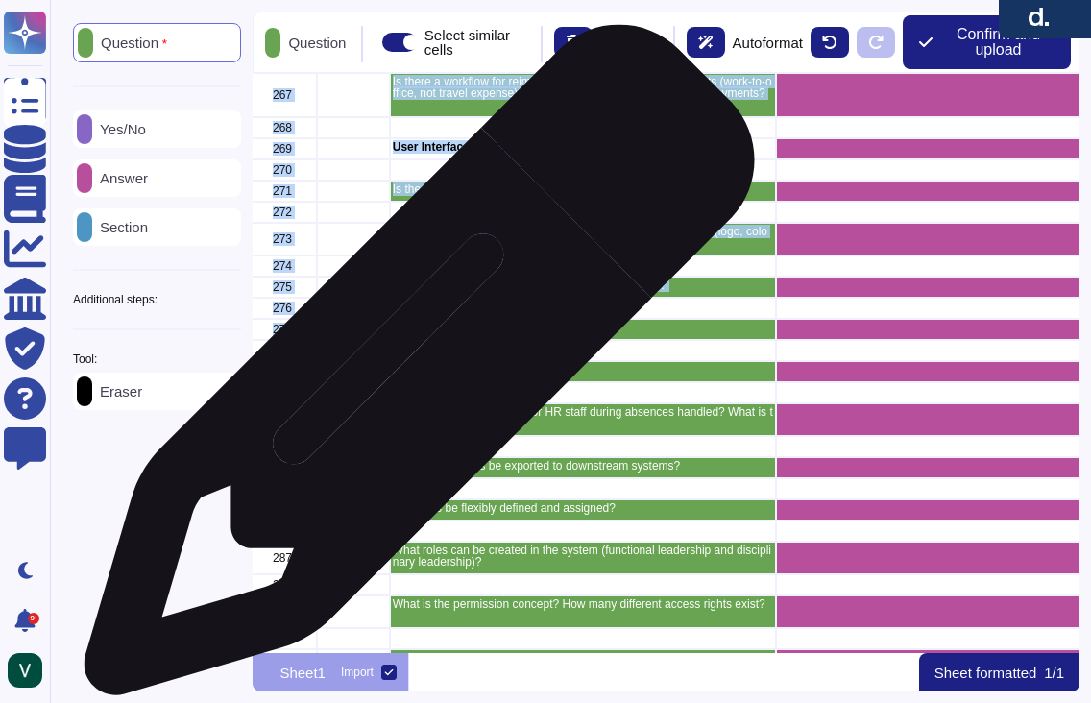
click at [412, 370] on div "257 How are master employee data linked to applicant data and positions? 258 25…" at bounding box center [665, 363] width 827 height 580
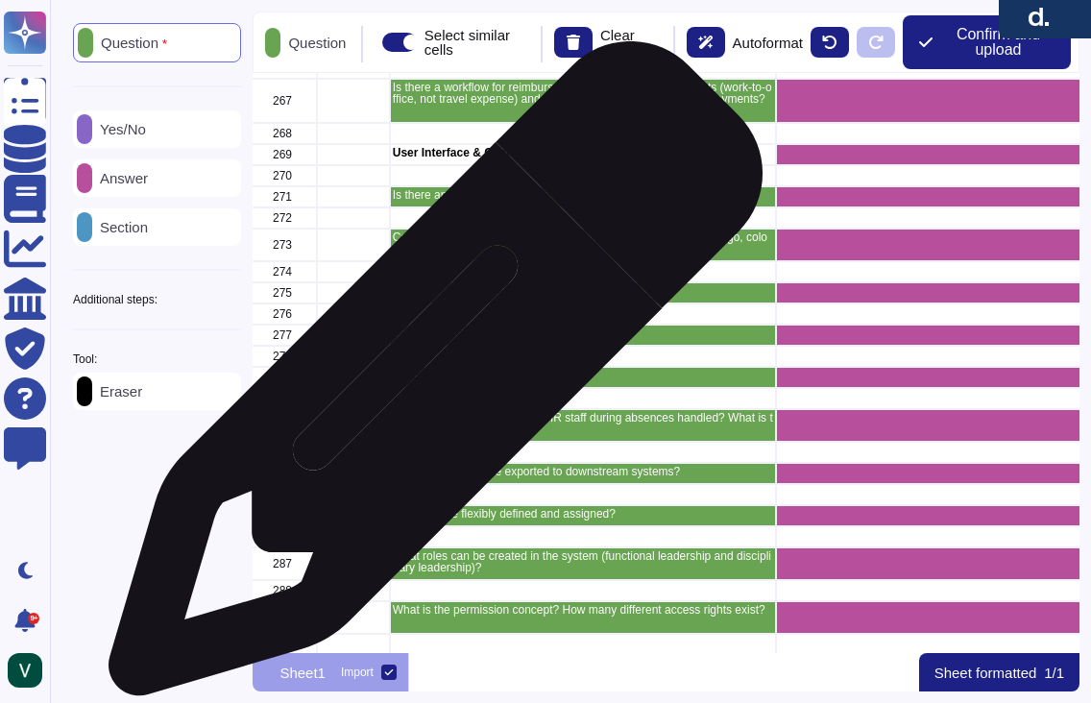
click at [428, 378] on div "256 257 How are master employee data linked to applicant data and positions? 25…" at bounding box center [665, 363] width 827 height 580
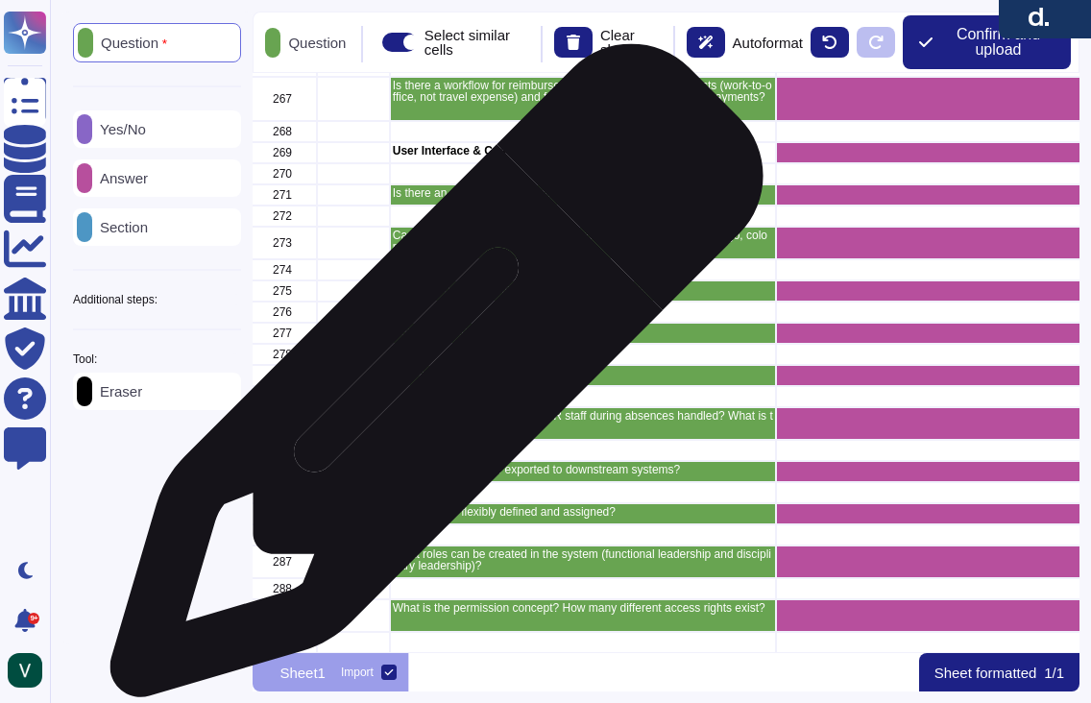
click at [429, 380] on div "HR Team & Support" at bounding box center [583, 375] width 386 height 21
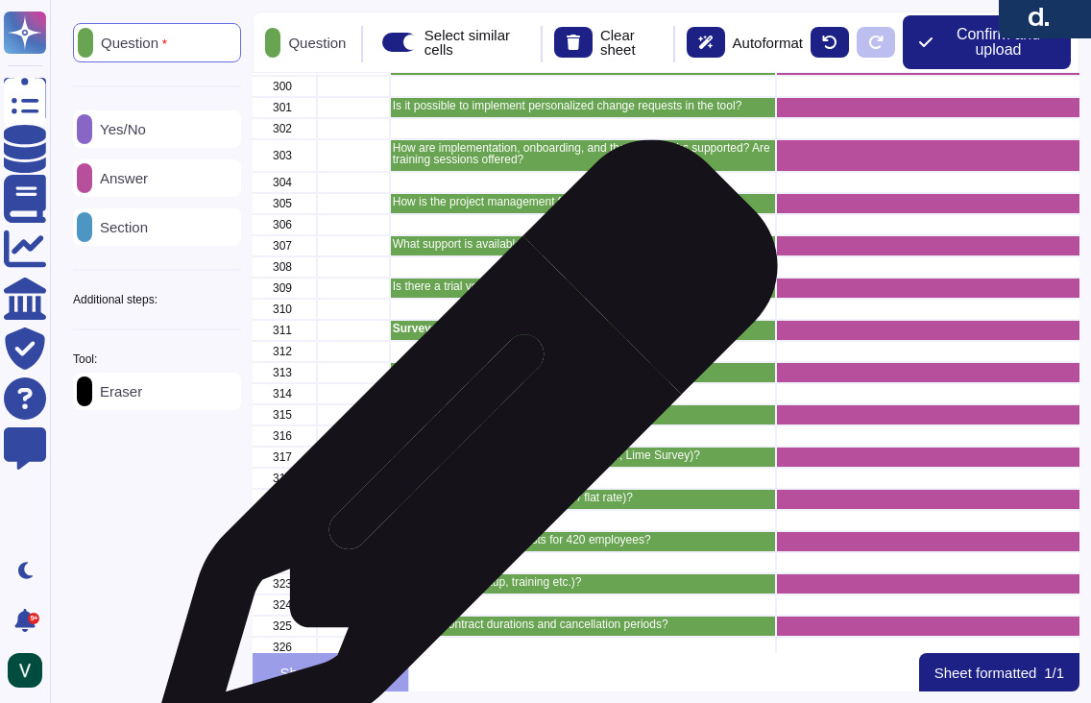
scroll to position [7202, 5]
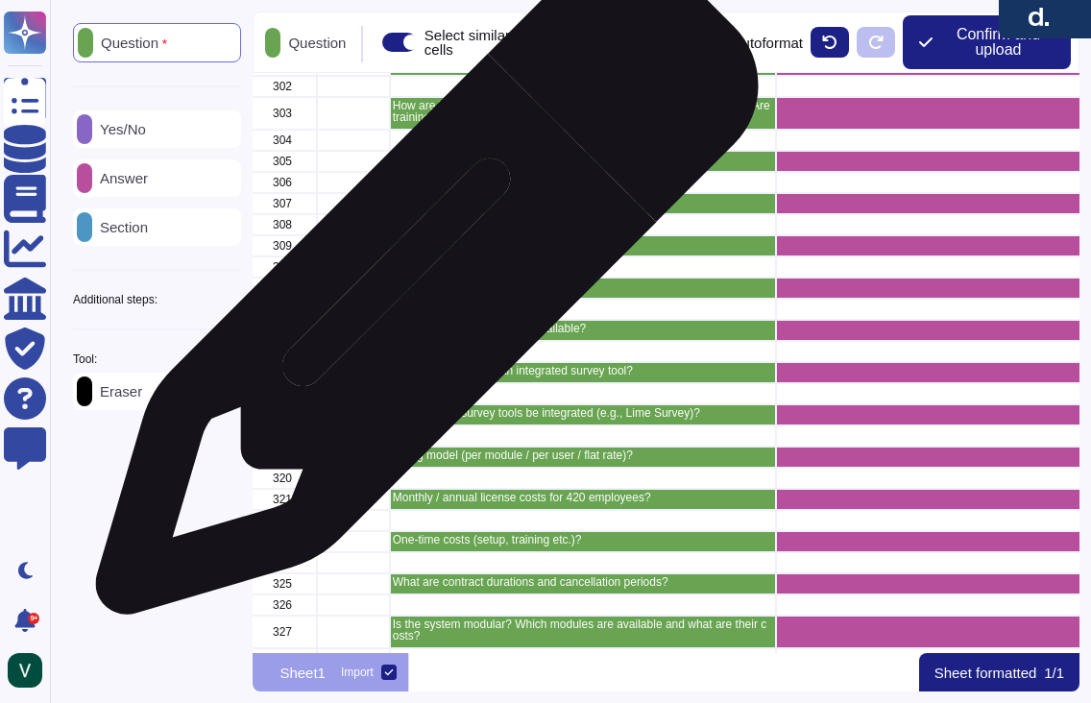
click at [420, 293] on div "Surveys & Licensing" at bounding box center [583, 287] width 386 height 21
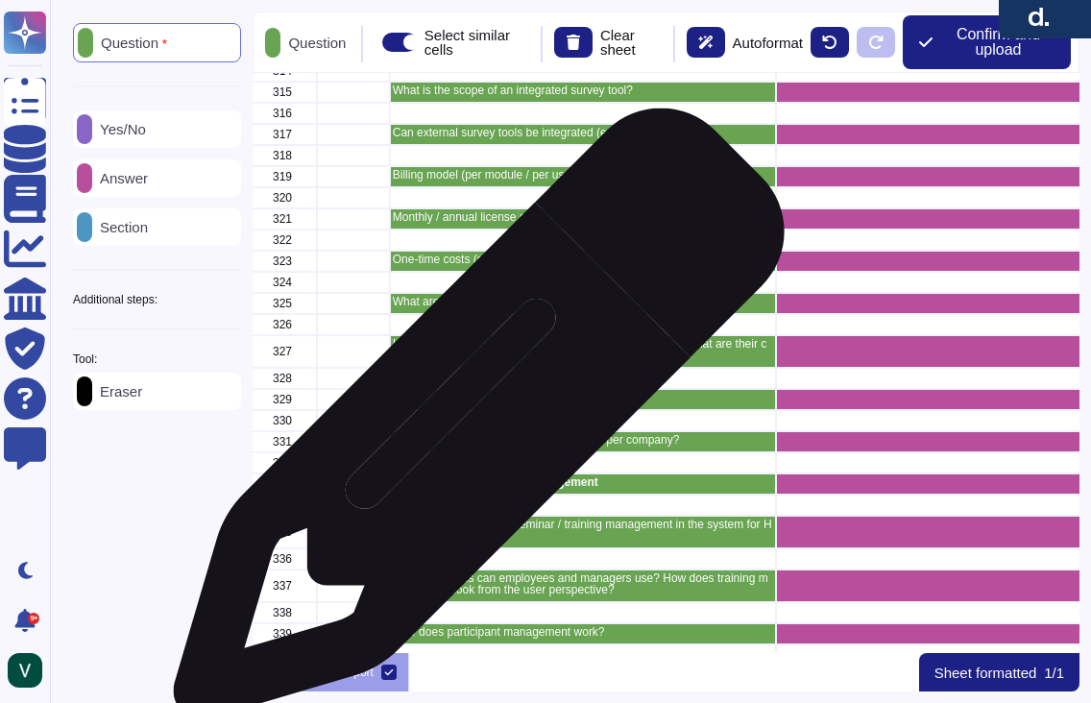
scroll to position [7485, 5]
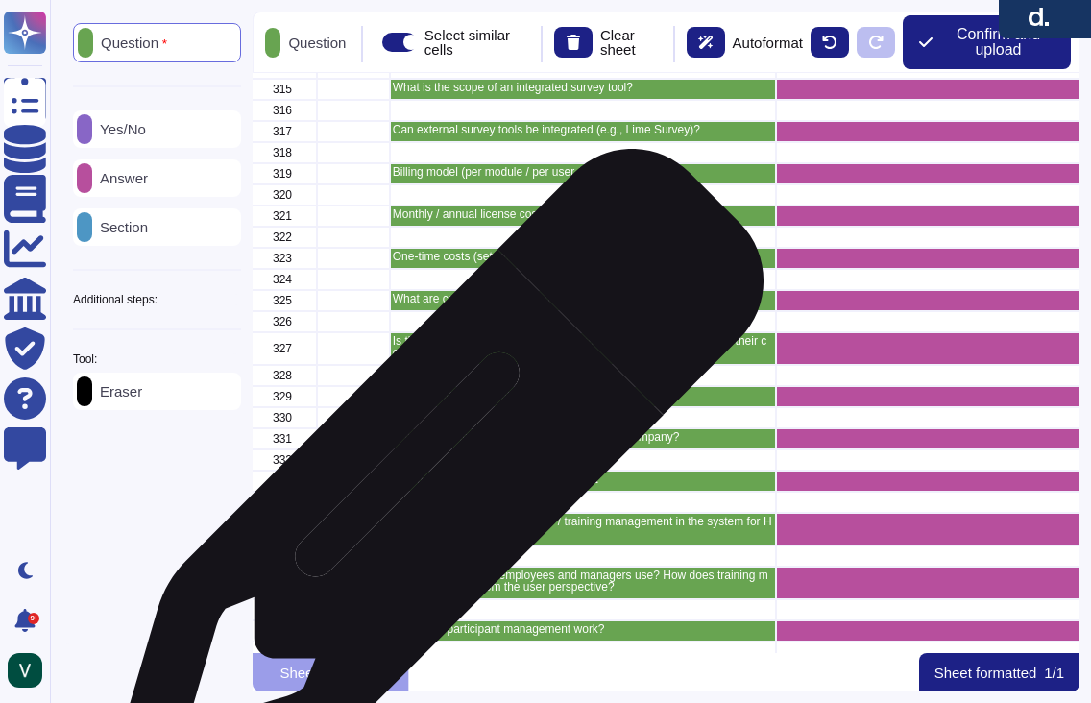
click at [430, 485] on p "Training & Development Management" at bounding box center [583, 479] width 380 height 12
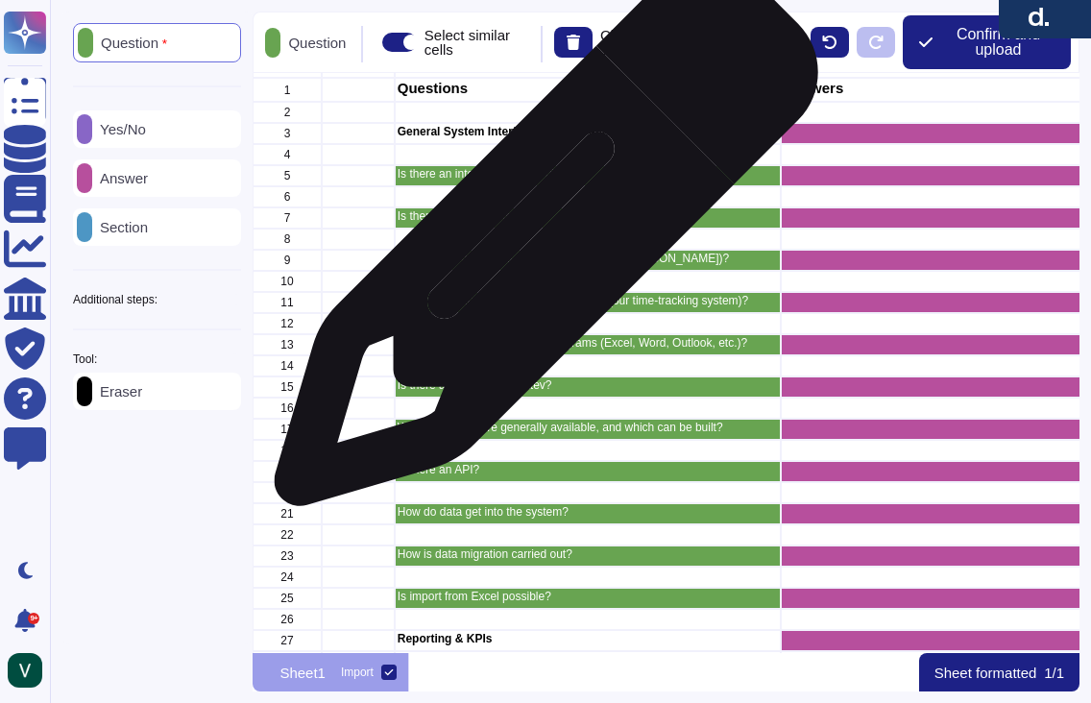
scroll to position [0, 0]
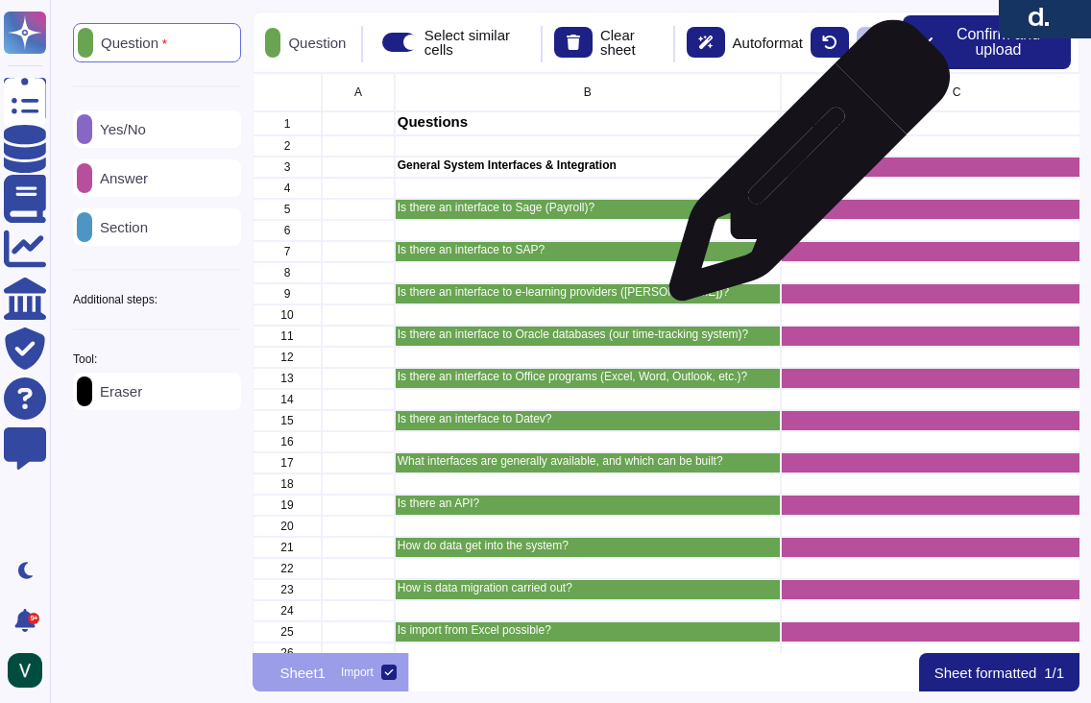
click at [801, 170] on div "grid" at bounding box center [956, 166] width 352 height 21
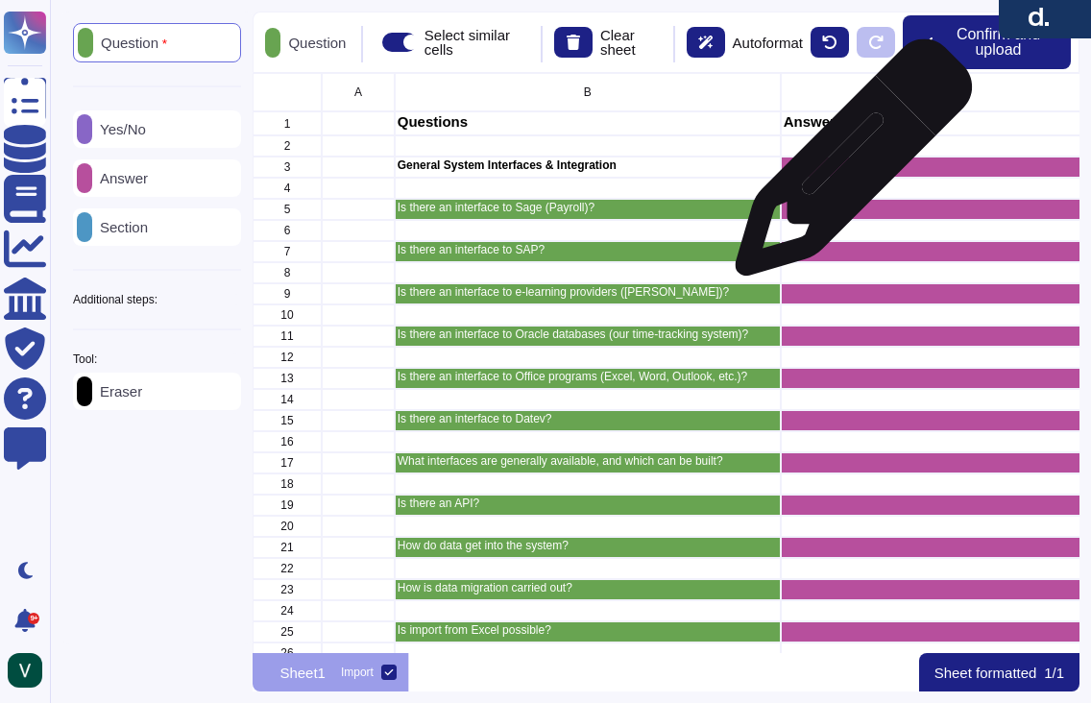
click at [846, 167] on div "grid" at bounding box center [956, 166] width 352 height 21
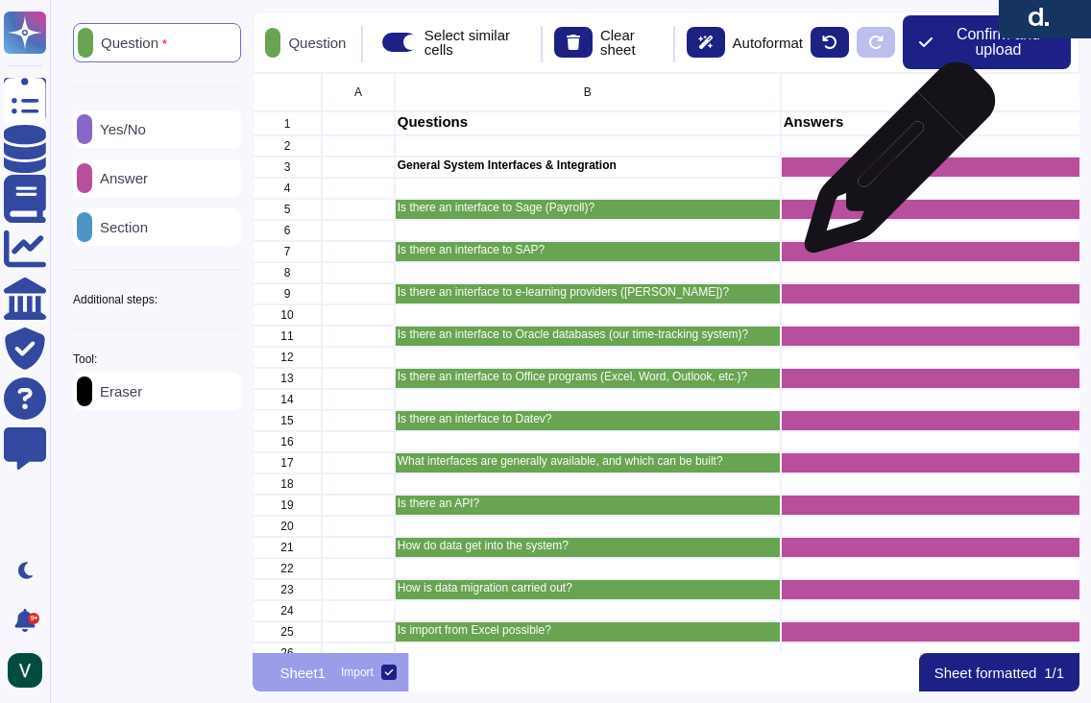
click at [892, 167] on div "grid" at bounding box center [956, 166] width 352 height 21
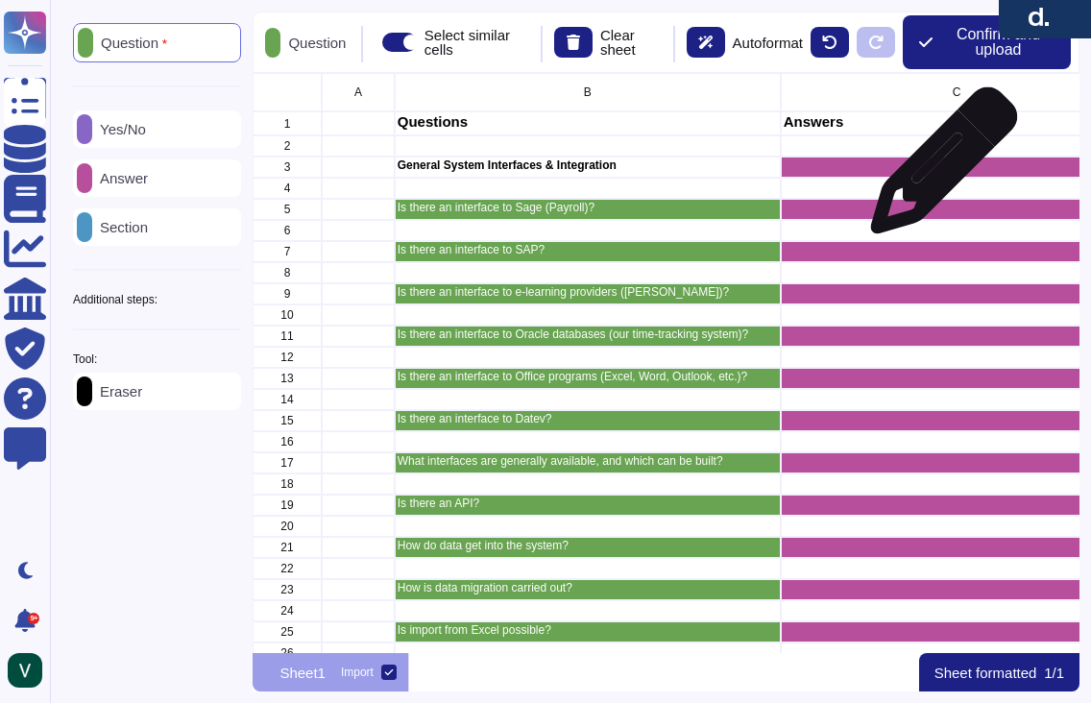
click at [936, 170] on div "grid" at bounding box center [956, 166] width 352 height 21
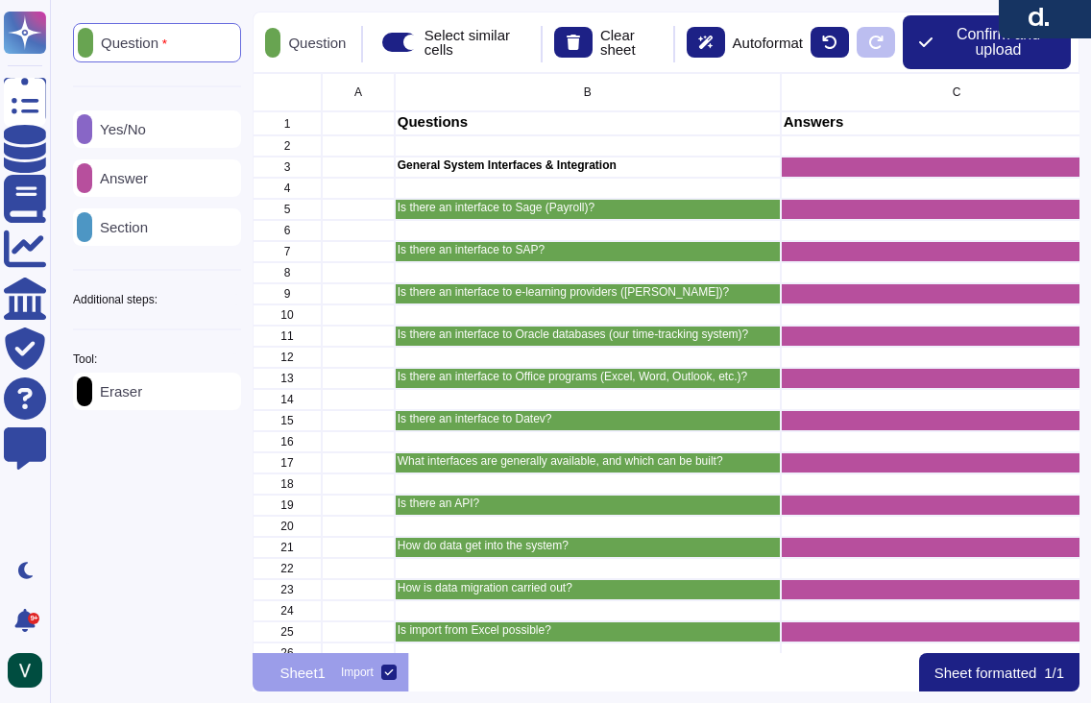
click at [167, 44] on p "Question" at bounding box center [130, 43] width 74 height 15
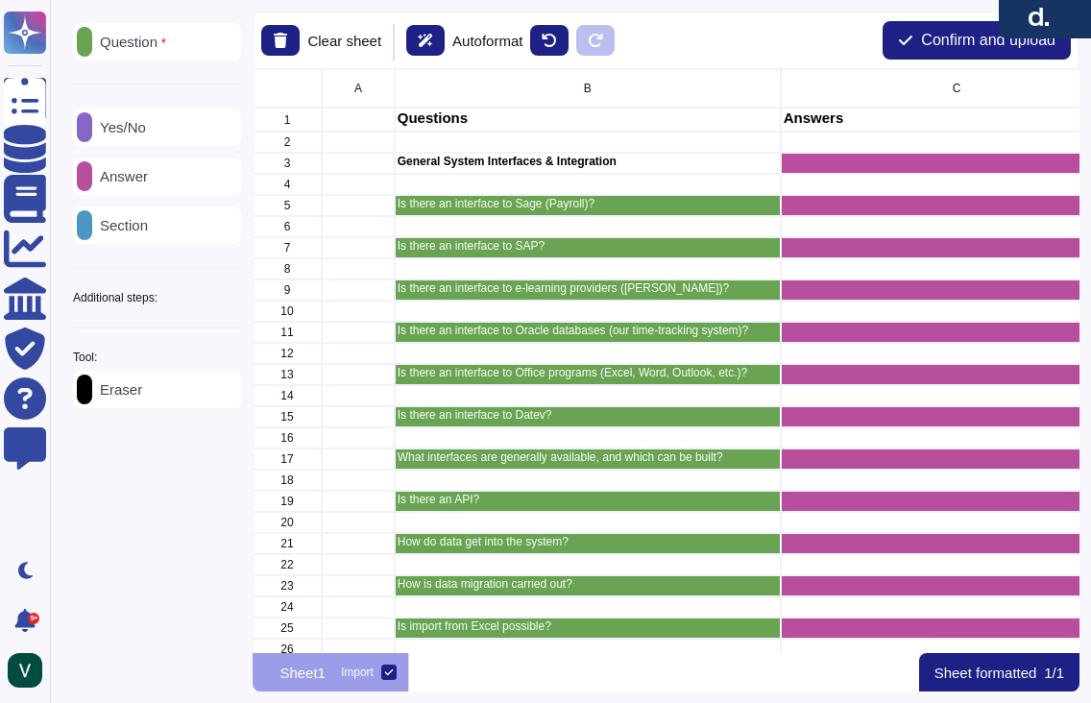
click at [474, 161] on p "General System Interfaces & Integration" at bounding box center [587, 162] width 380 height 12
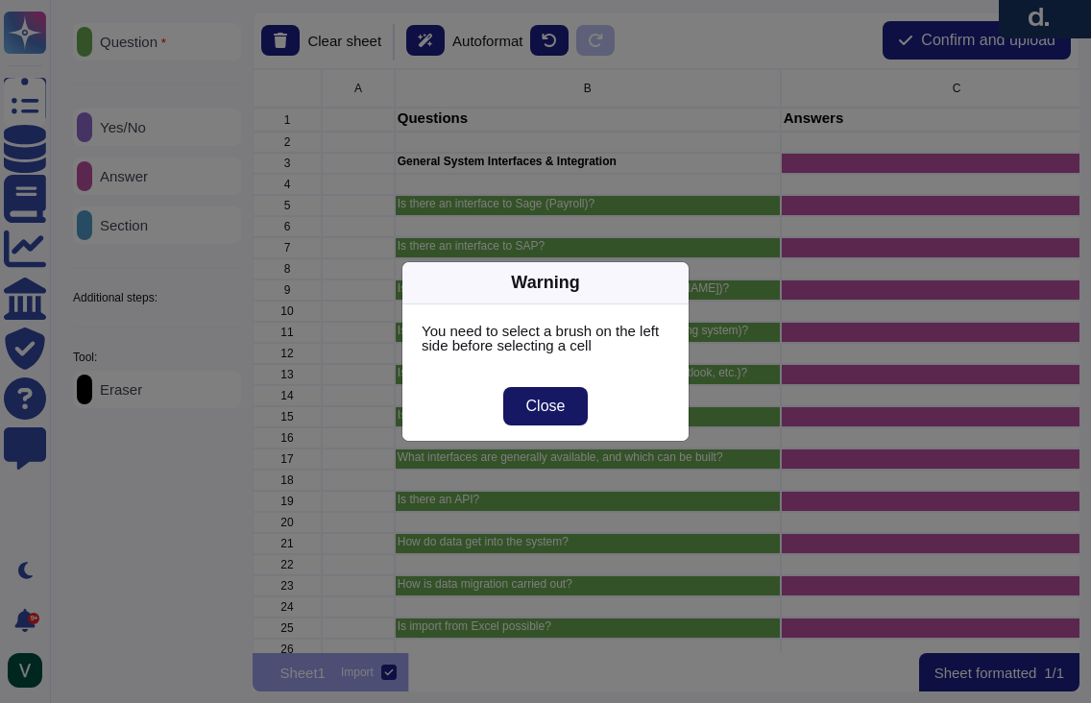
click at [536, 402] on span "Close" at bounding box center [545, 405] width 39 height 15
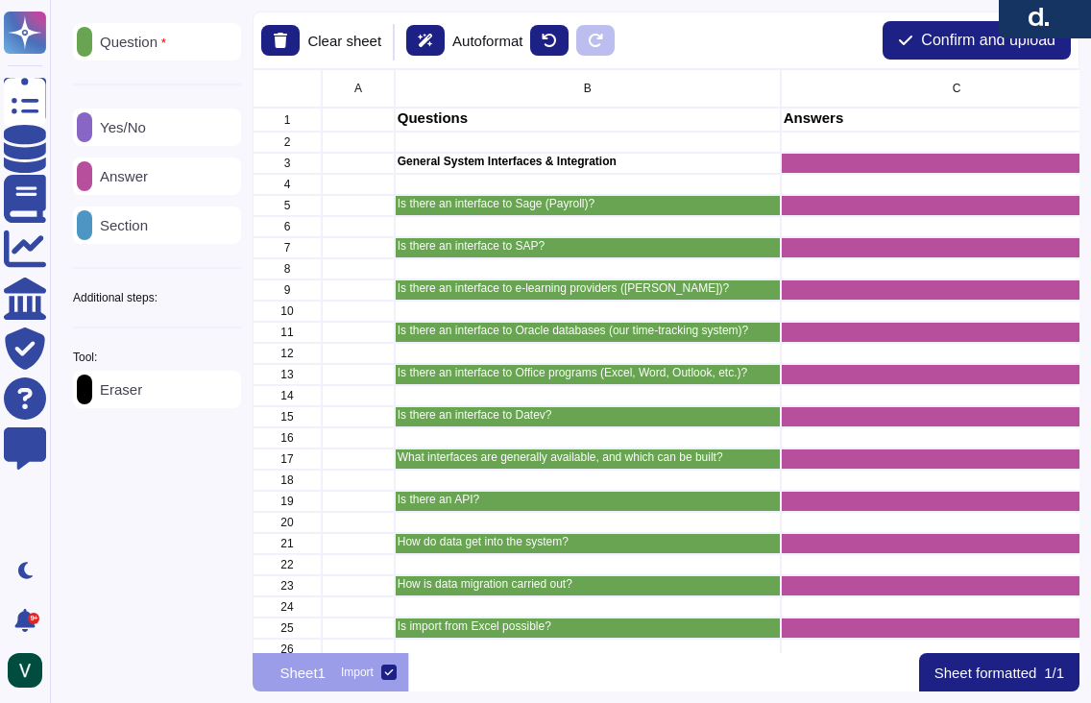
click at [148, 220] on p "Section" at bounding box center [120, 225] width 56 height 14
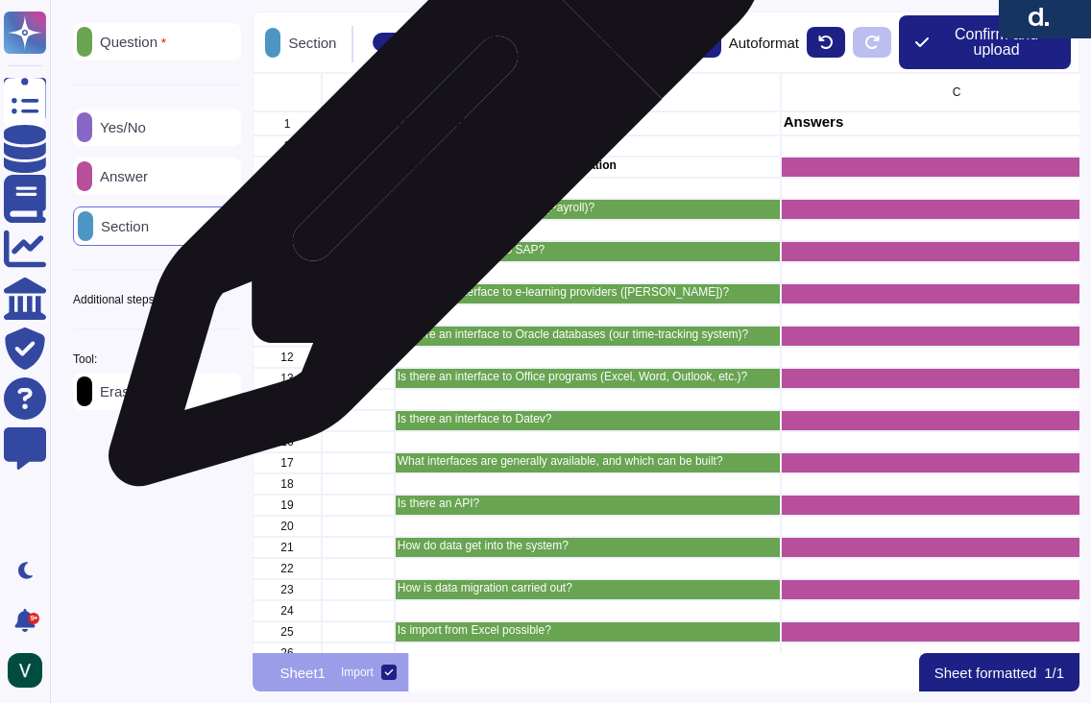
click at [428, 169] on p "General System Interfaces & Integration" at bounding box center [587, 165] width 380 height 12
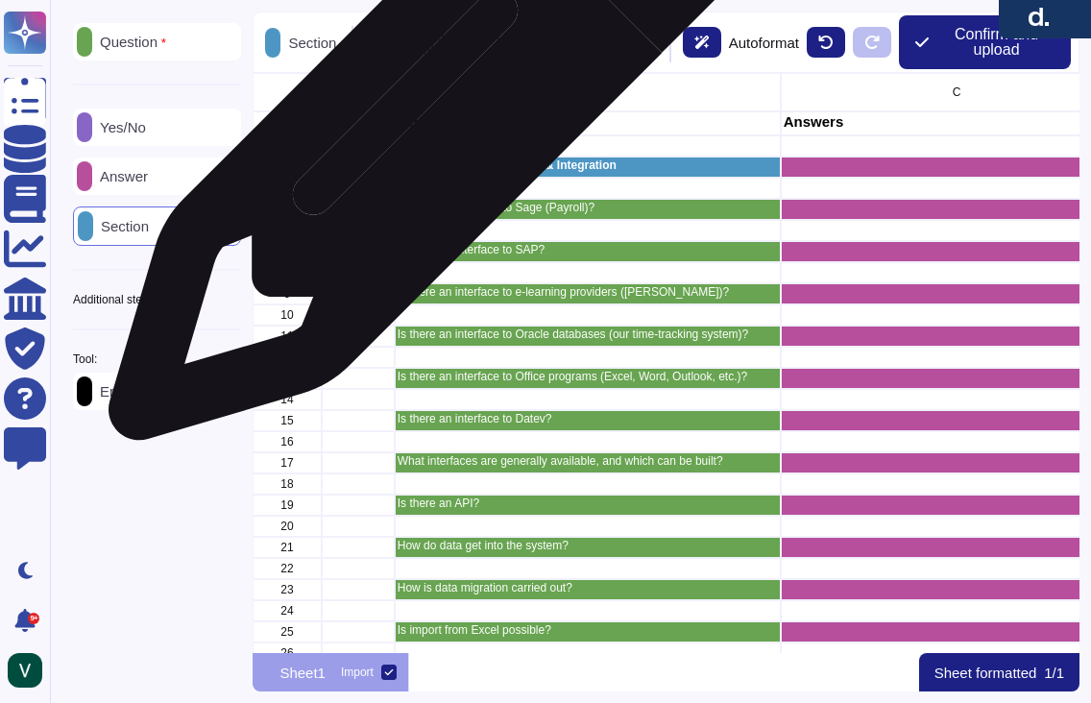
click at [429, 123] on p "Questions" at bounding box center [587, 121] width 380 height 14
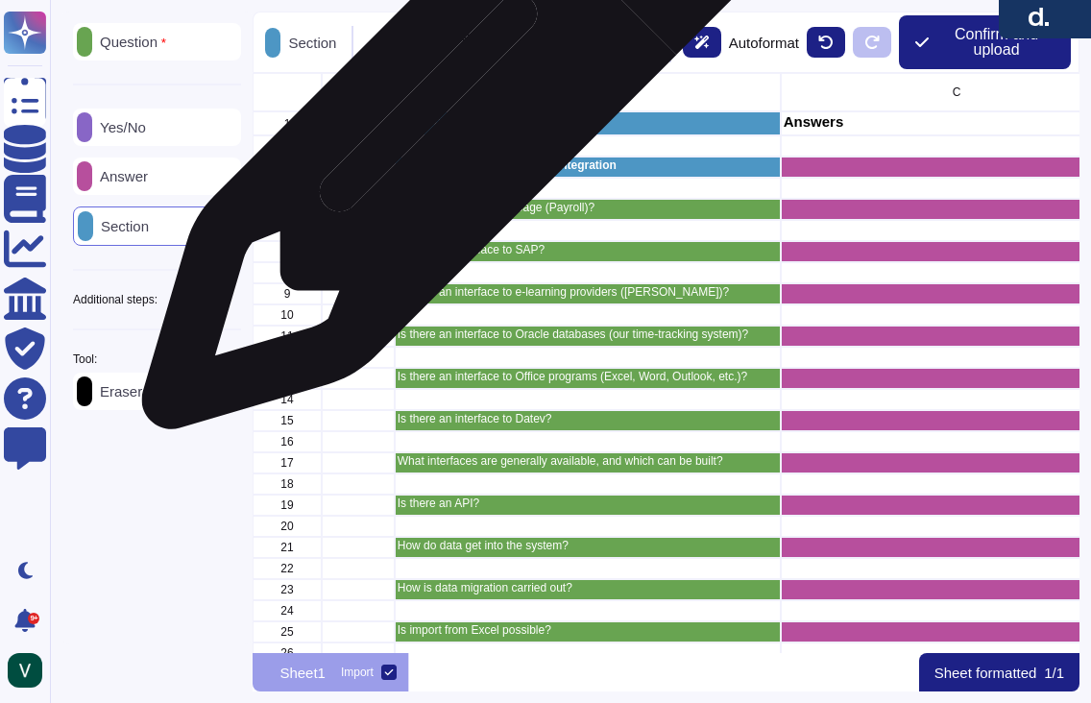
click at [450, 123] on p "Questions" at bounding box center [587, 121] width 380 height 14
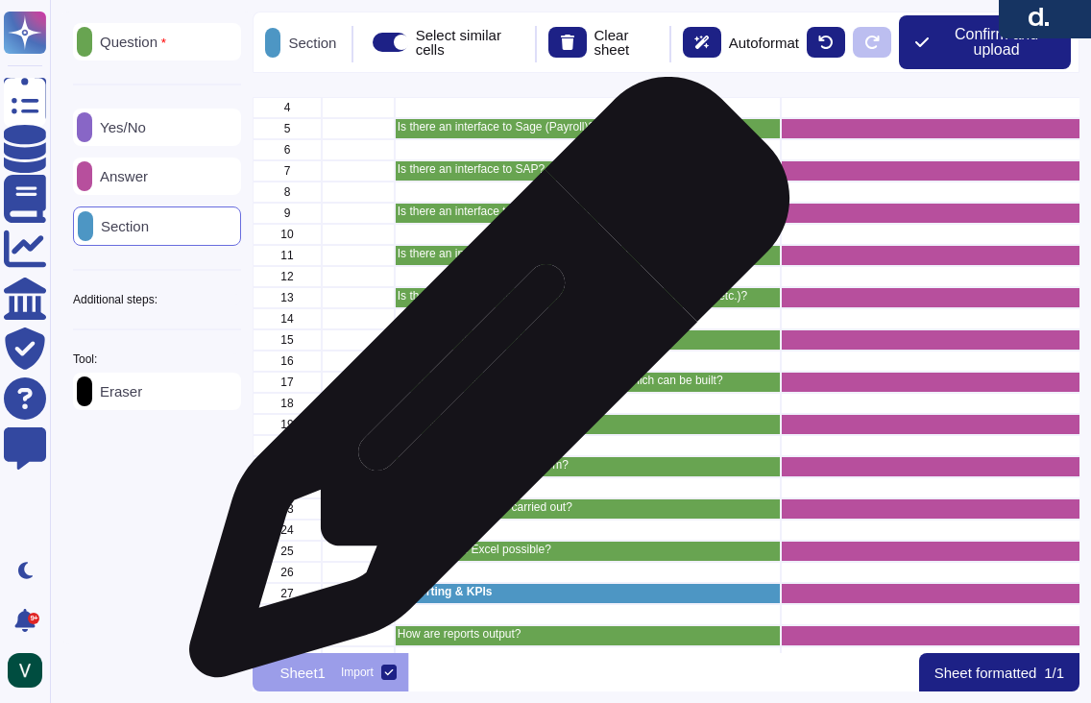
scroll to position [0, 0]
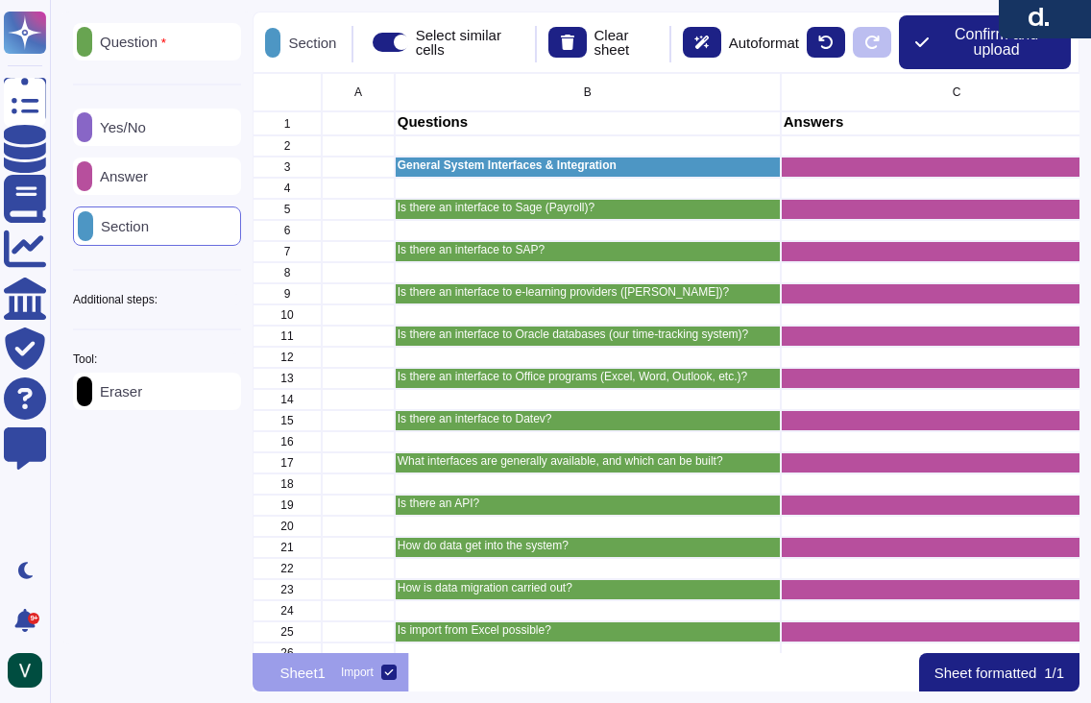
click at [132, 180] on p "Answer" at bounding box center [120, 176] width 56 height 14
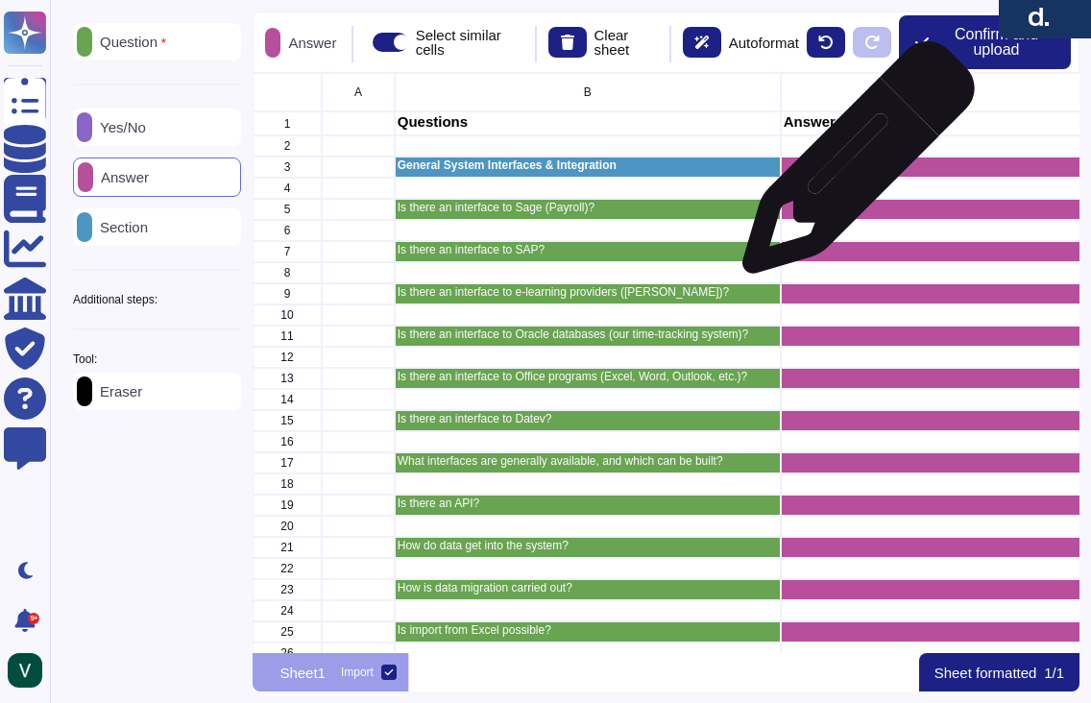
click at [851, 167] on div "grid" at bounding box center [956, 166] width 352 height 21
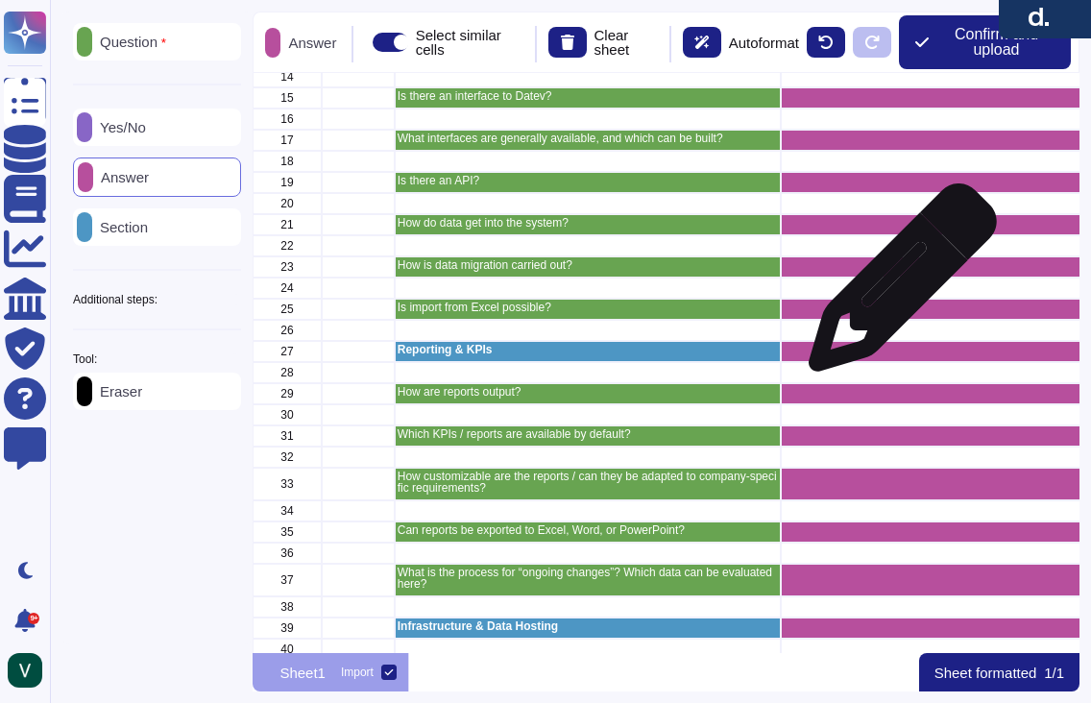
scroll to position [324, 0]
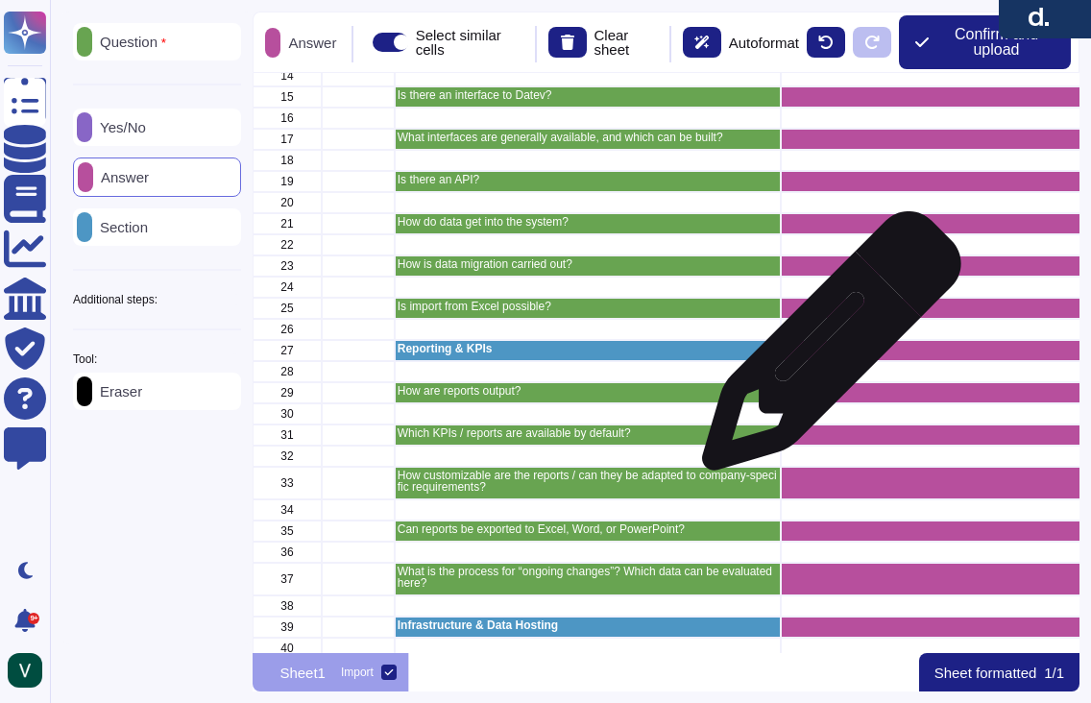
click at [824, 350] on div "grid" at bounding box center [956, 350] width 352 height 21
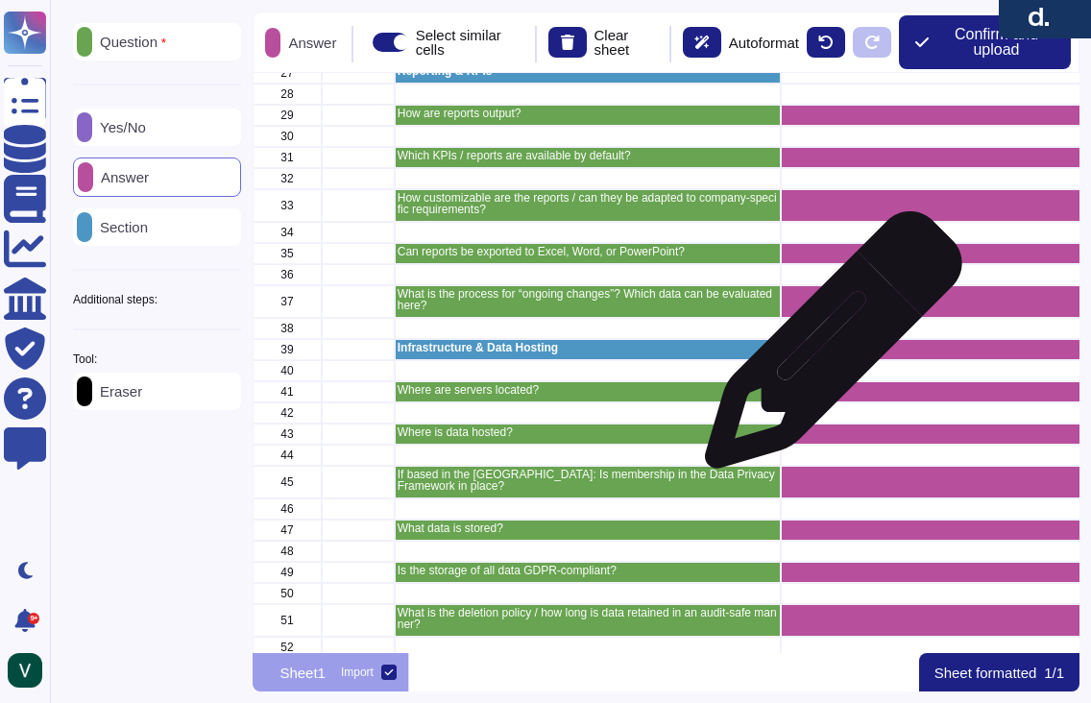
click at [826, 349] on div "grid" at bounding box center [956, 349] width 352 height 21
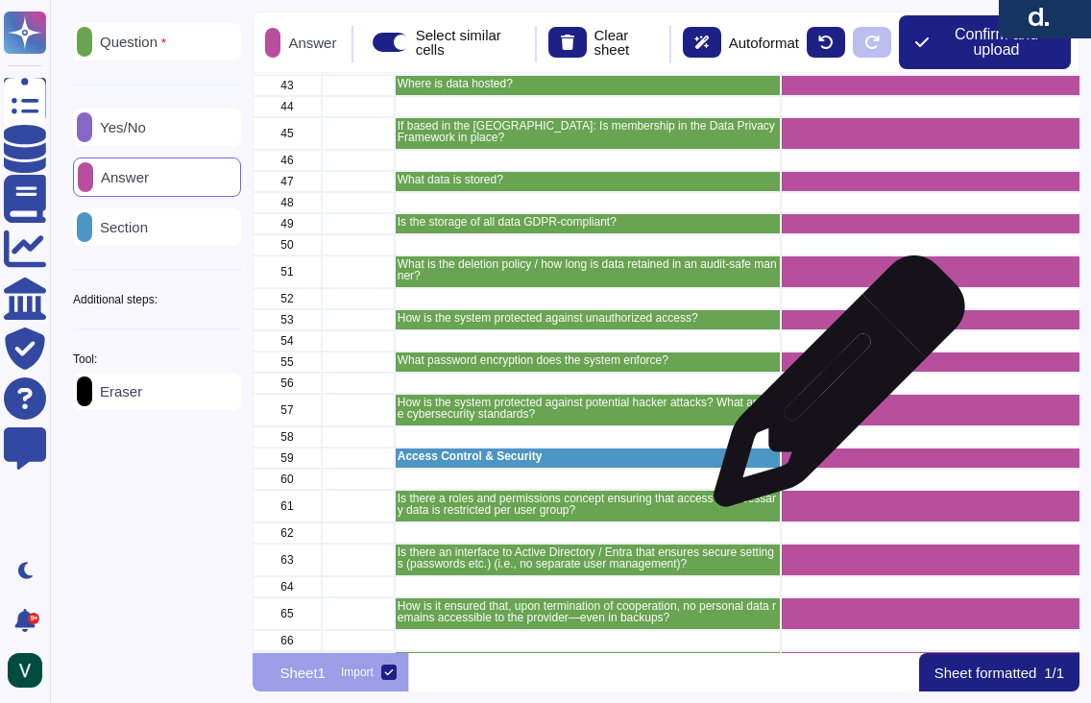
scroll to position [965, 0]
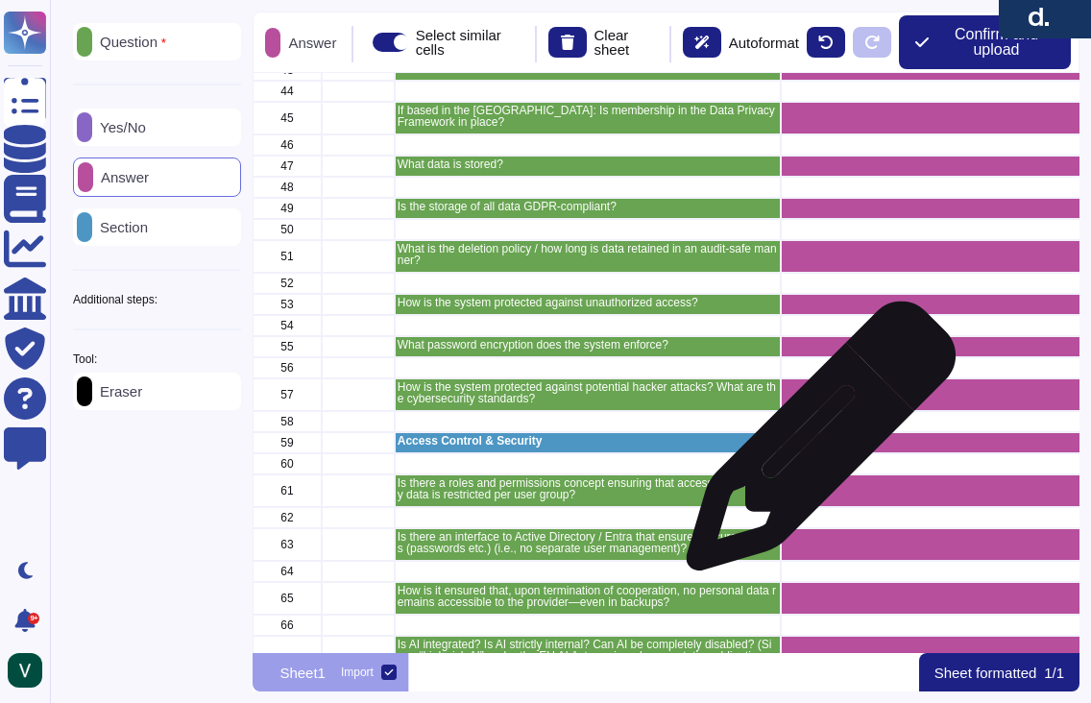
click at [813, 445] on div "grid" at bounding box center [956, 442] width 352 height 21
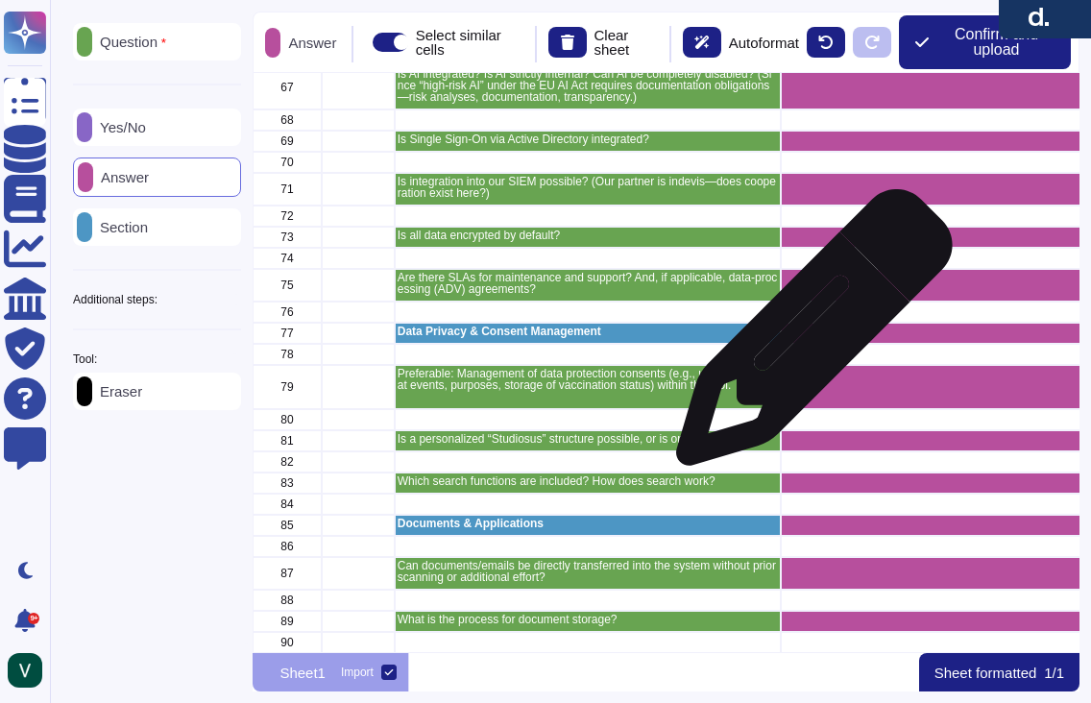
click at [806, 337] on div "57 How is the system protected against potential hacker attacks? What are the c…" at bounding box center [665, 363] width 827 height 580
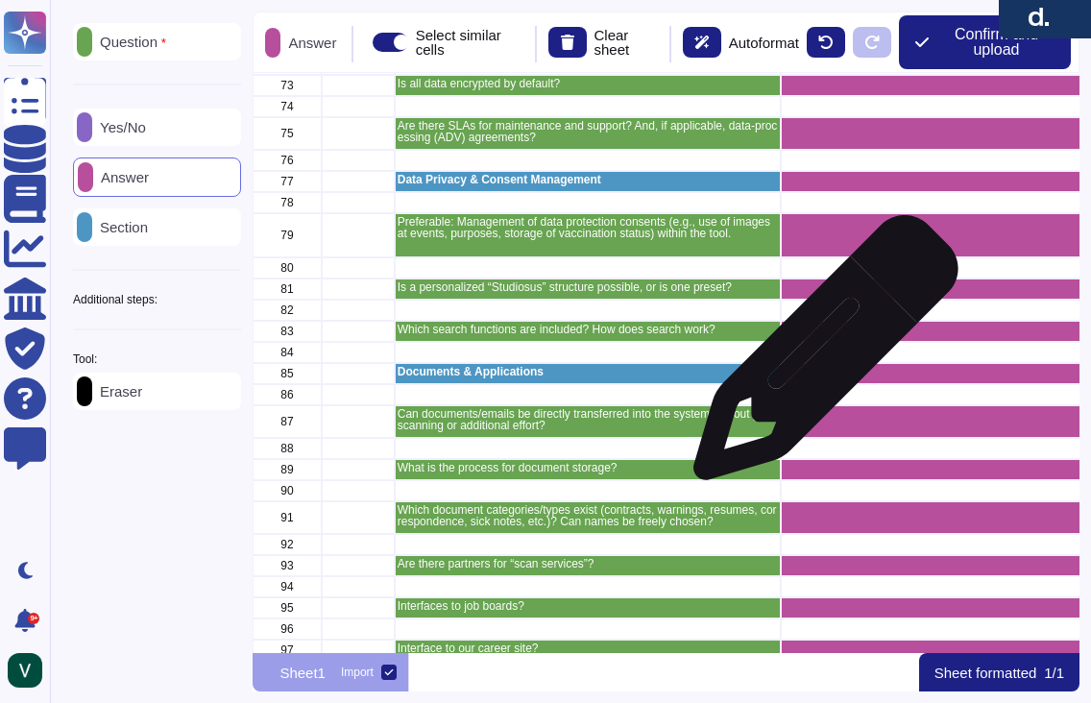
scroll to position [1688, 0]
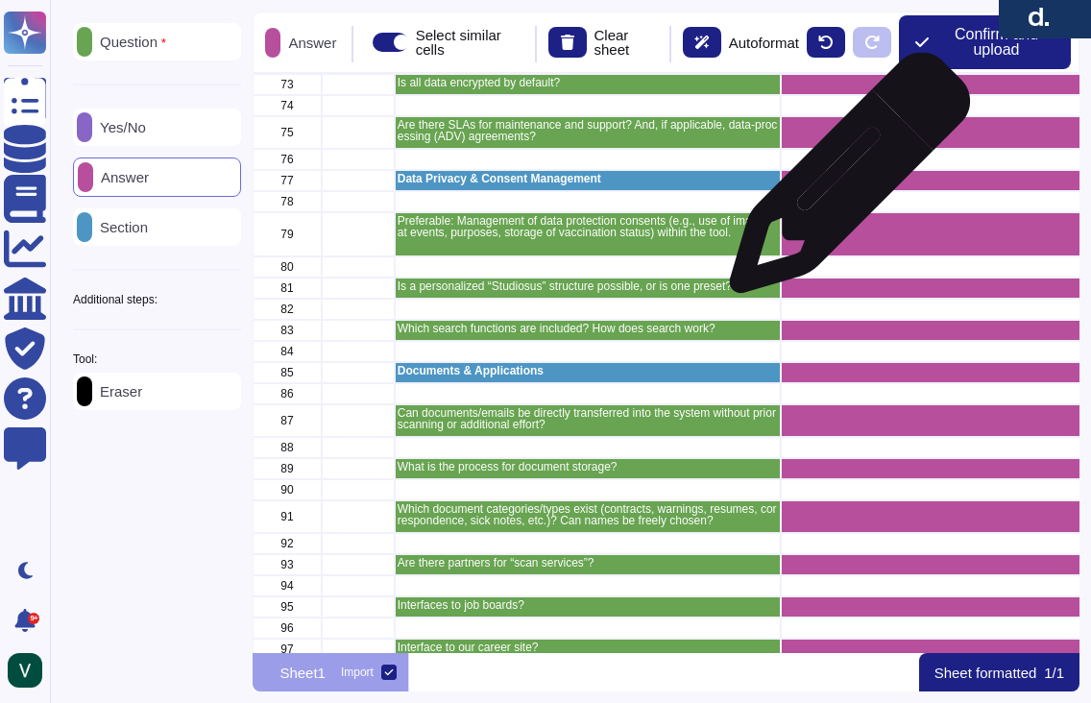
click at [842, 182] on div "grid" at bounding box center [956, 180] width 352 height 21
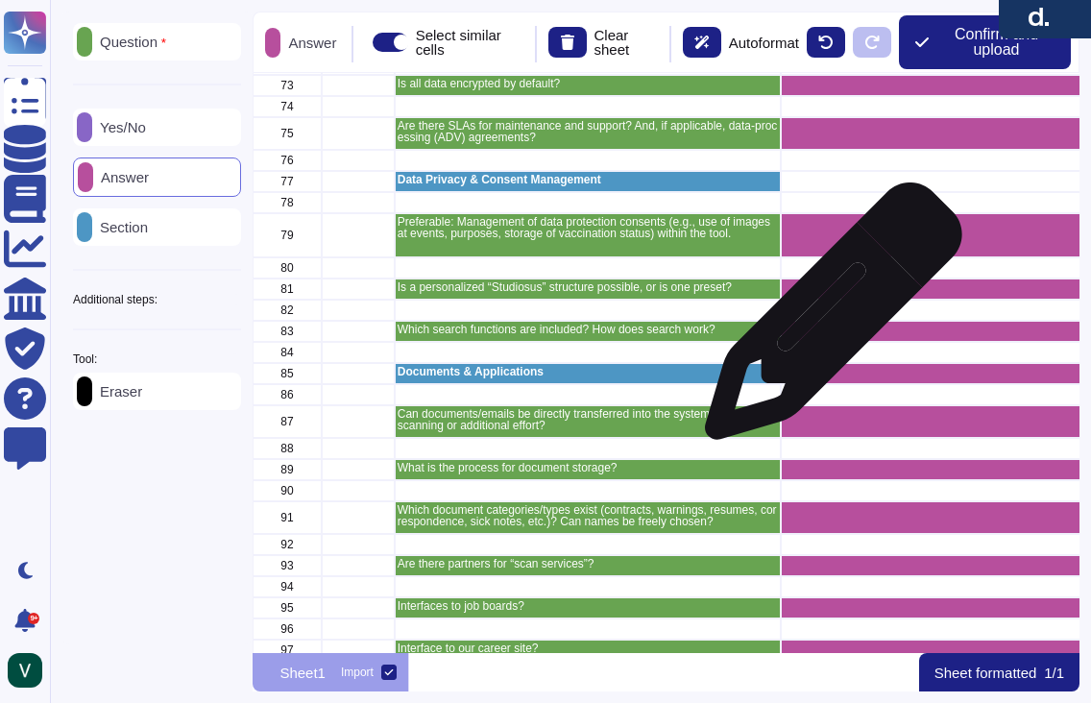
scroll to position [1693, 0]
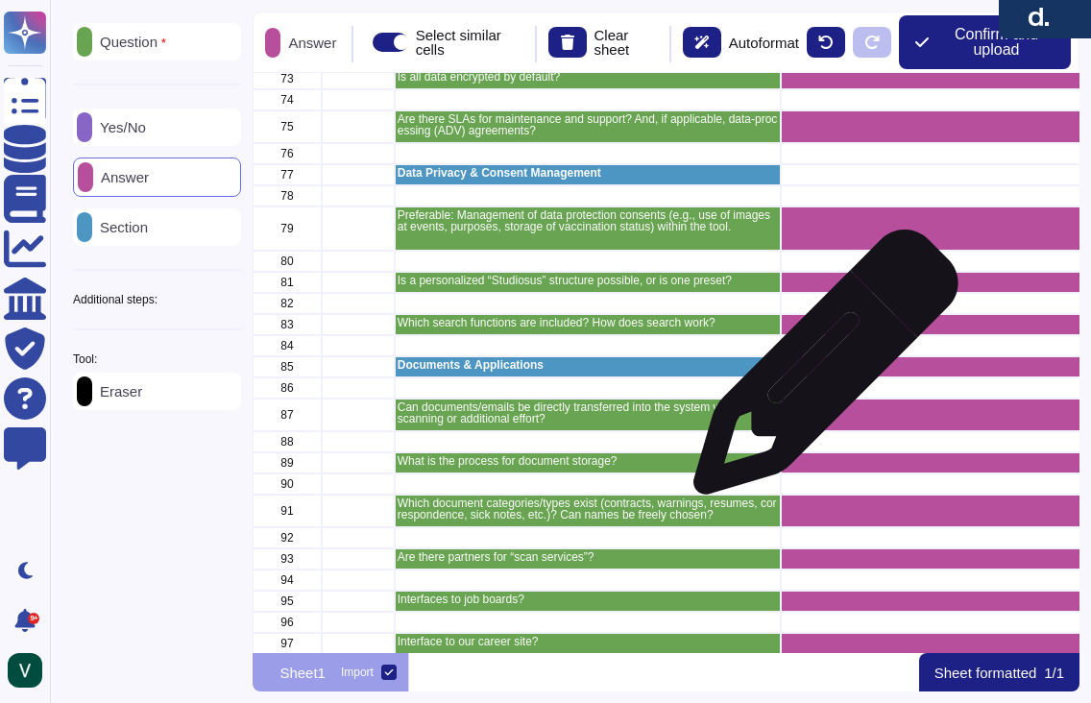
click at [818, 371] on div "grid" at bounding box center [956, 366] width 352 height 21
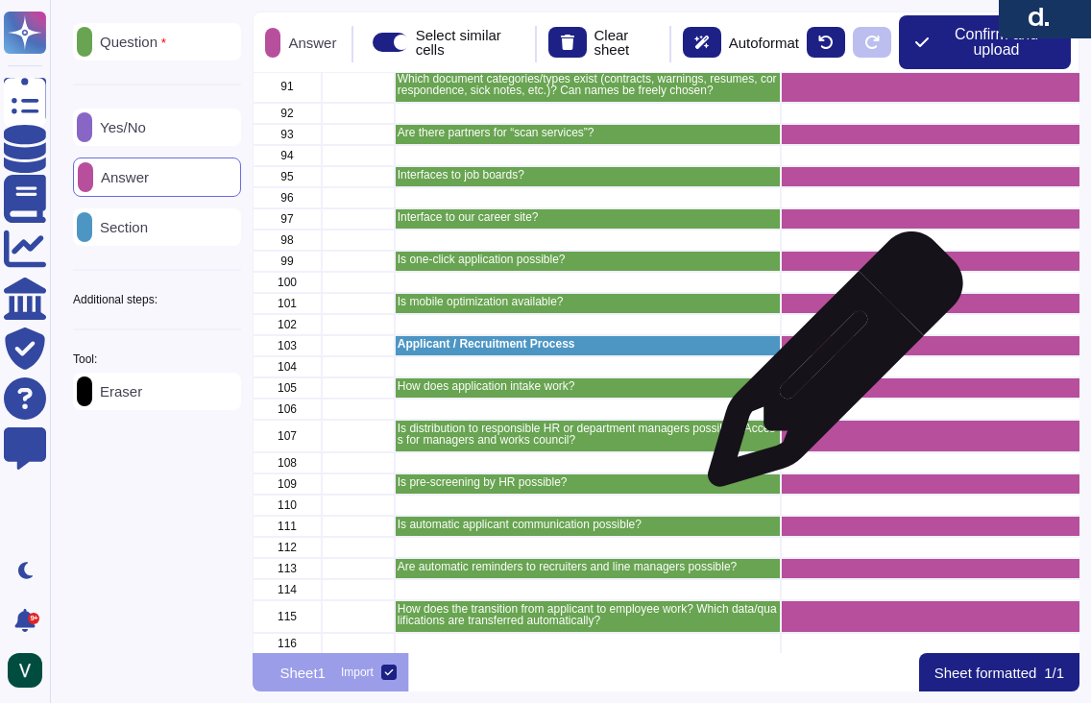
scroll to position [2137, 0]
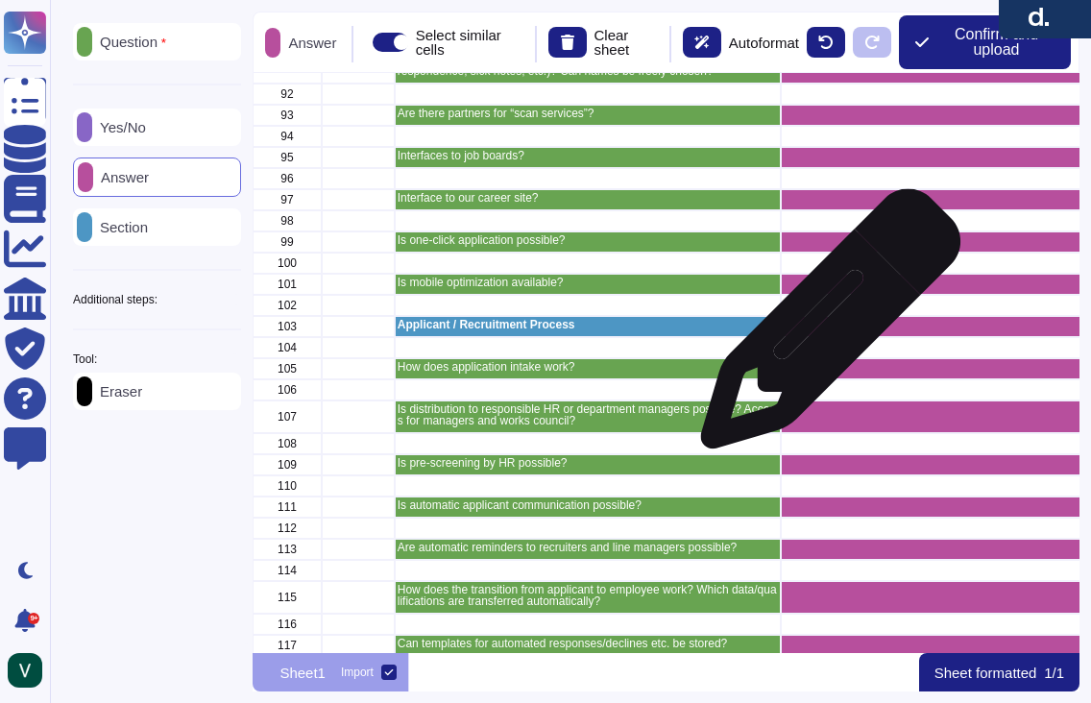
click at [823, 328] on div "grid" at bounding box center [956, 326] width 352 height 21
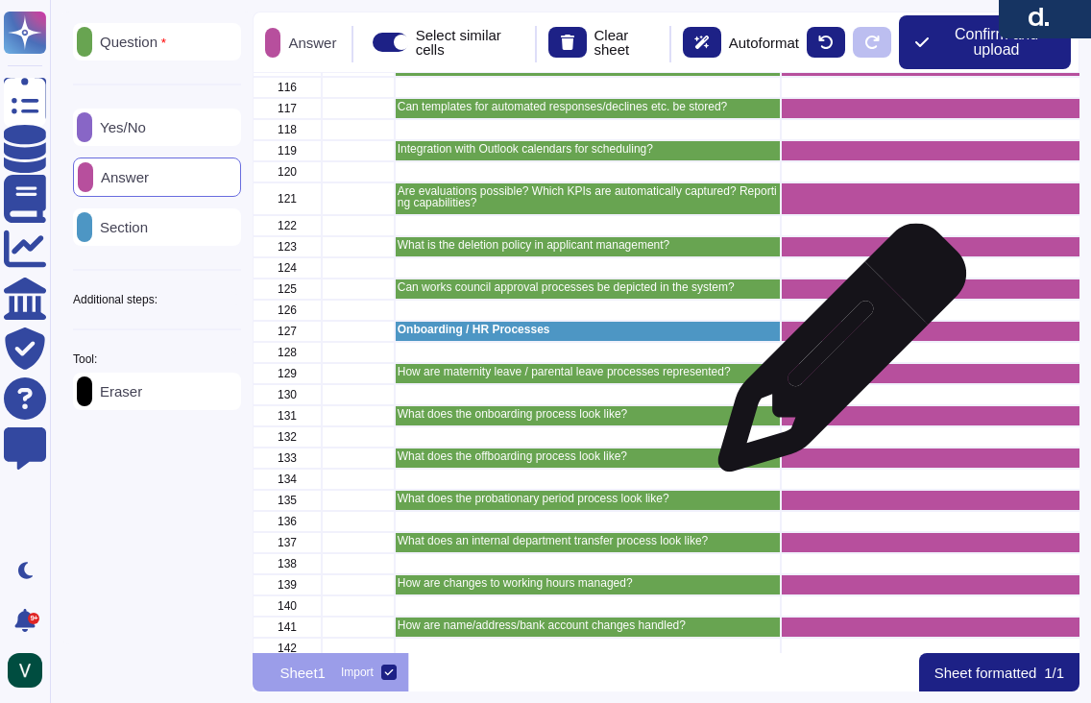
scroll to position [2677, 0]
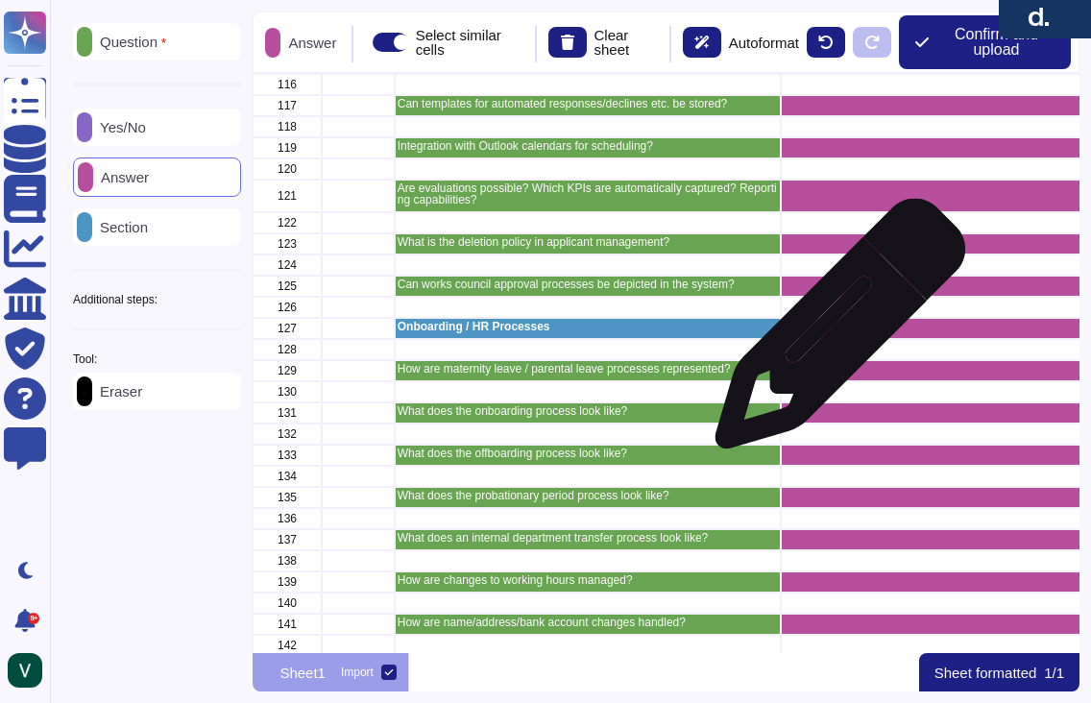
click at [832, 333] on div "grid" at bounding box center [956, 328] width 352 height 21
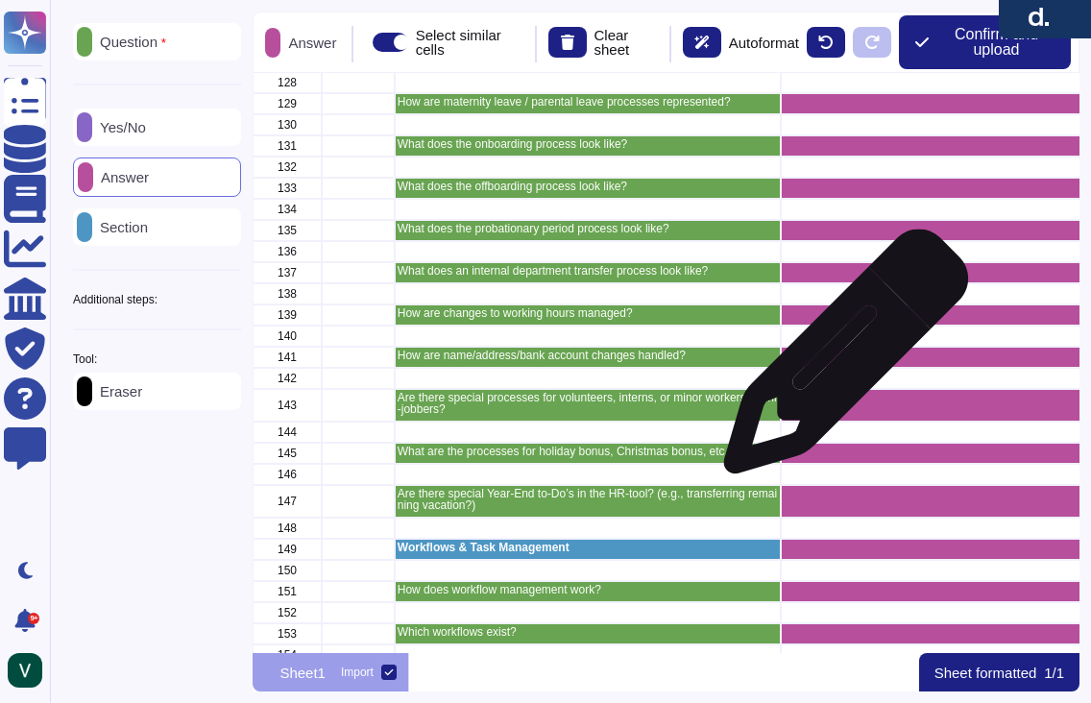
scroll to position [3102, 0]
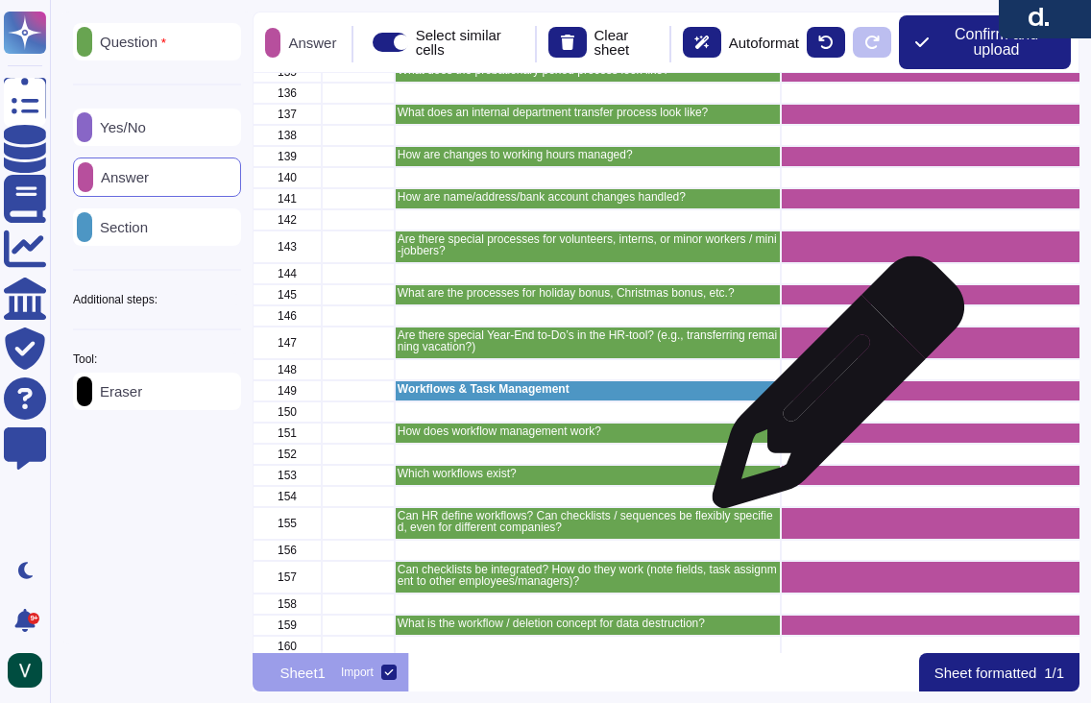
click at [830, 392] on div "grid" at bounding box center [956, 390] width 352 height 21
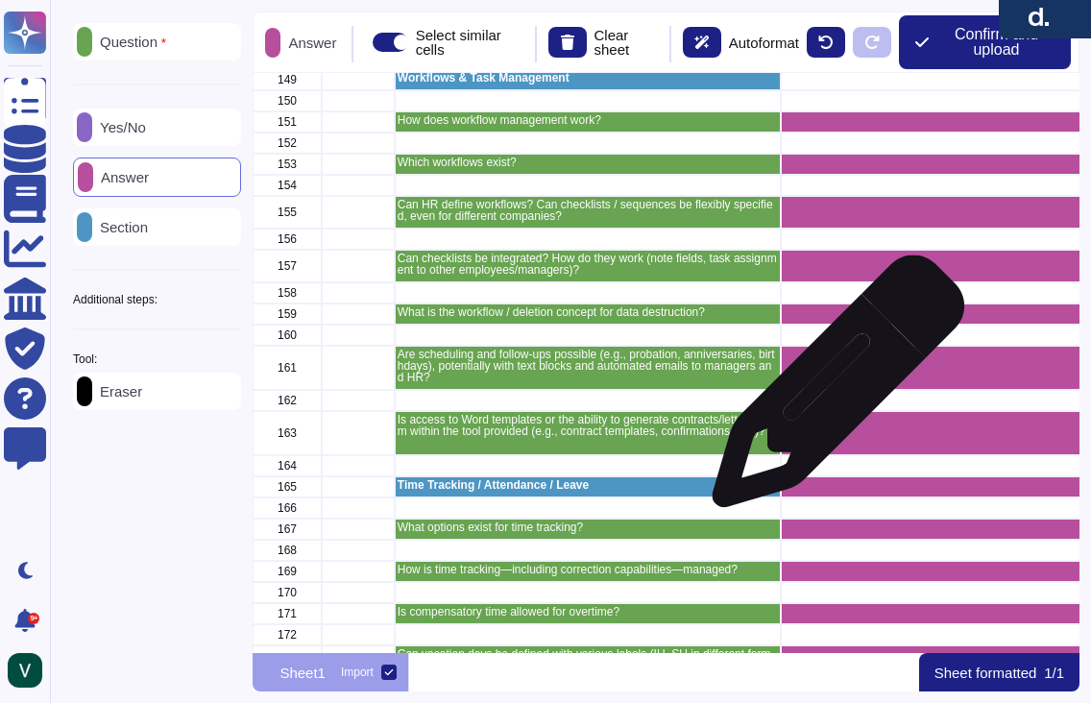
scroll to position [3480, 0]
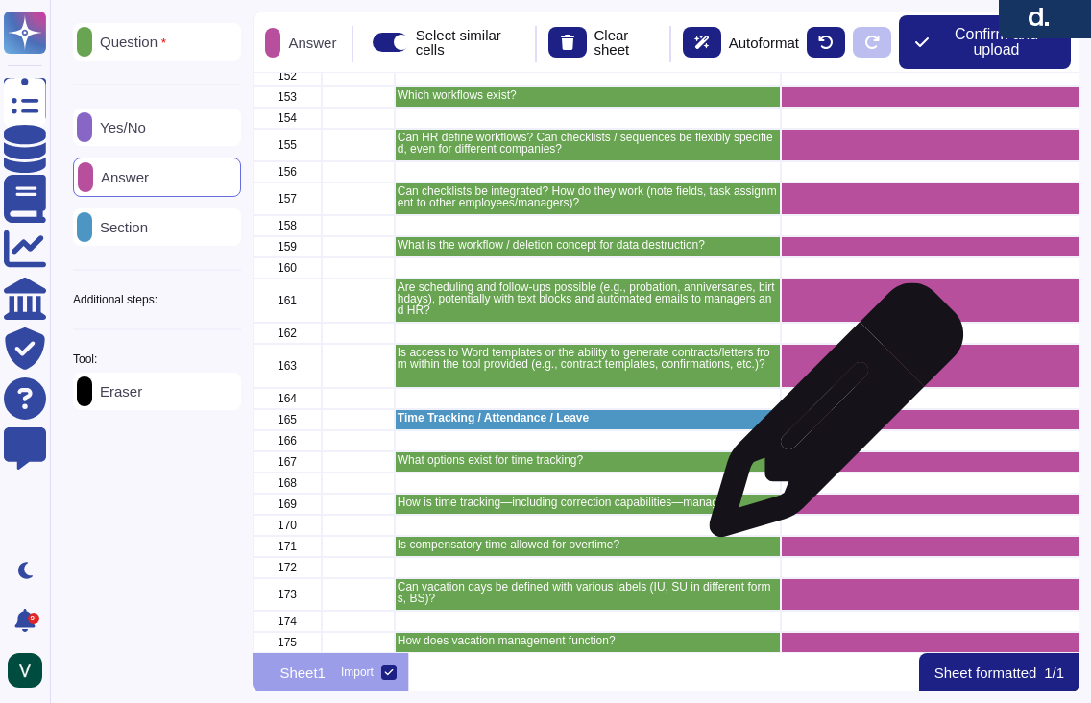
click at [828, 420] on div "grid" at bounding box center [956, 419] width 352 height 21
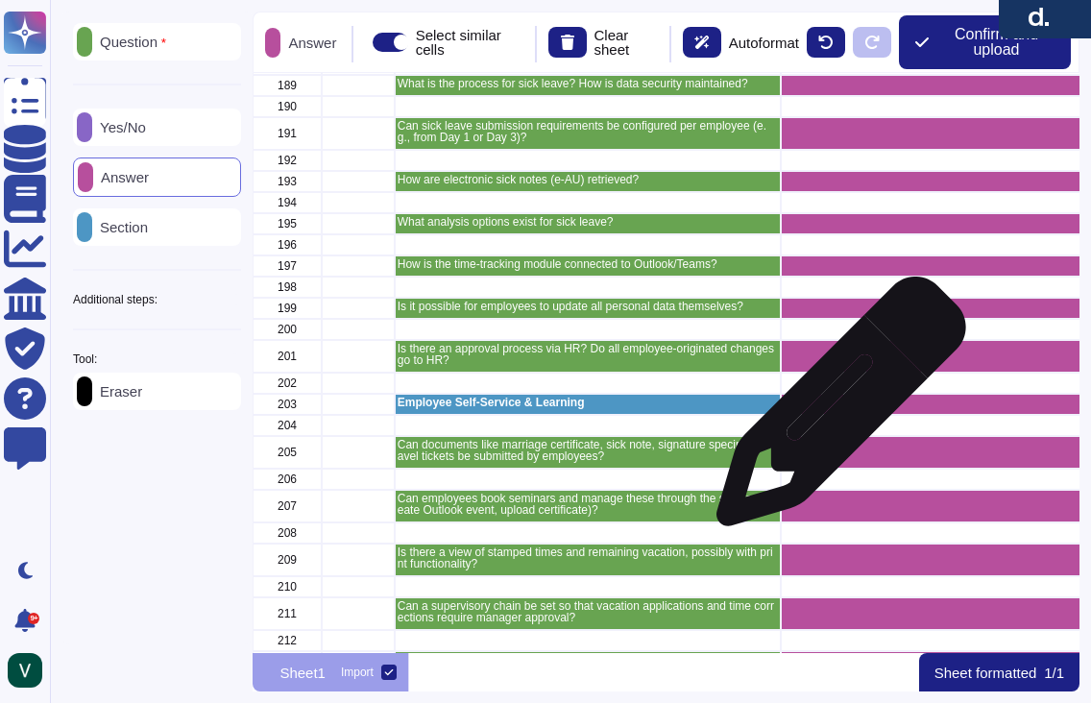
scroll to position [4360, 0]
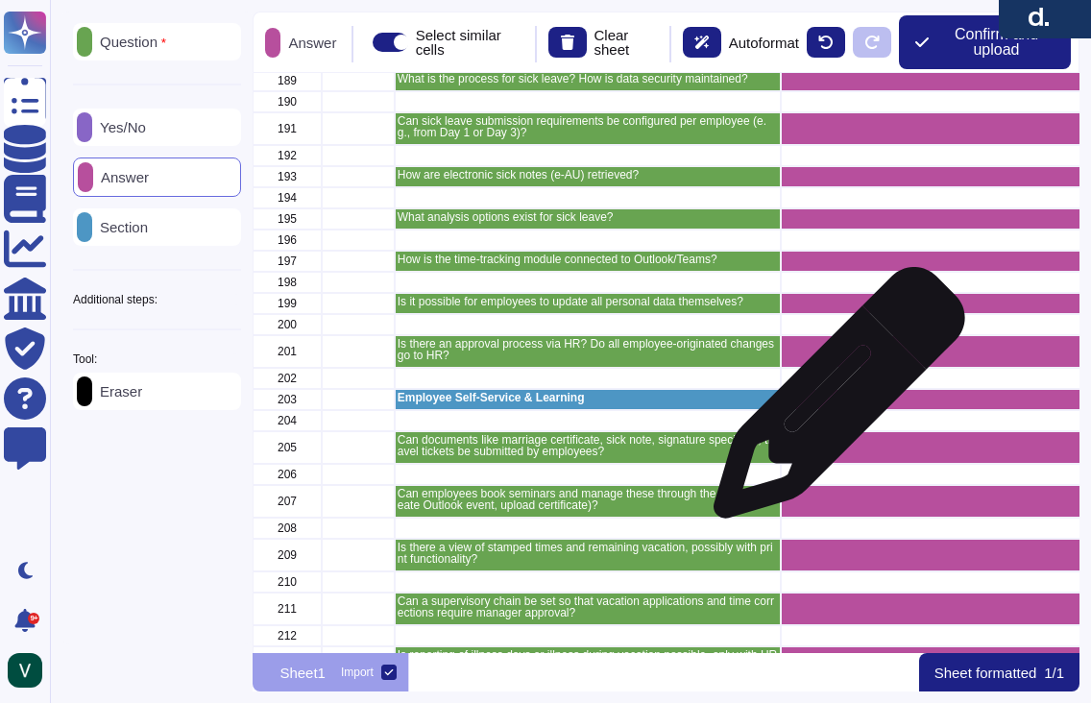
click at [831, 402] on div "grid" at bounding box center [956, 399] width 352 height 21
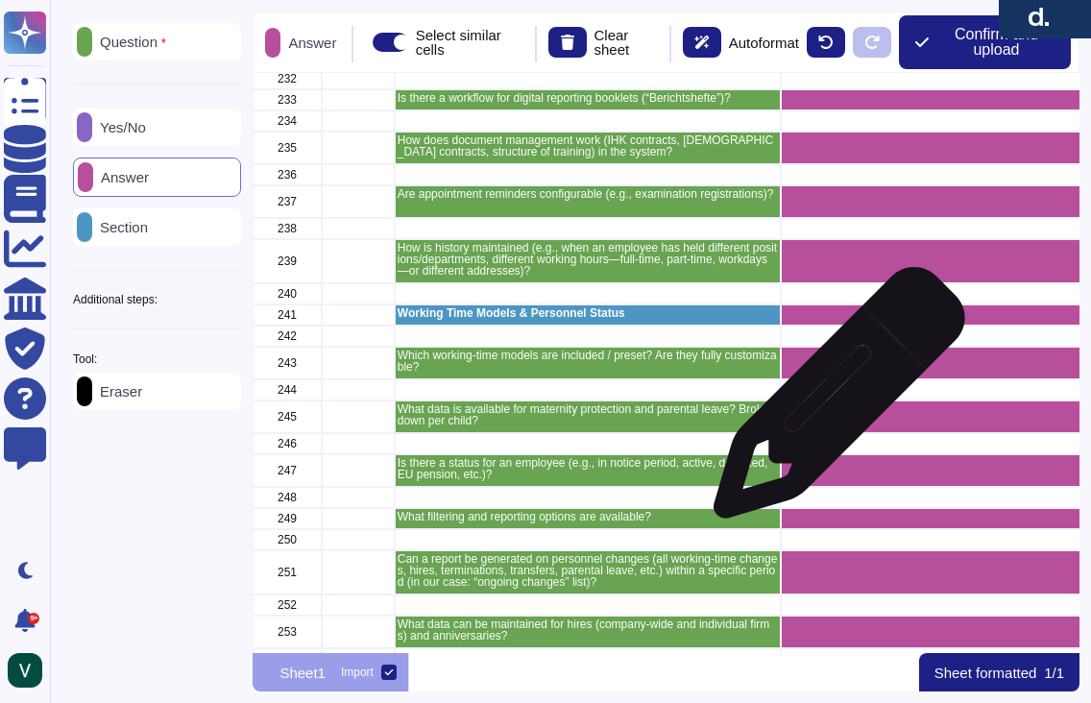
scroll to position [5471, 0]
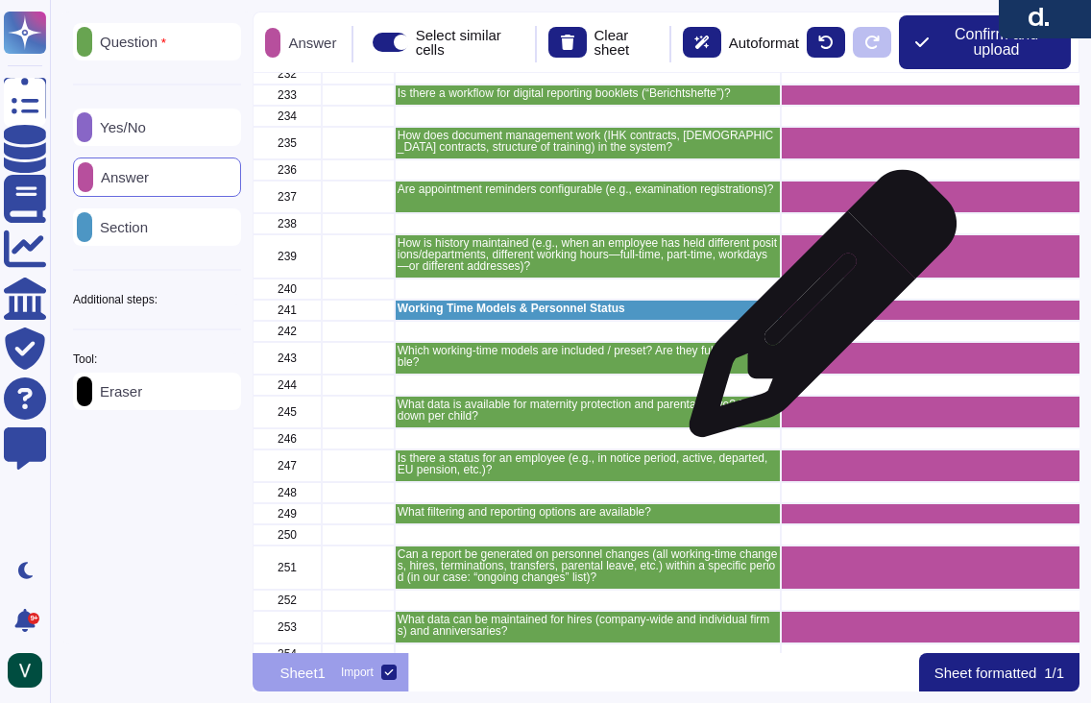
click at [815, 313] on div "grid" at bounding box center [956, 310] width 352 height 21
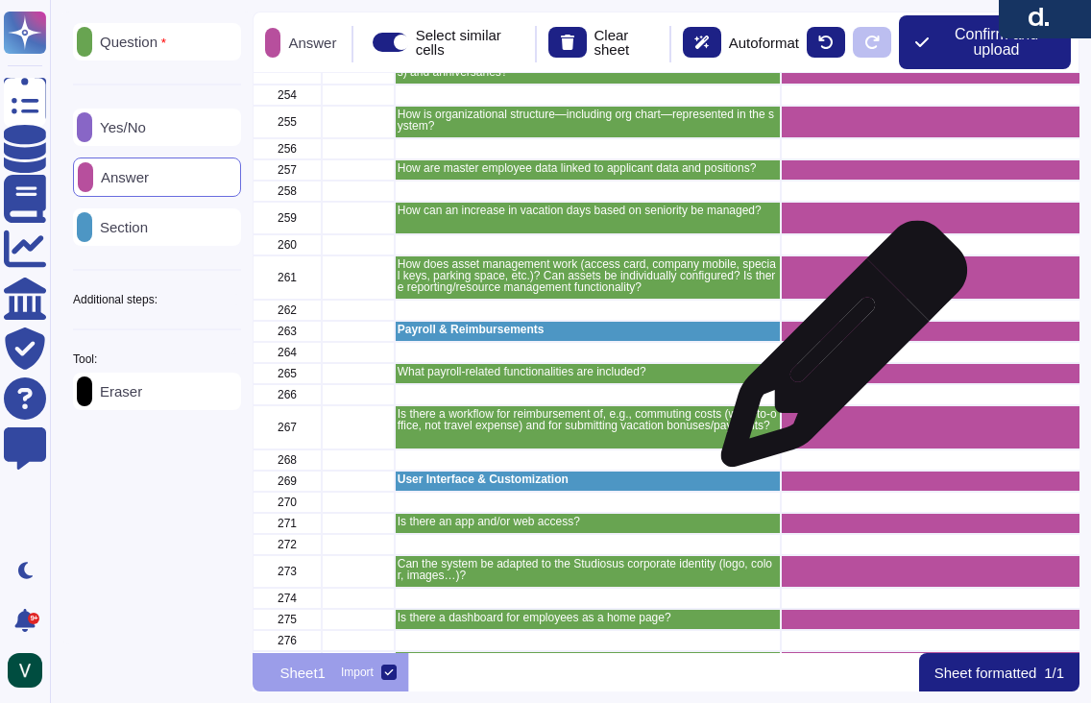
scroll to position [6040, 0]
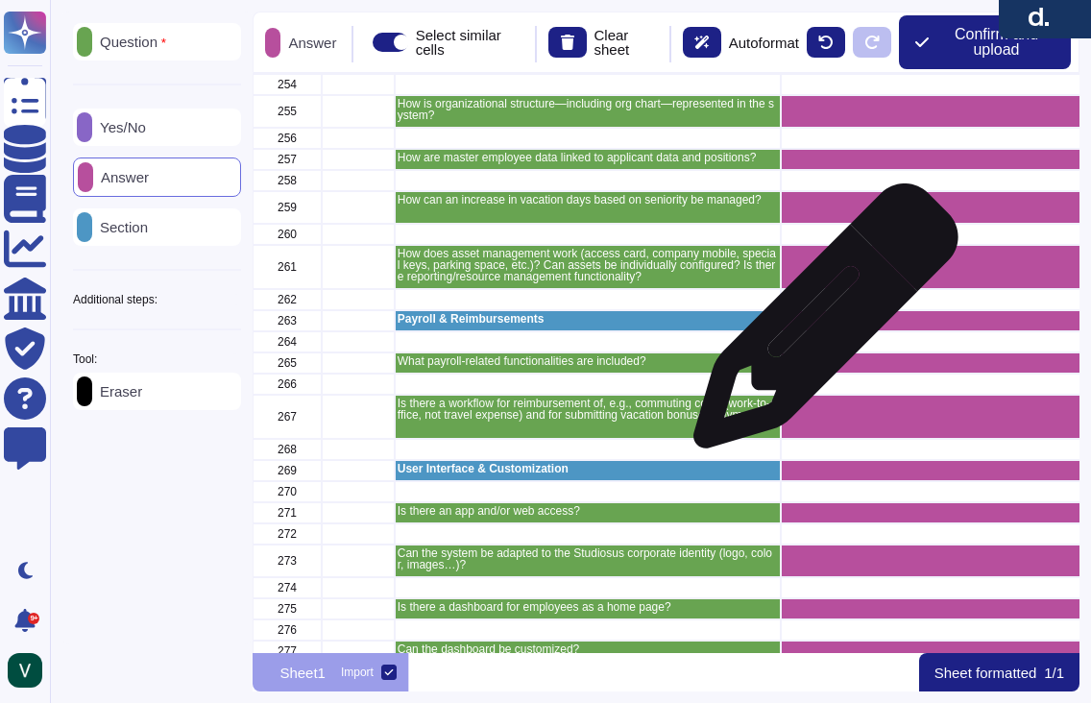
click at [818, 325] on div "grid" at bounding box center [956, 320] width 352 height 21
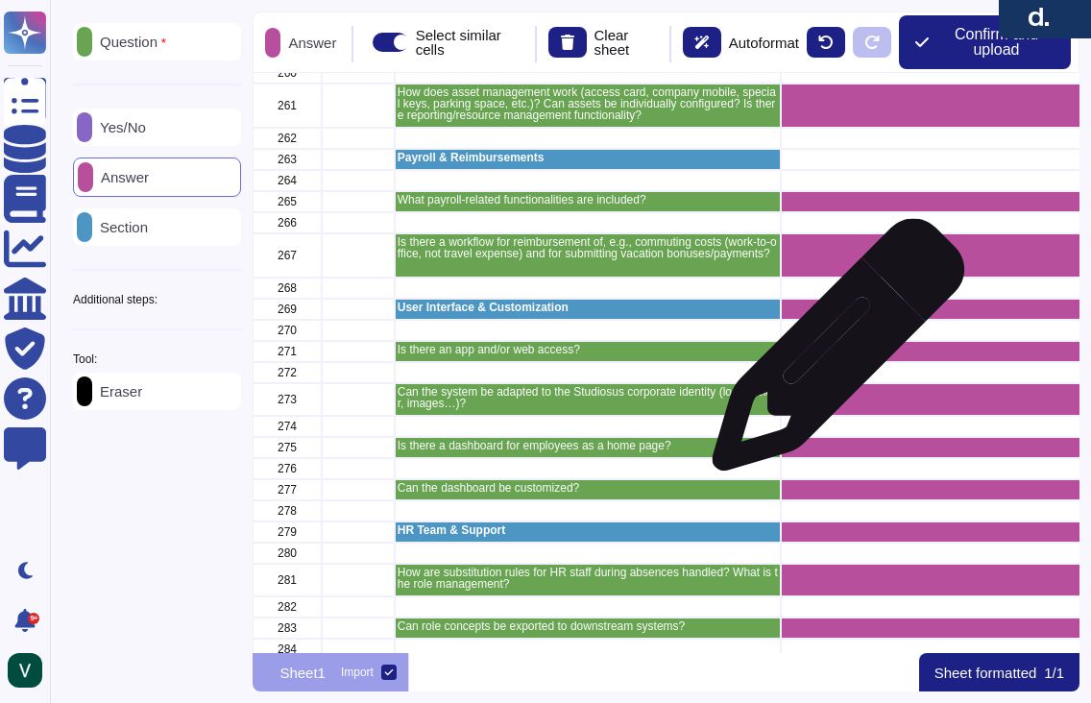
scroll to position [6203, 0]
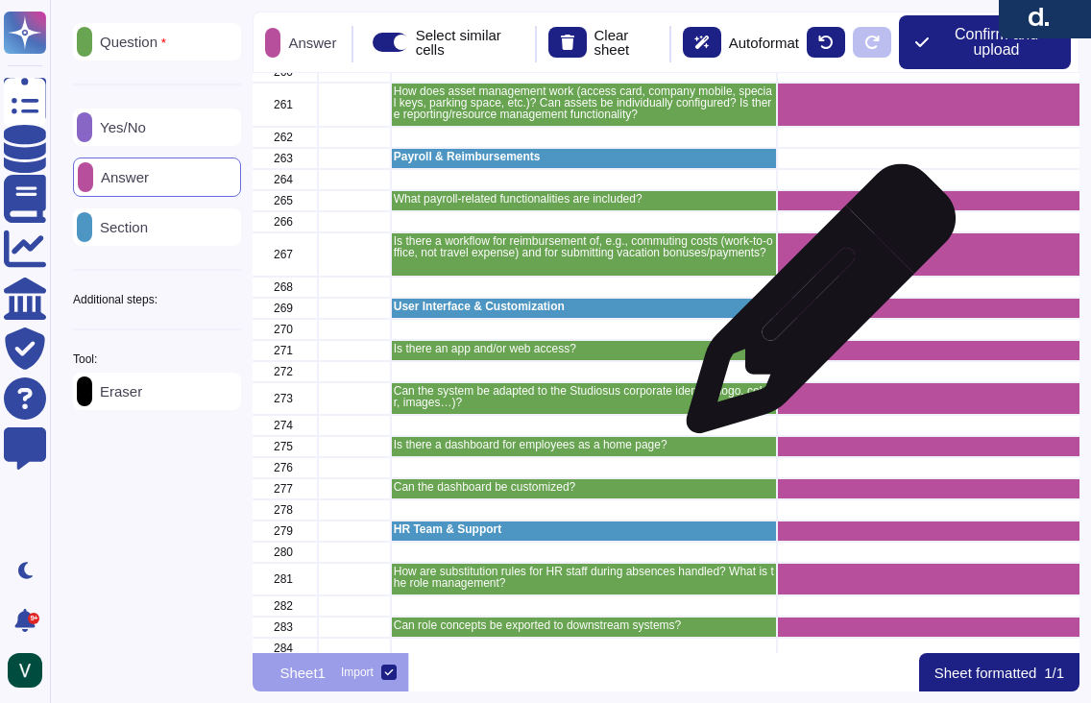
click at [813, 308] on div "250 251 Can a report be generated on personnel changes (all working-time change…" at bounding box center [665, 363] width 827 height 580
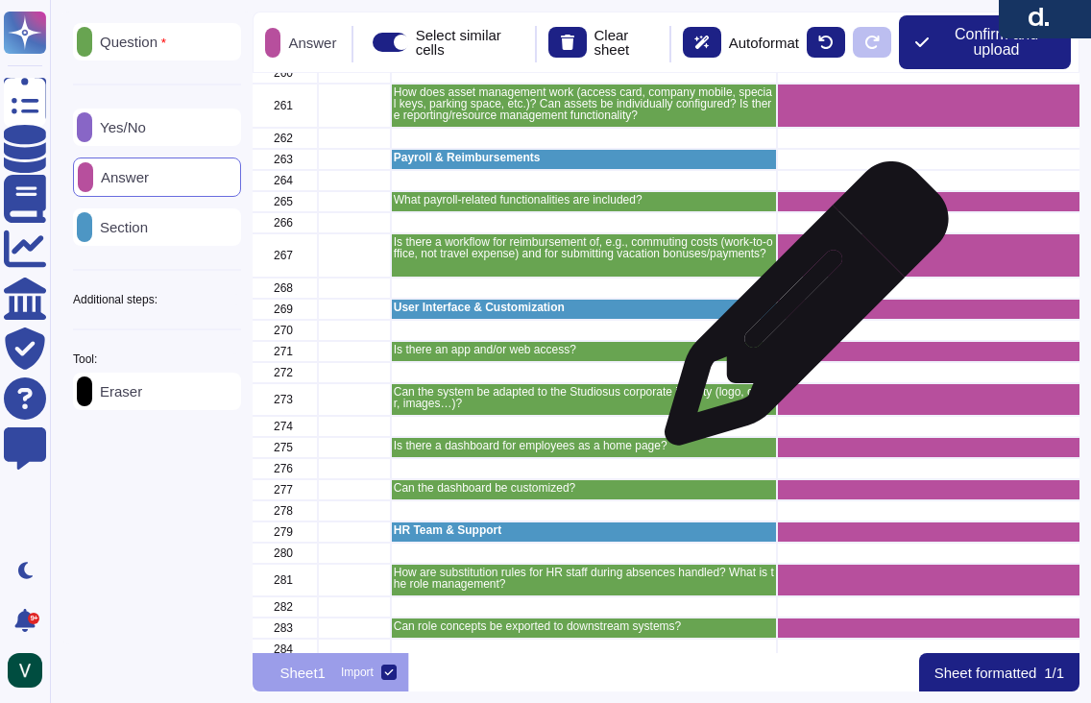
click at [799, 311] on div "grid" at bounding box center [953, 309] width 352 height 21
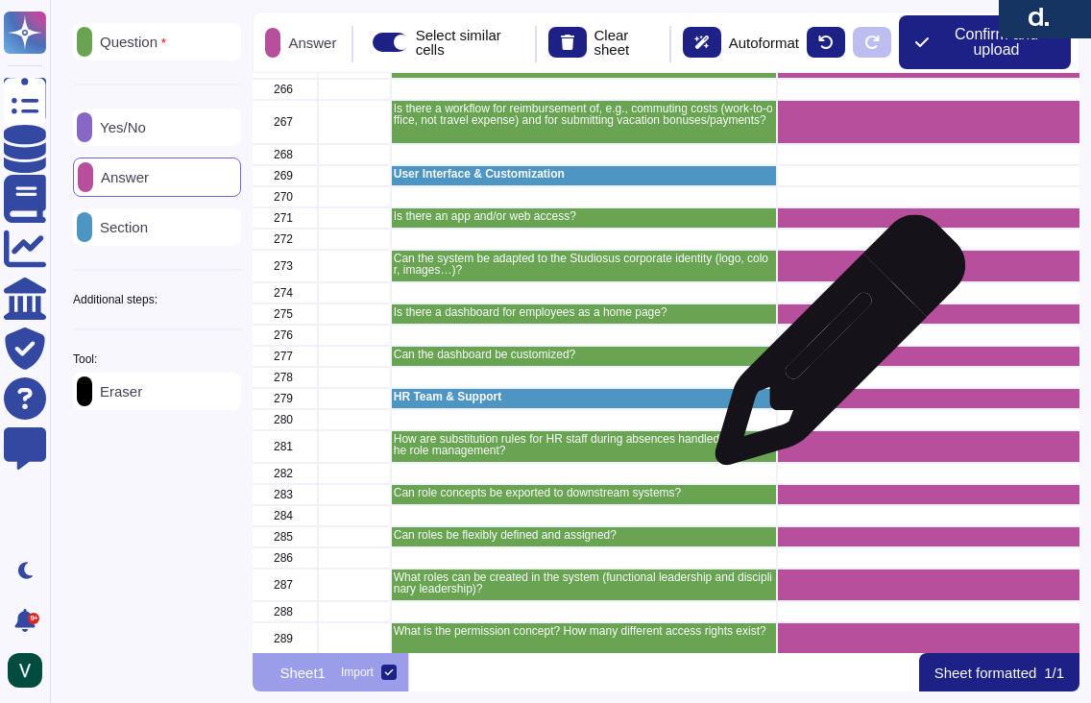
scroll to position [6354, 4]
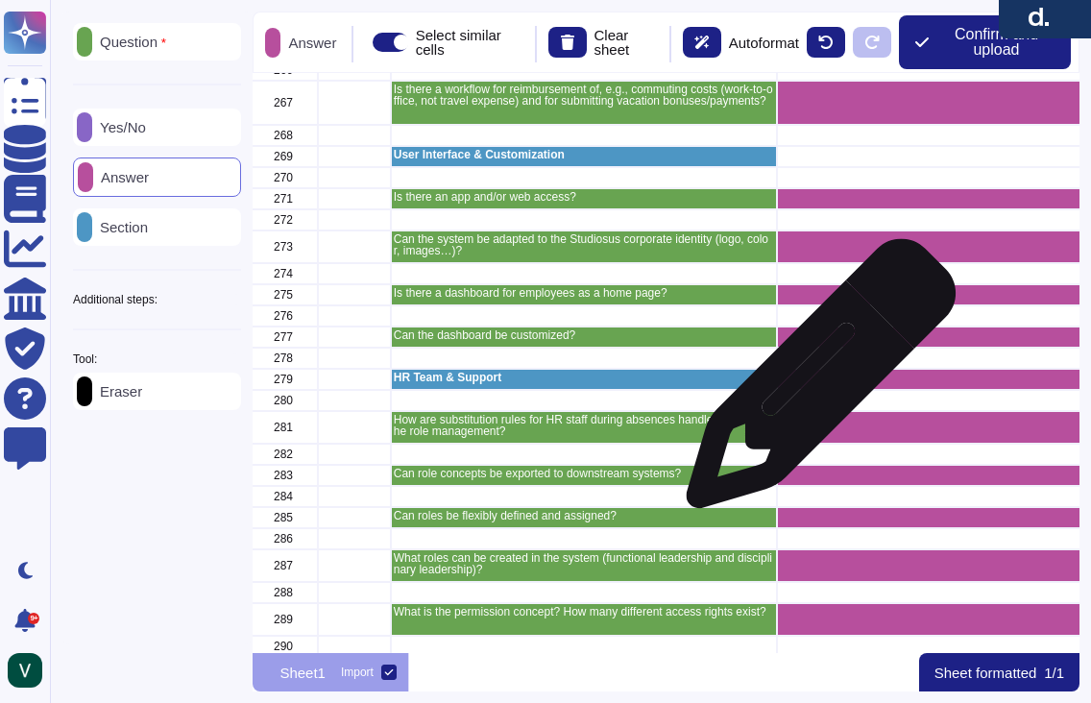
click at [813, 383] on div "grid" at bounding box center [953, 379] width 352 height 21
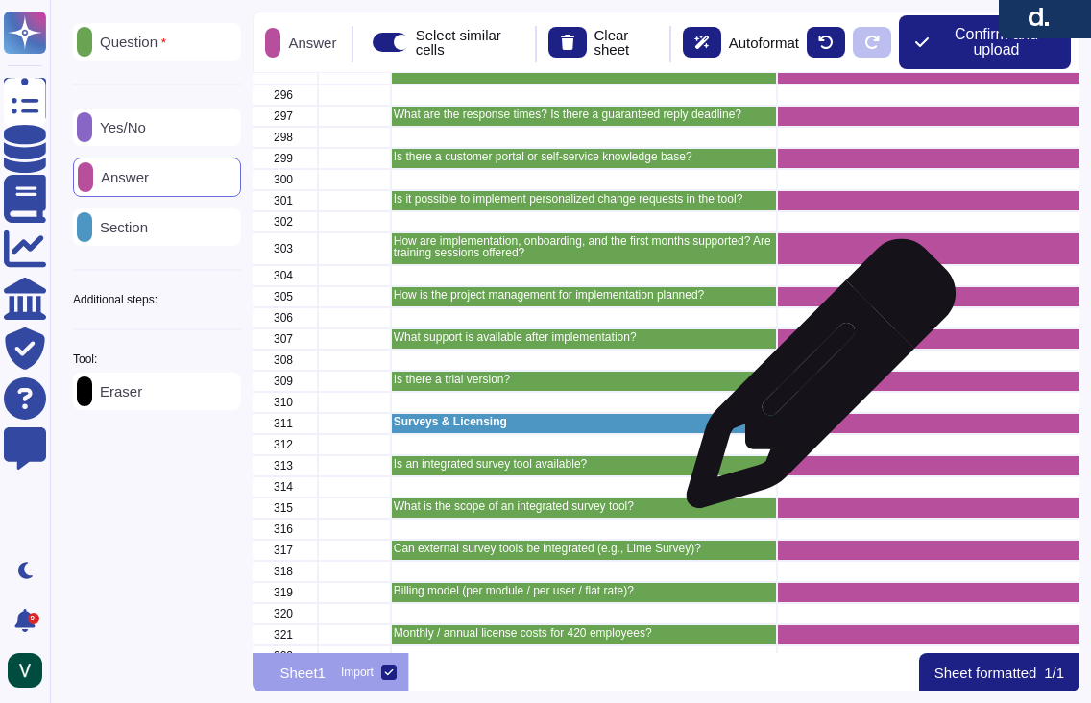
scroll to position [7084, 4]
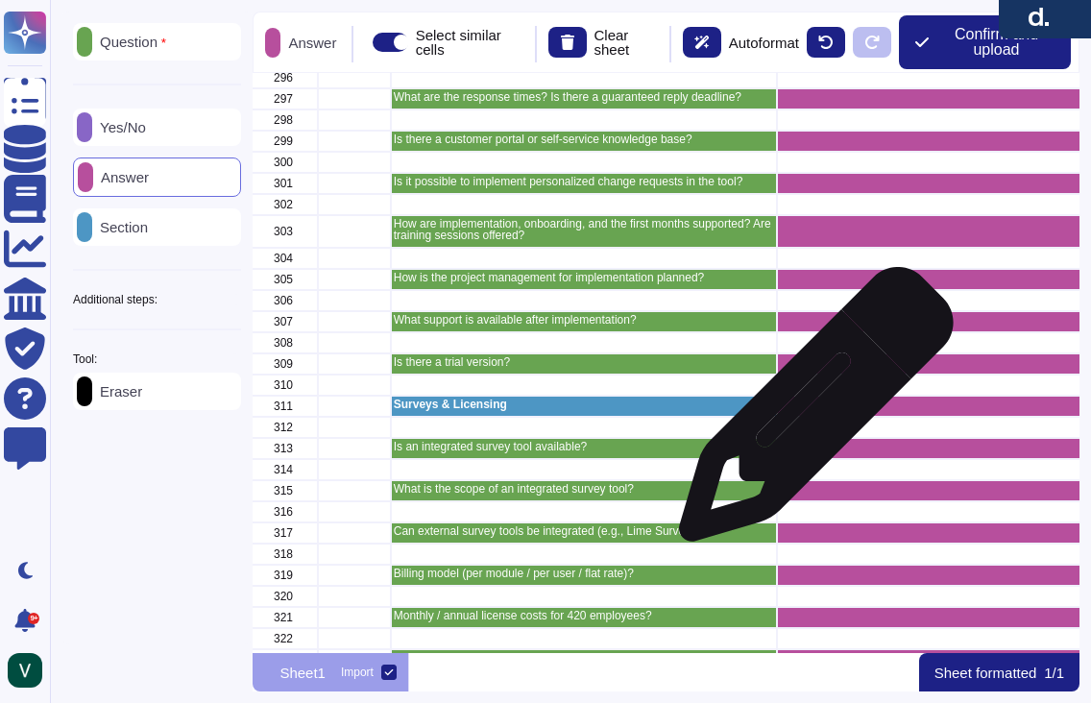
click at [808, 414] on div "grid" at bounding box center [953, 406] width 352 height 21
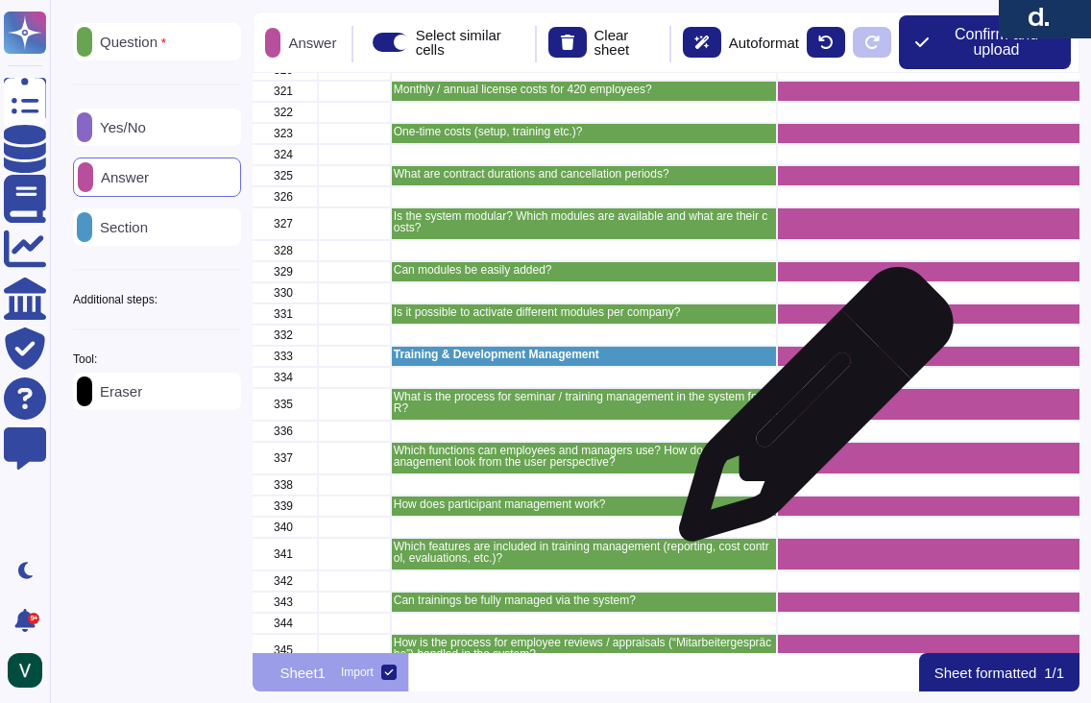
scroll to position [7612, 4]
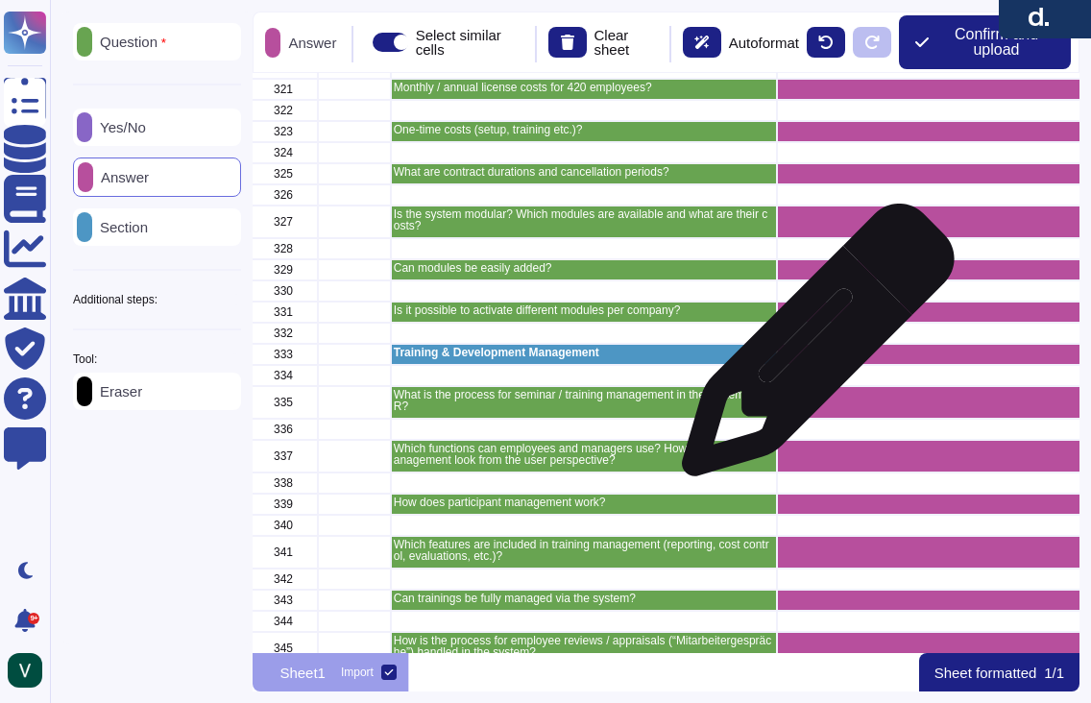
click at [810, 349] on div "grid" at bounding box center [953, 354] width 352 height 21
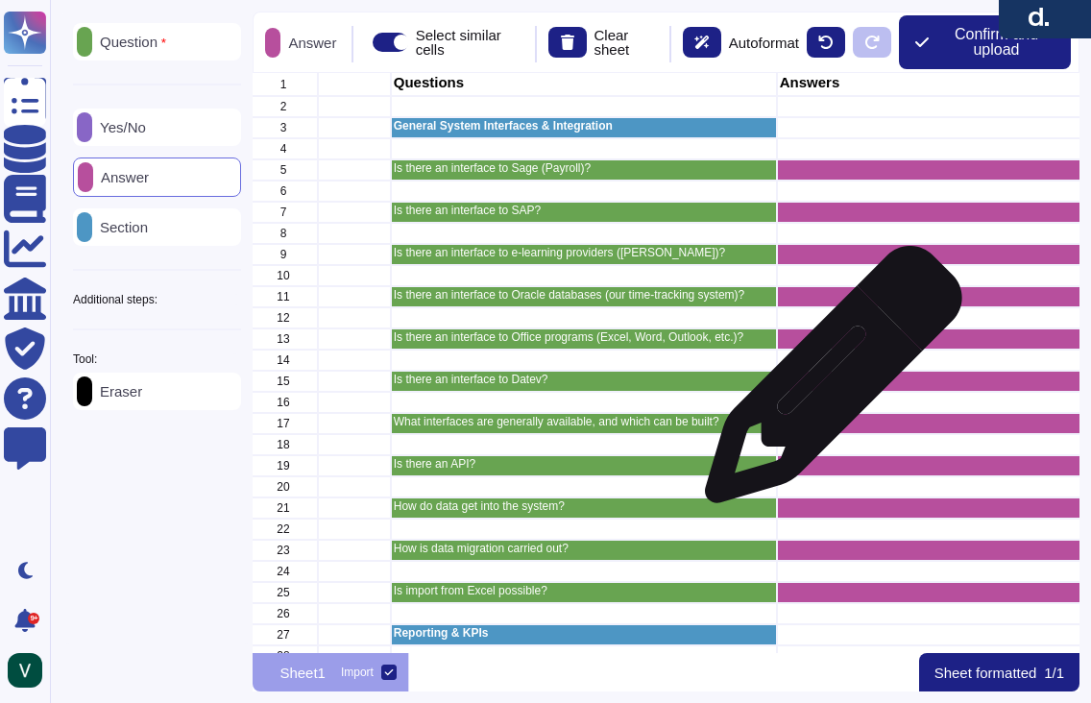
scroll to position [0, 4]
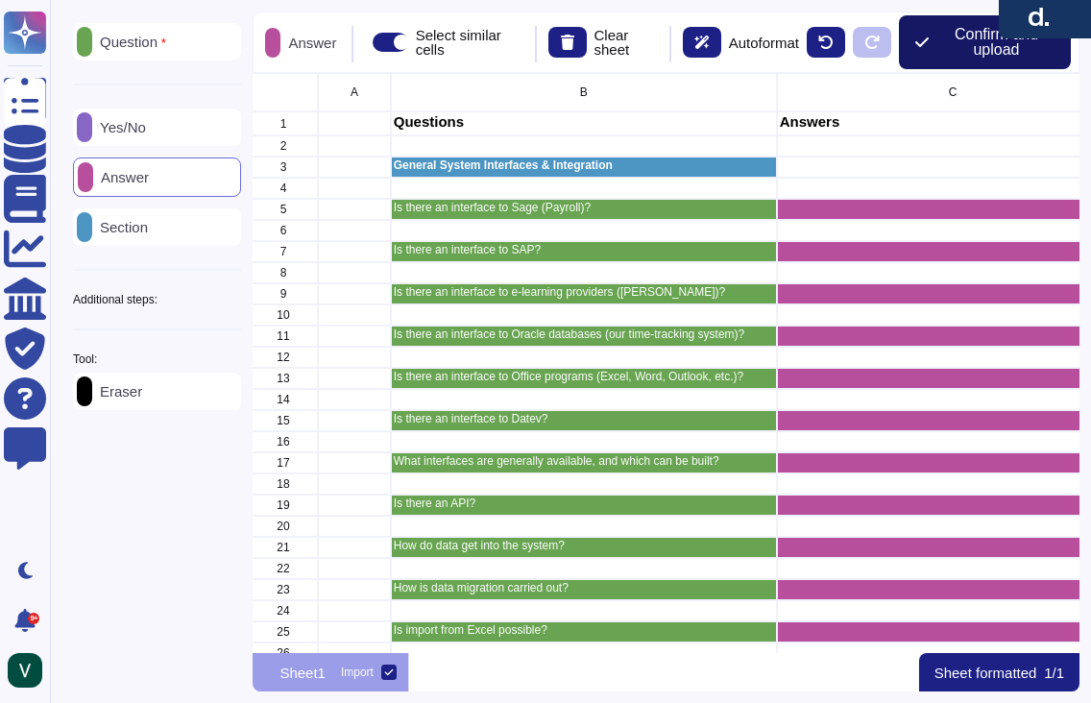
click at [961, 49] on span "Confirm and upload" at bounding box center [996, 42] width 118 height 31
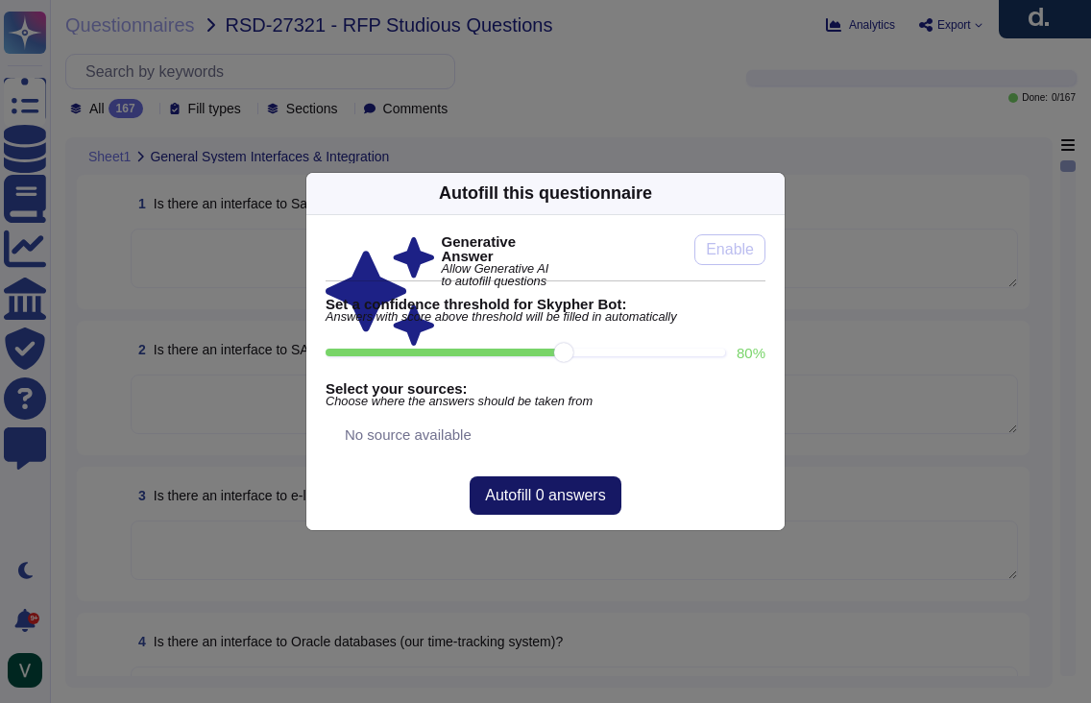
click at [573, 503] on span "Autofill 0 answers" at bounding box center [545, 495] width 120 height 15
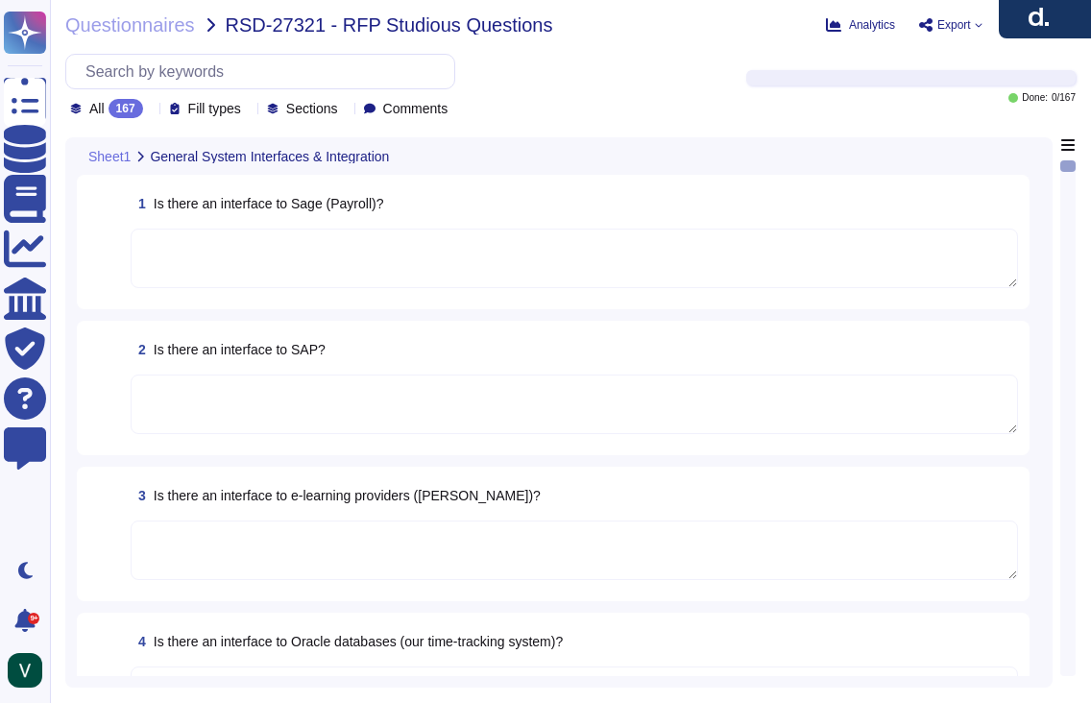
click at [338, 252] on textarea at bounding box center [574, 258] width 887 height 60
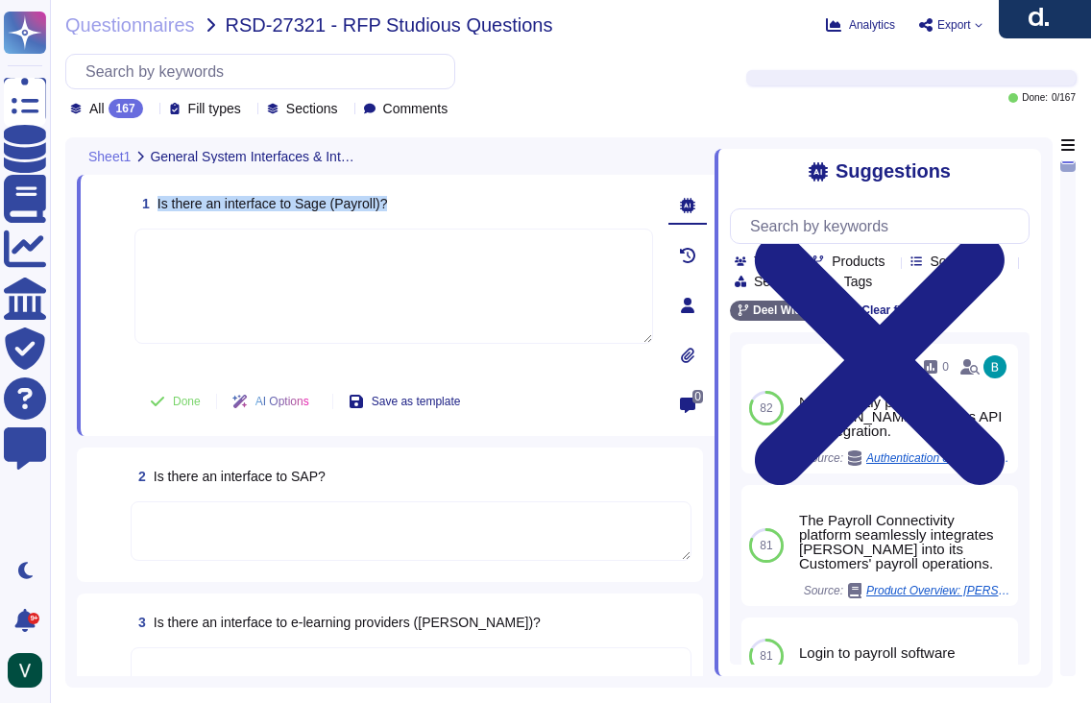
drag, startPoint x: 156, startPoint y: 204, endPoint x: 407, endPoint y: 204, distance: 250.6
click at [407, 204] on div "1 Is there an interface to Sage (Payroll)?" at bounding box center [393, 203] width 518 height 35
copy span "Is there an interface to Sage (Payroll)?"
click at [386, 267] on textarea at bounding box center [393, 285] width 518 height 115
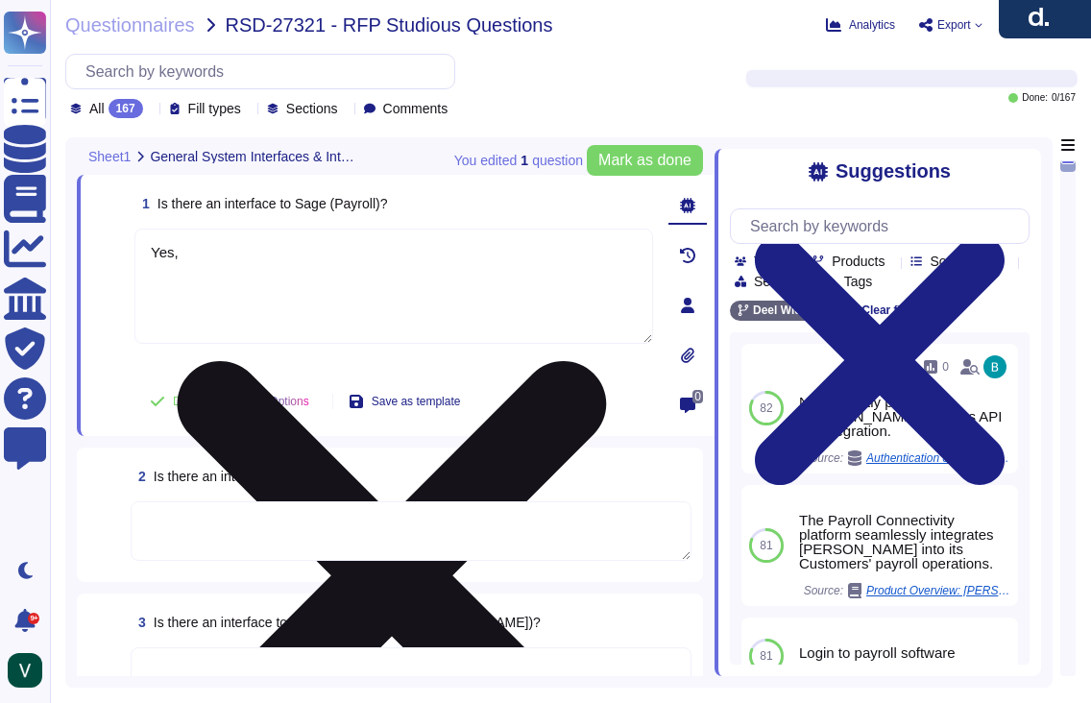
click at [287, 252] on textarea "Yes," at bounding box center [393, 285] width 518 height 115
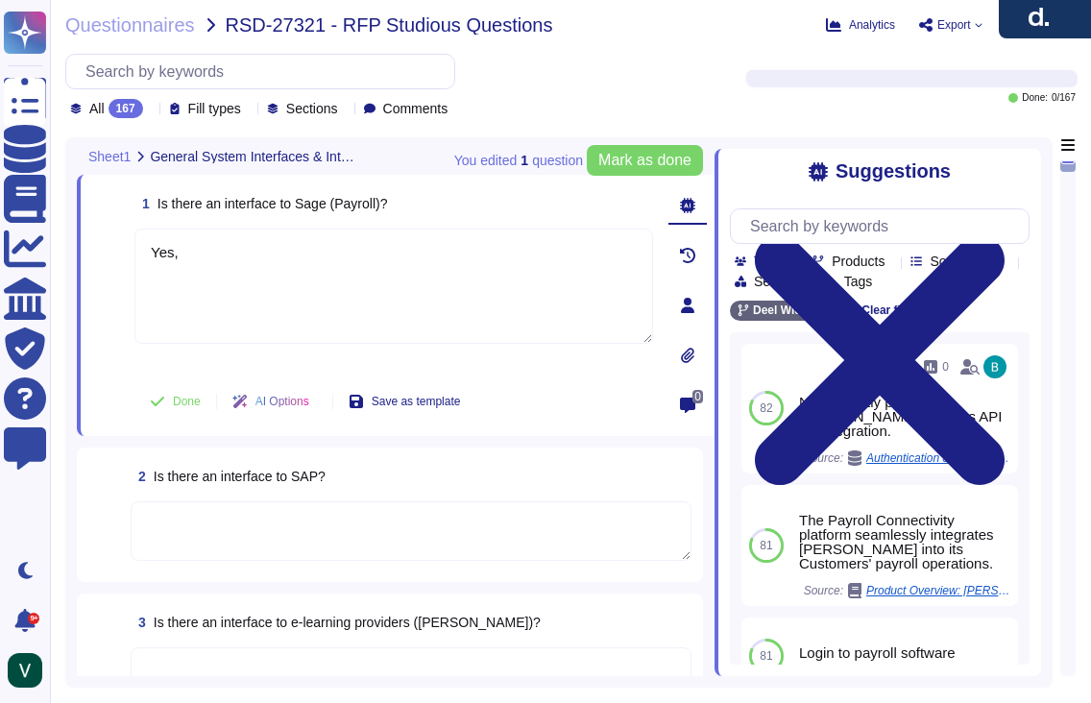
drag, startPoint x: 128, startPoint y: 251, endPoint x: 93, endPoint y: 251, distance: 34.6
click at [92, 251] on div "1 Is there an interface to Sage (Payroll)? Yes, Done AI Options Save as template" at bounding box center [372, 305] width 561 height 238
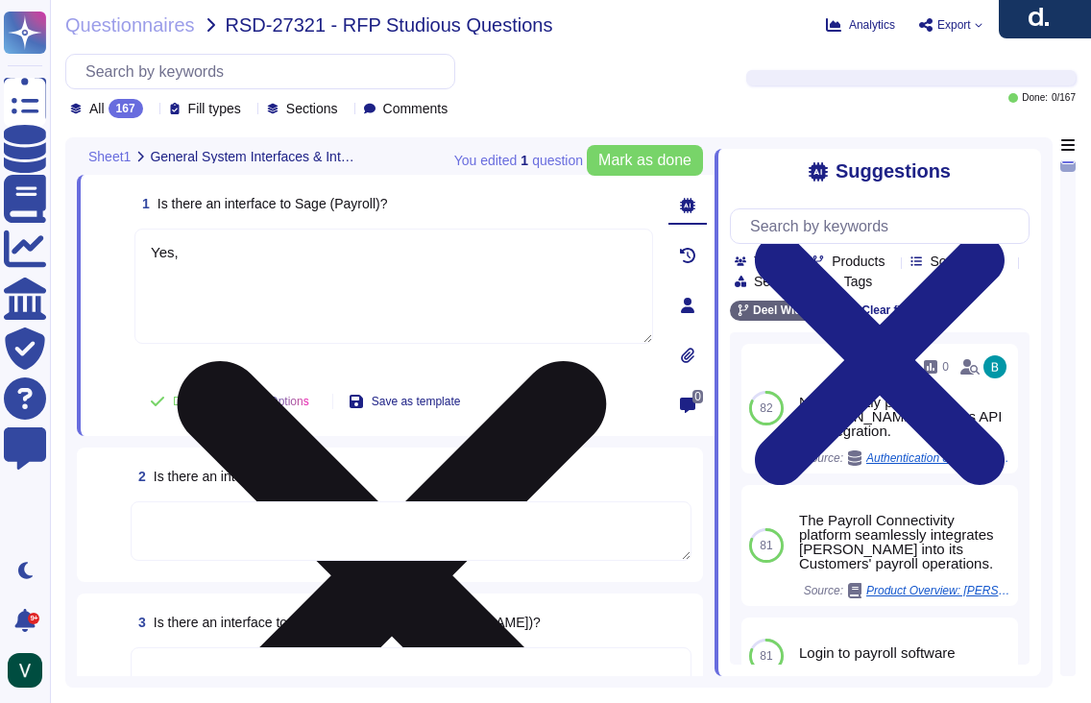
paste textarea "[PERSON_NAME] platform has an interface to Sage Intacct. We provide a direct in…"
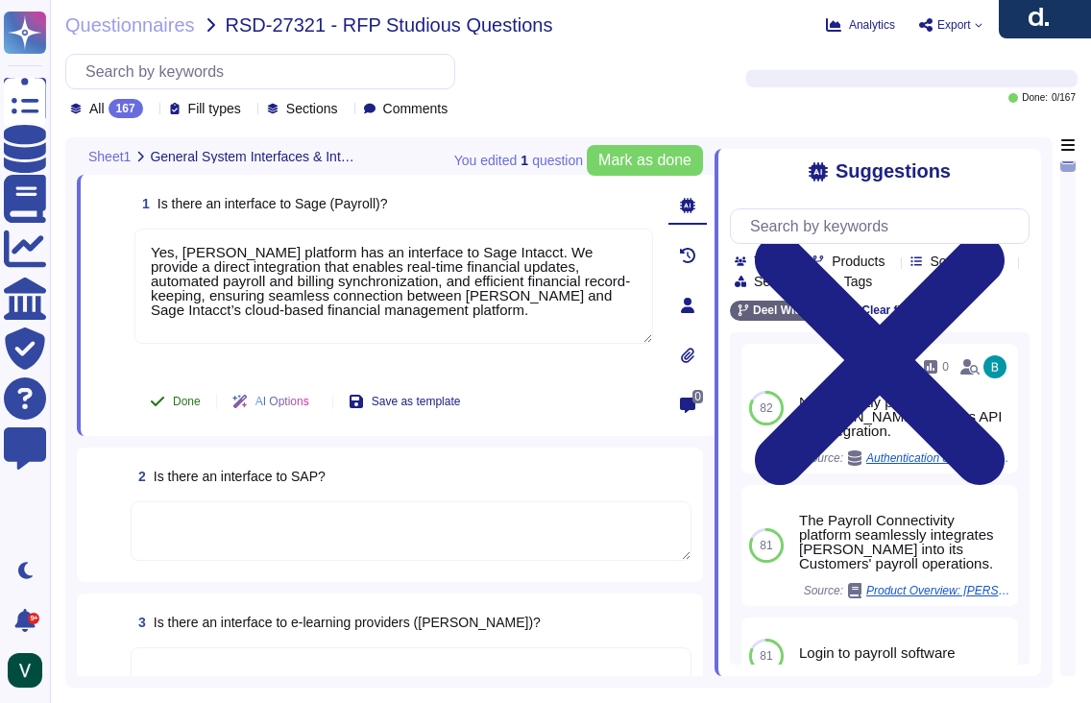
type textarea "Yes, [PERSON_NAME] platform has an interface to Sage Intacct. We provide a dire…"
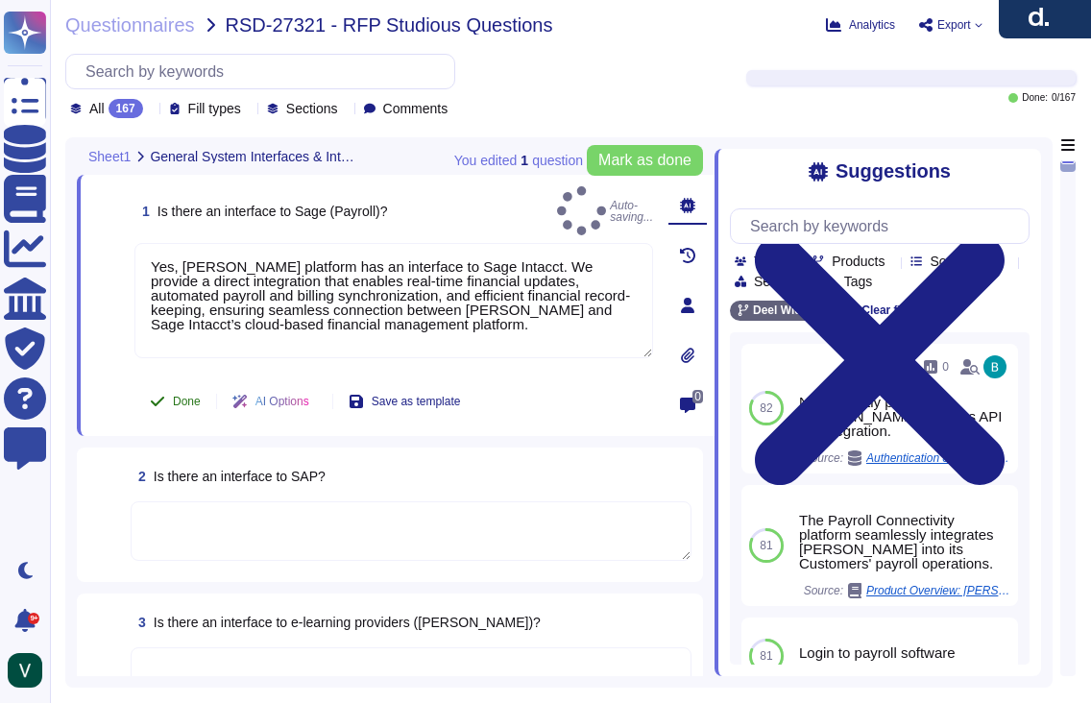
click at [184, 403] on span "Done" at bounding box center [187, 402] width 28 height 12
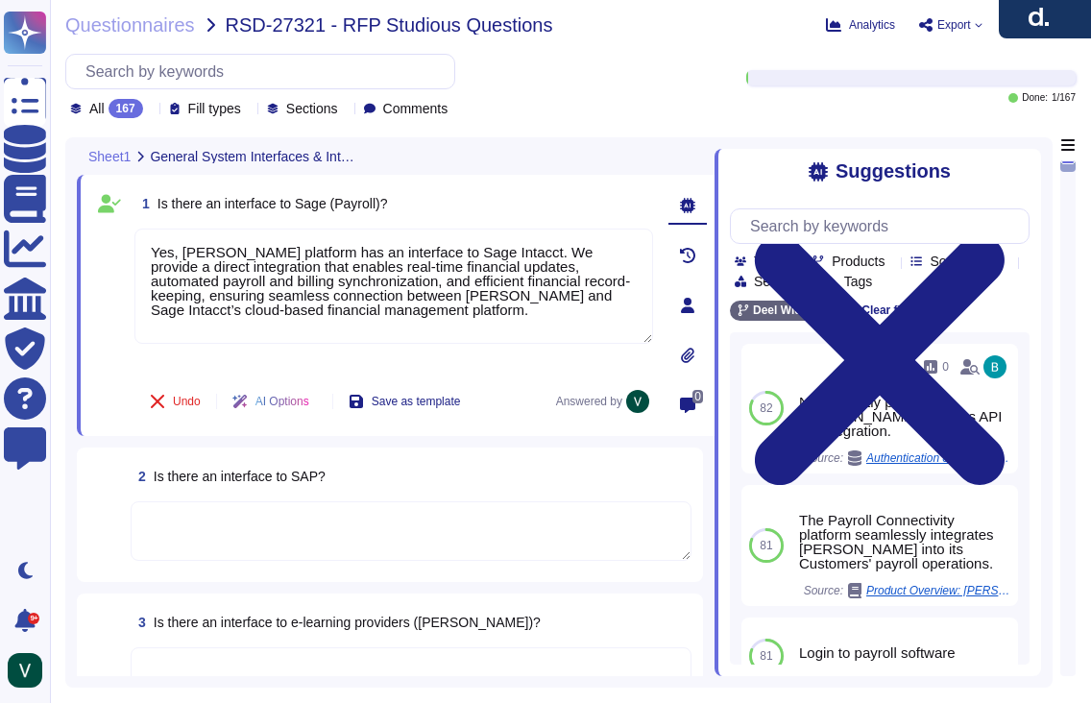
click at [83, 453] on div "2 Is there an interface to SAP?" at bounding box center [390, 514] width 626 height 134
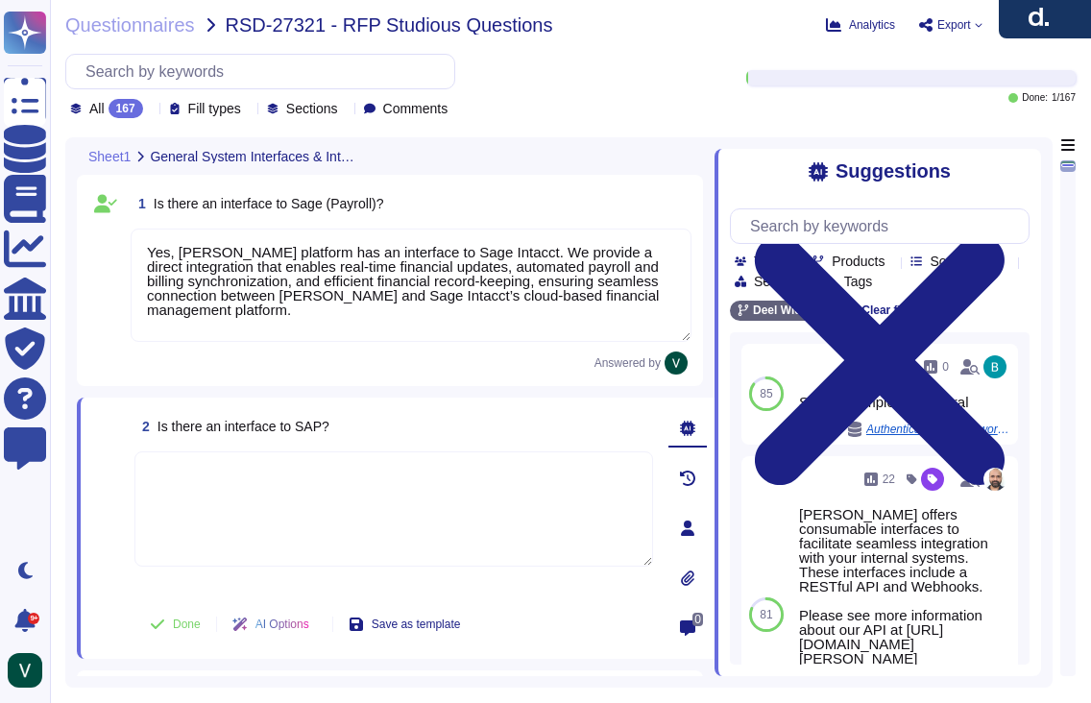
click at [115, 378] on div "1 Is there an interface to Sage (Payroll)? Yes, [PERSON_NAME] platform has an i…" at bounding box center [390, 280] width 626 height 211
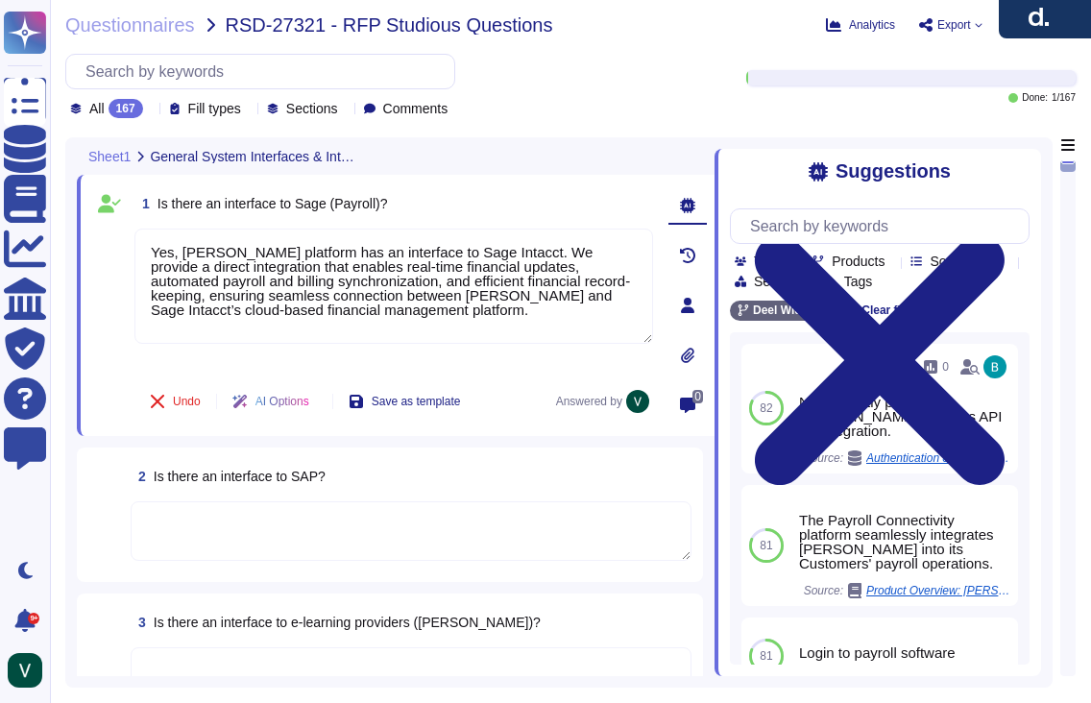
click at [307, 497] on div "2 Is there an interface to SAP?" at bounding box center [389, 514] width 603 height 111
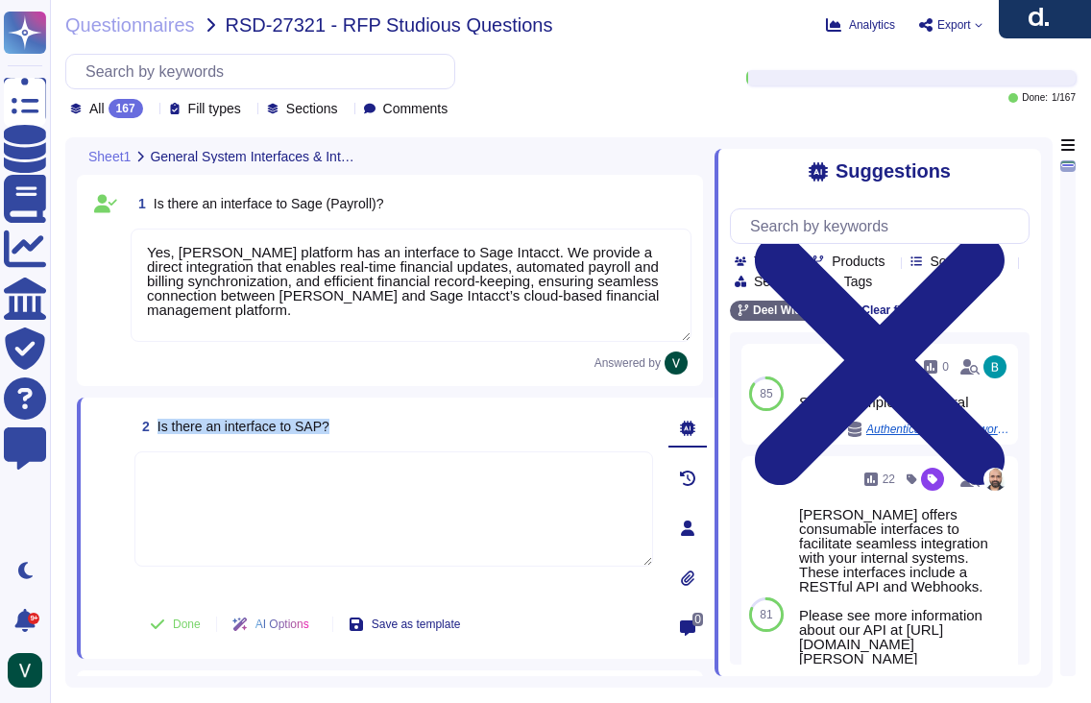
drag, startPoint x: 346, startPoint y: 427, endPoint x: 158, endPoint y: 431, distance: 187.2
click at [158, 431] on div "2 Is there an interface to SAP?" at bounding box center [393, 426] width 518 height 35
copy span "Is there an interface to SAP?"
